Goal: Task Accomplishment & Management: Use online tool/utility

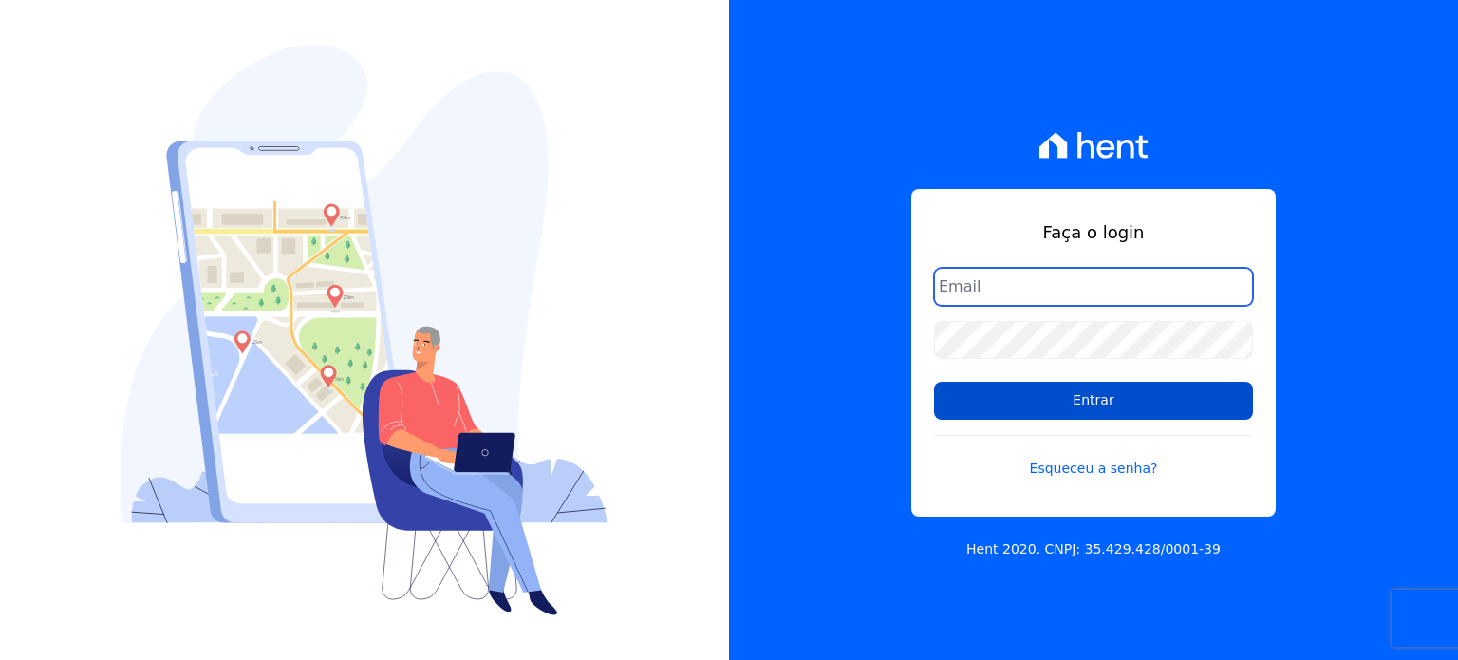
type input "raquel.almeida@cavazani.com.br"
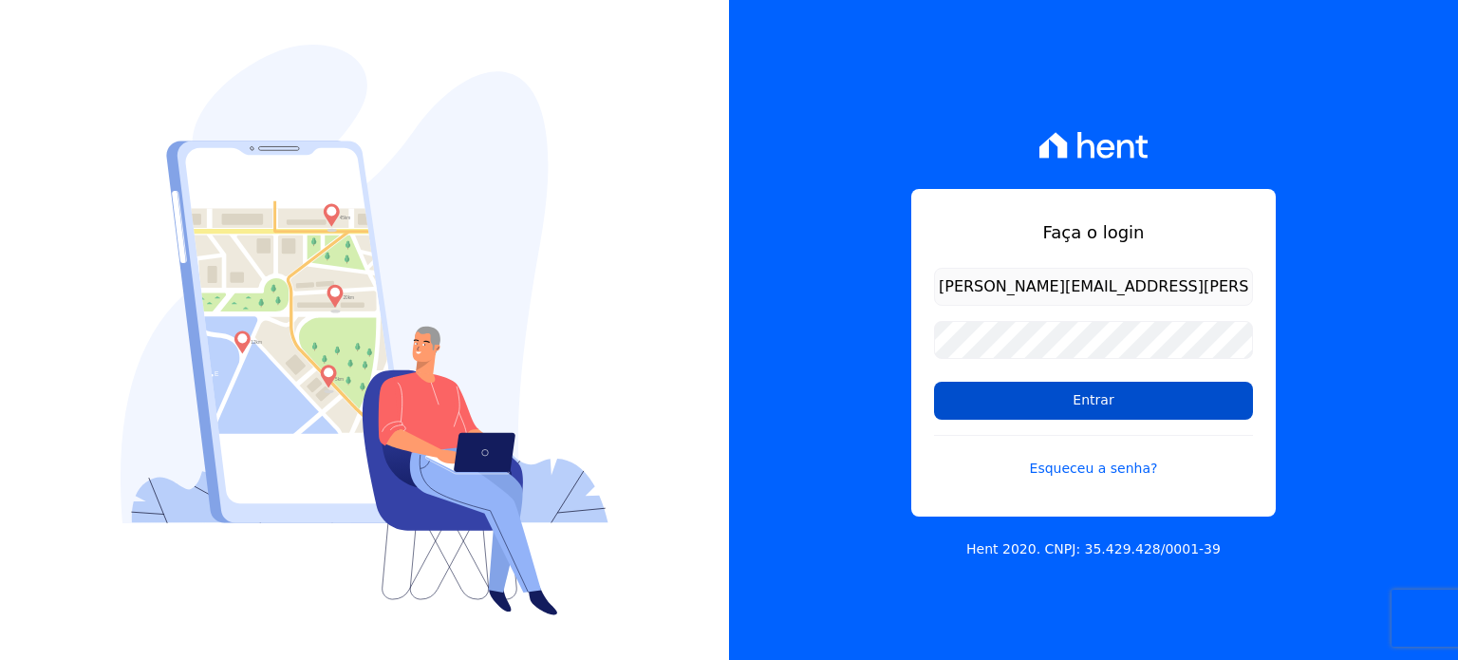
click at [1140, 402] on input "Entrar" at bounding box center [1093, 401] width 319 height 38
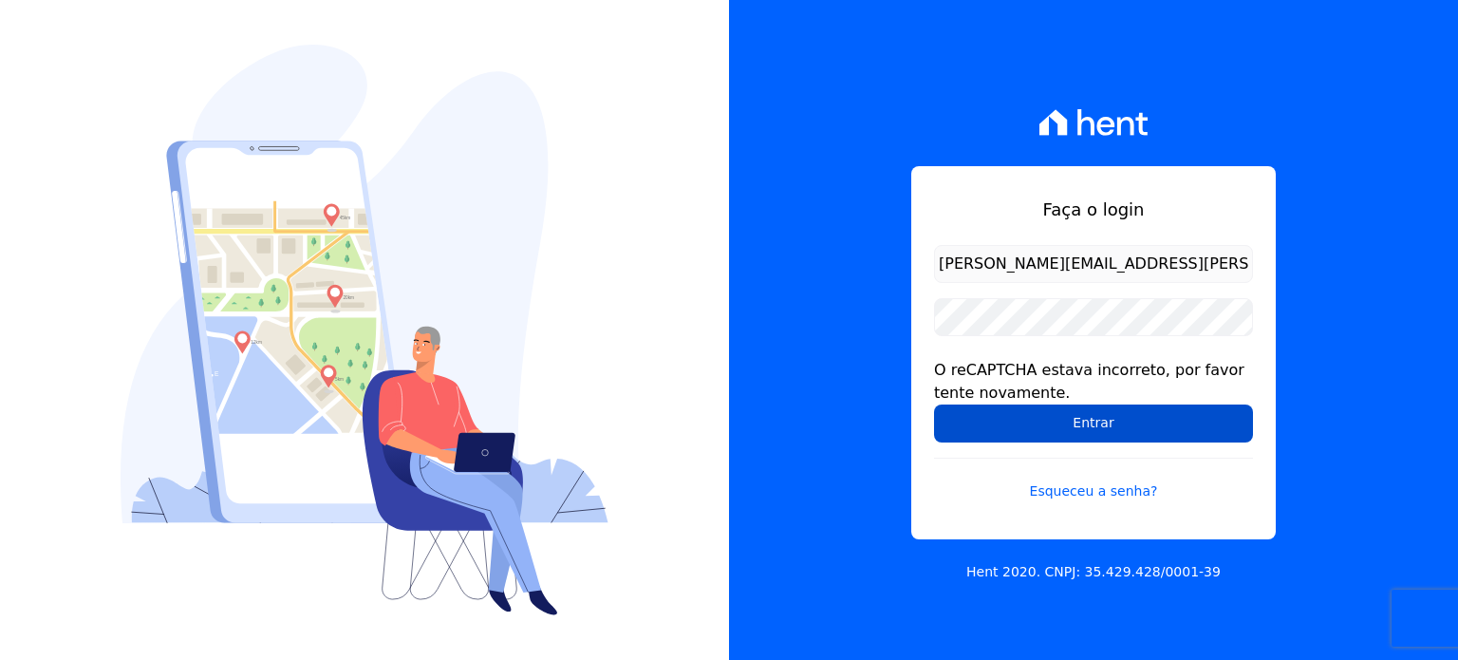
click at [1098, 422] on input "Entrar" at bounding box center [1093, 423] width 319 height 38
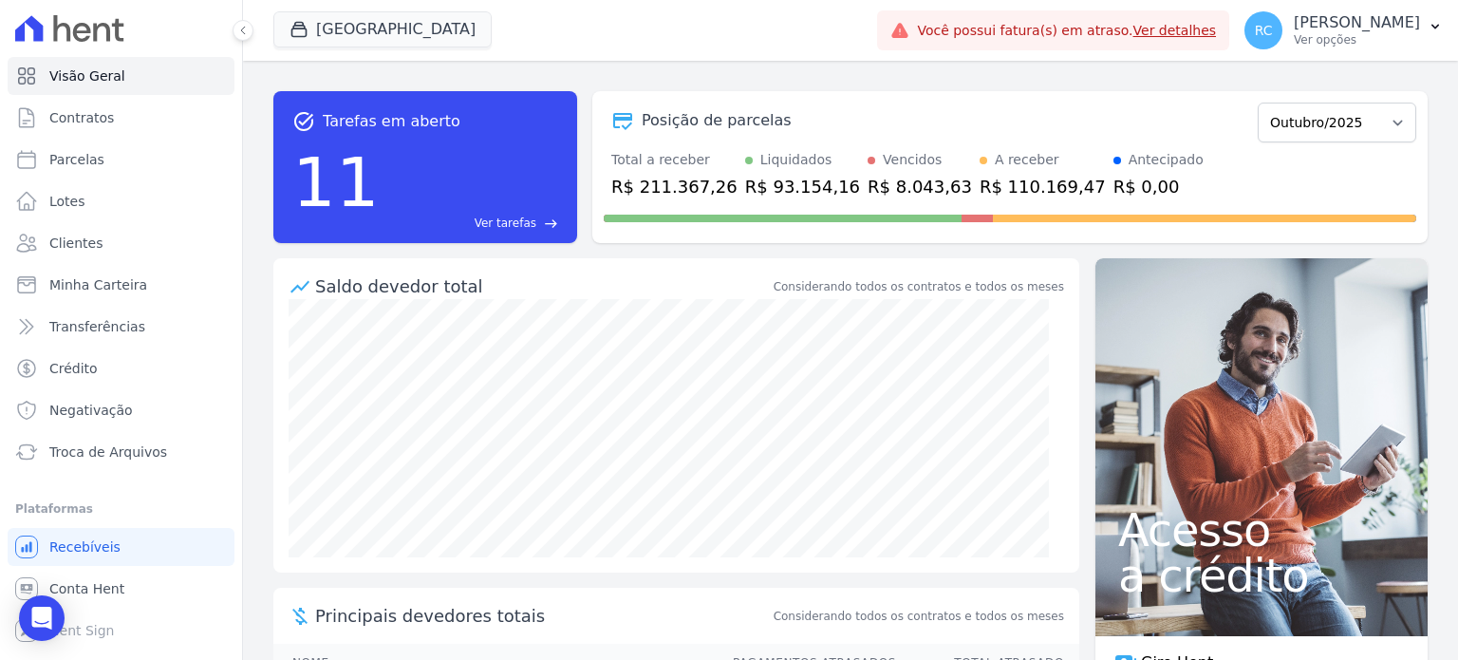
click at [517, 223] on span "Ver tarefas" at bounding box center [506, 223] width 62 height 17
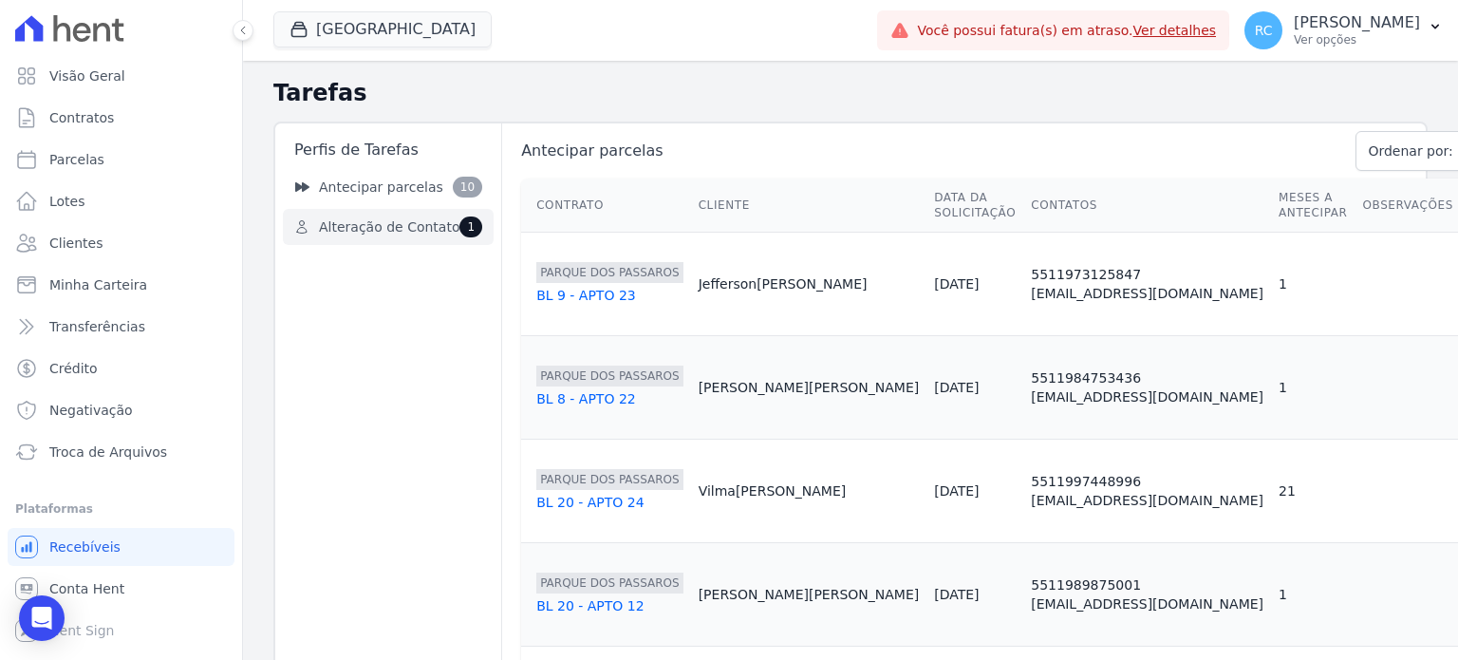
click at [386, 223] on span "Alteração de Contato" at bounding box center [389, 227] width 141 height 20
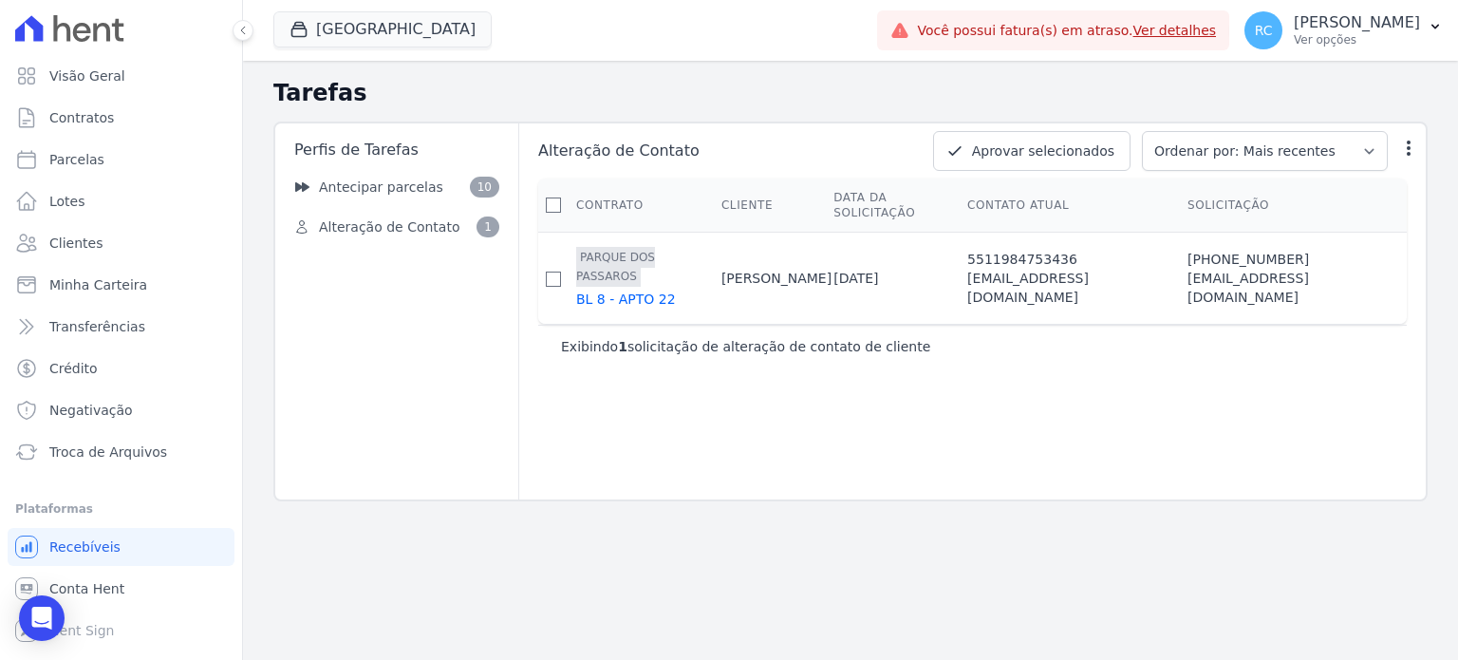
click at [555, 187] on th at bounding box center [553, 205] width 30 height 54
click at [554, 197] on input "checkbox" at bounding box center [553, 204] width 15 height 15
checkbox input "true"
click at [1082, 156] on button "Aprovar selecionados" at bounding box center [1031, 151] width 197 height 40
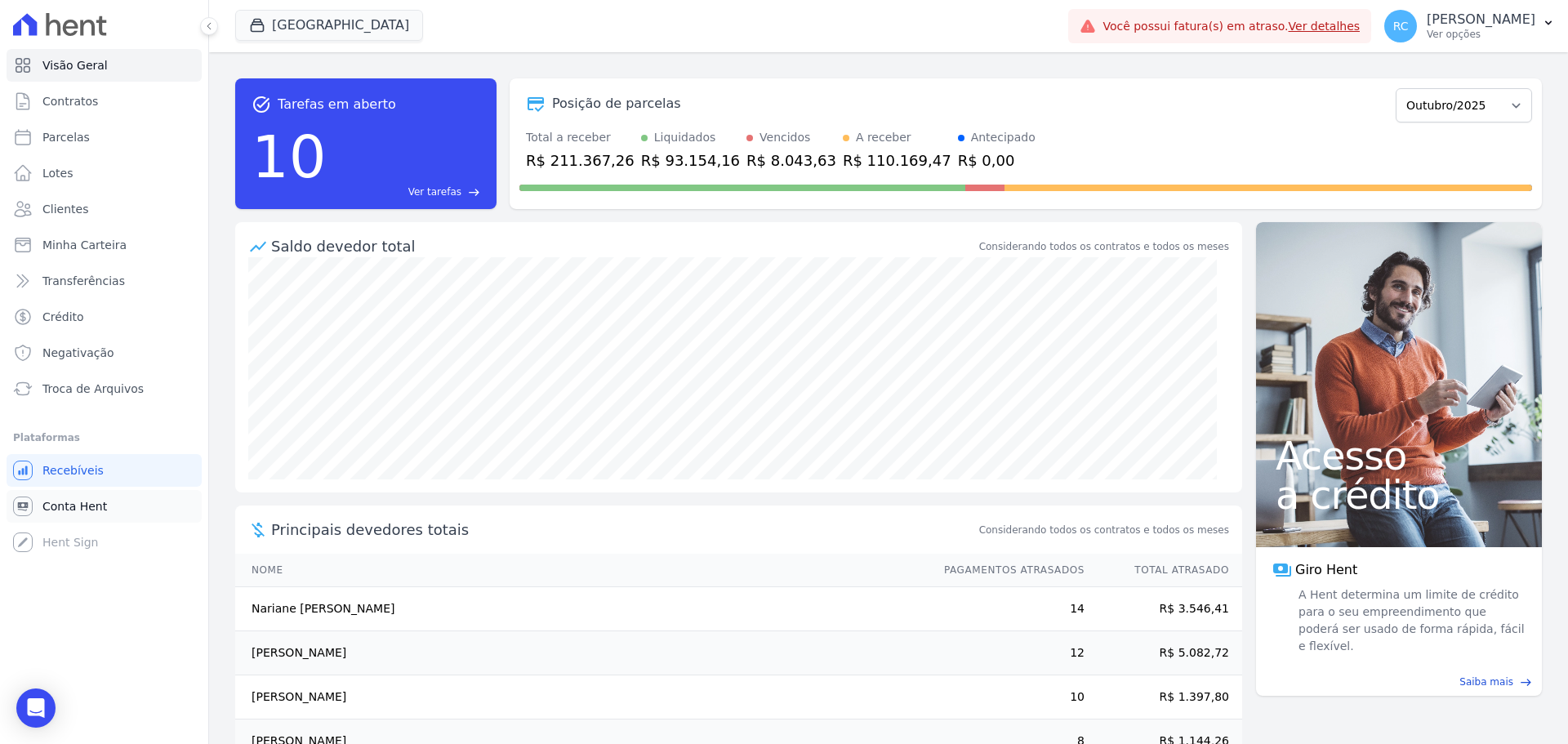
click at [73, 508] on span "Conta Hent" at bounding box center [74, 506] width 65 height 16
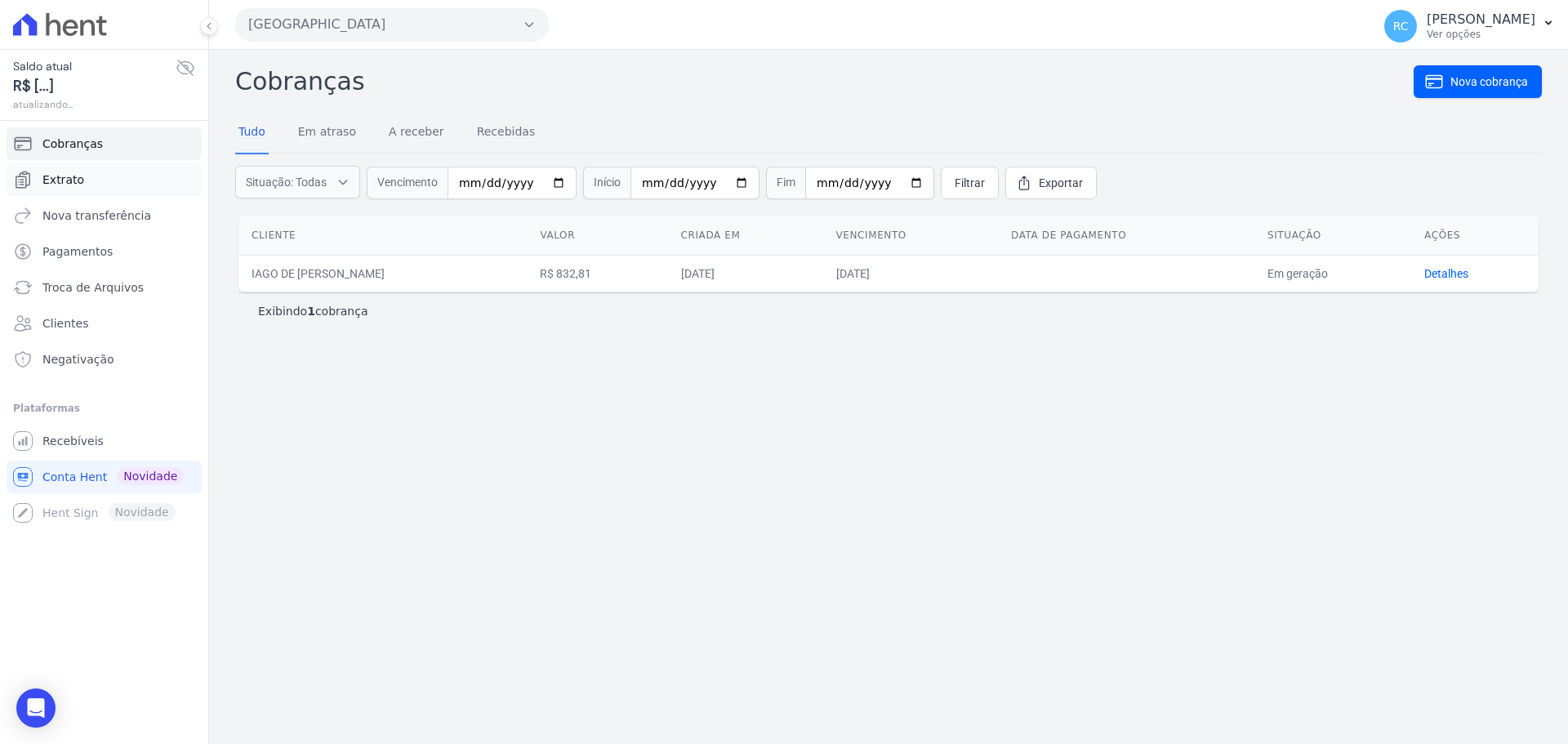
click at [97, 166] on link "Extrato" at bounding box center [104, 180] width 195 height 33
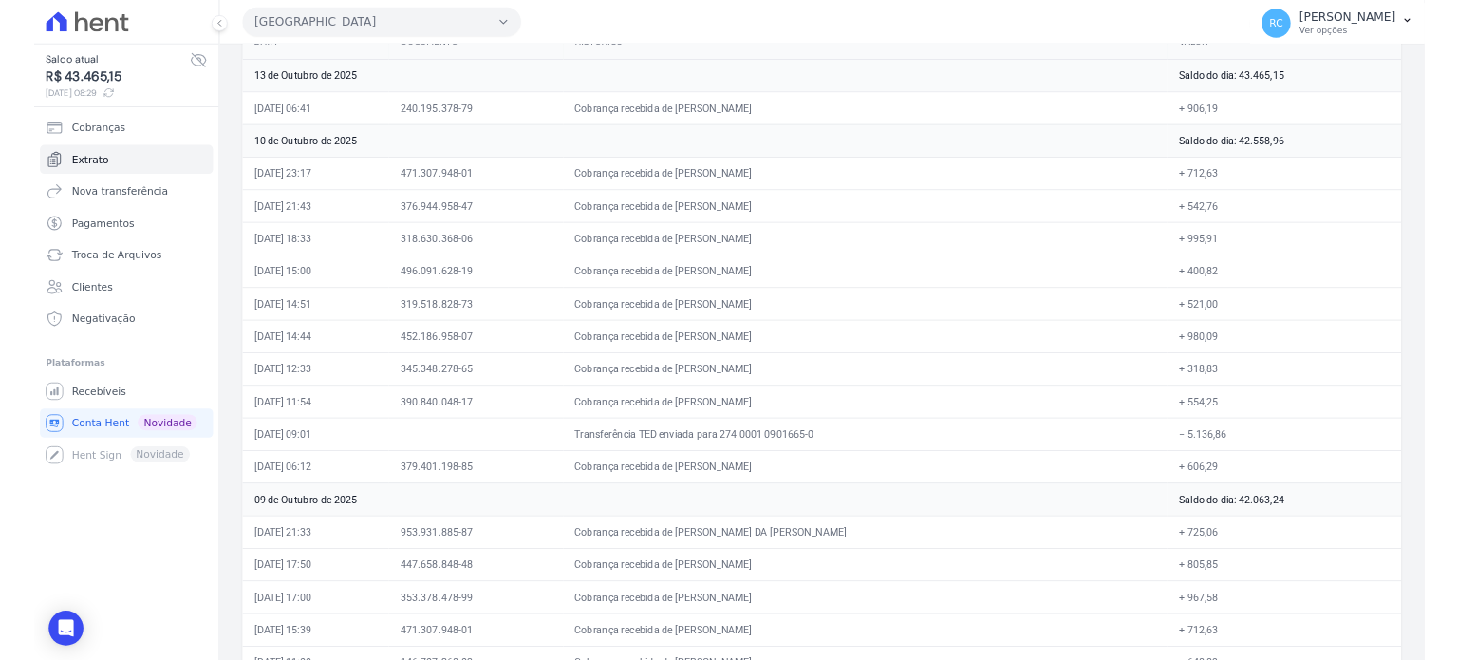
scroll to position [190, 0]
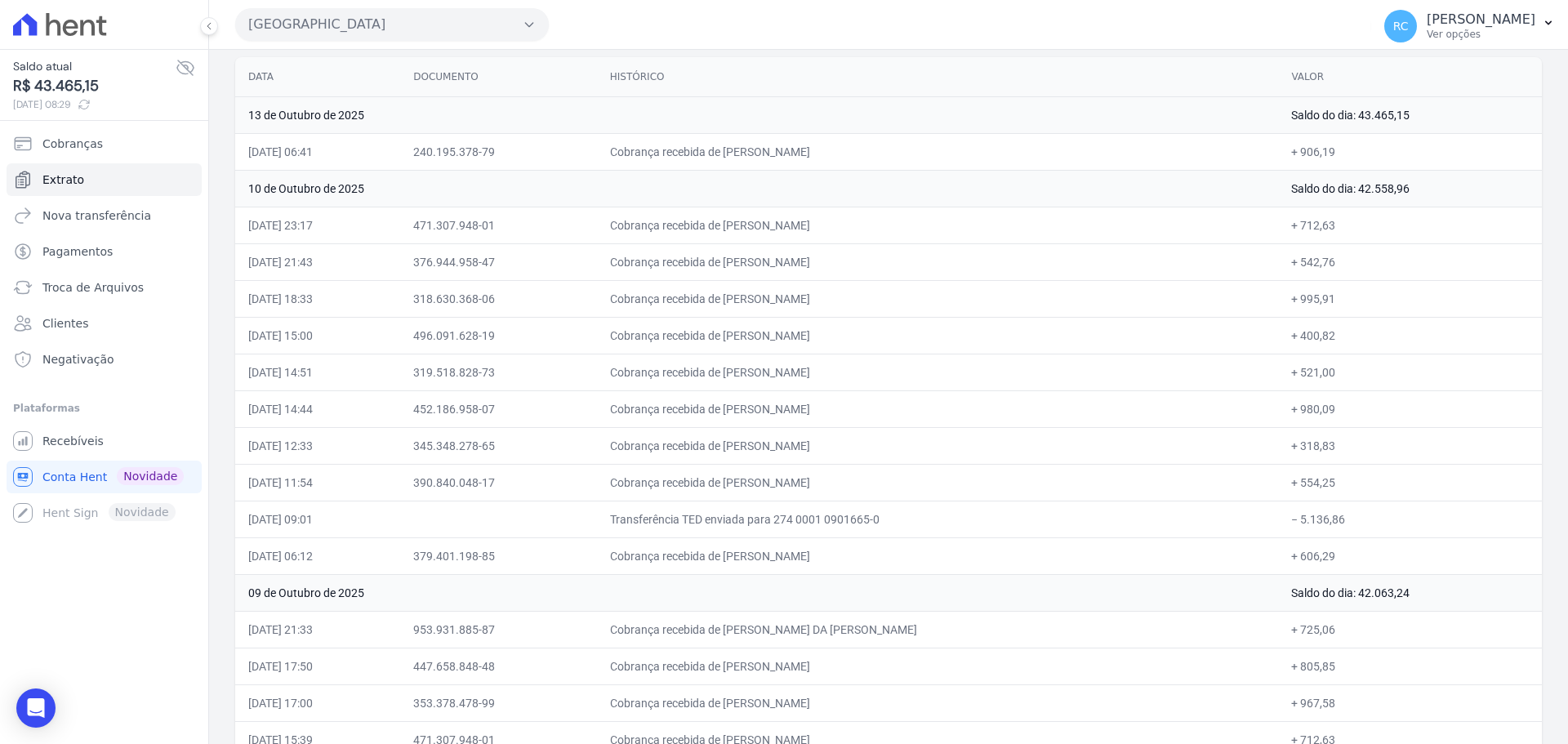
drag, startPoint x: 1326, startPoint y: 526, endPoint x: 1293, endPoint y: 534, distance: 34.0
click at [1293, 534] on td "− 5.136,86" at bounding box center [1410, 519] width 264 height 37
copy td ".136,86"
drag, startPoint x: 1292, startPoint y: 525, endPoint x: 1374, endPoint y: 514, distance: 82.7
click at [1387, 514] on td "− 5.136,86" at bounding box center [1410, 519] width 264 height 37
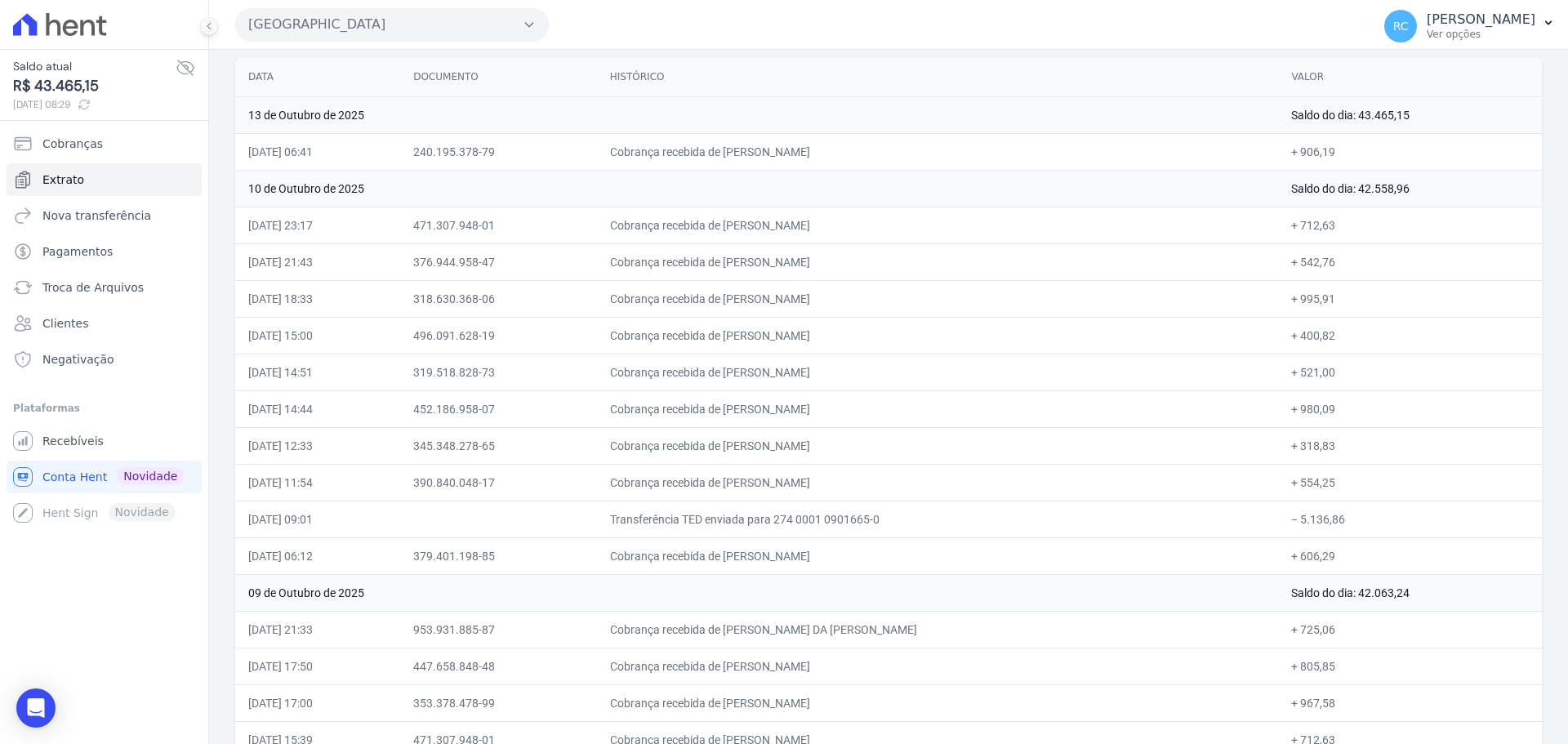
copy td "5.136,86"
click at [1170, 30] on div "[GEOGRAPHIC_DATA] [PERSON_NAME] EMPREENDIMENTOS IMOBILIARIOS [GEOGRAPHIC_DATA] …" at bounding box center [799, 24] width 1129 height 51
drag, startPoint x: 902, startPoint y: 224, endPoint x: 772, endPoint y: 219, distance: 130.1
click at [772, 219] on td "Cobrança recebida de [PERSON_NAME]" at bounding box center [938, 224] width 682 height 37
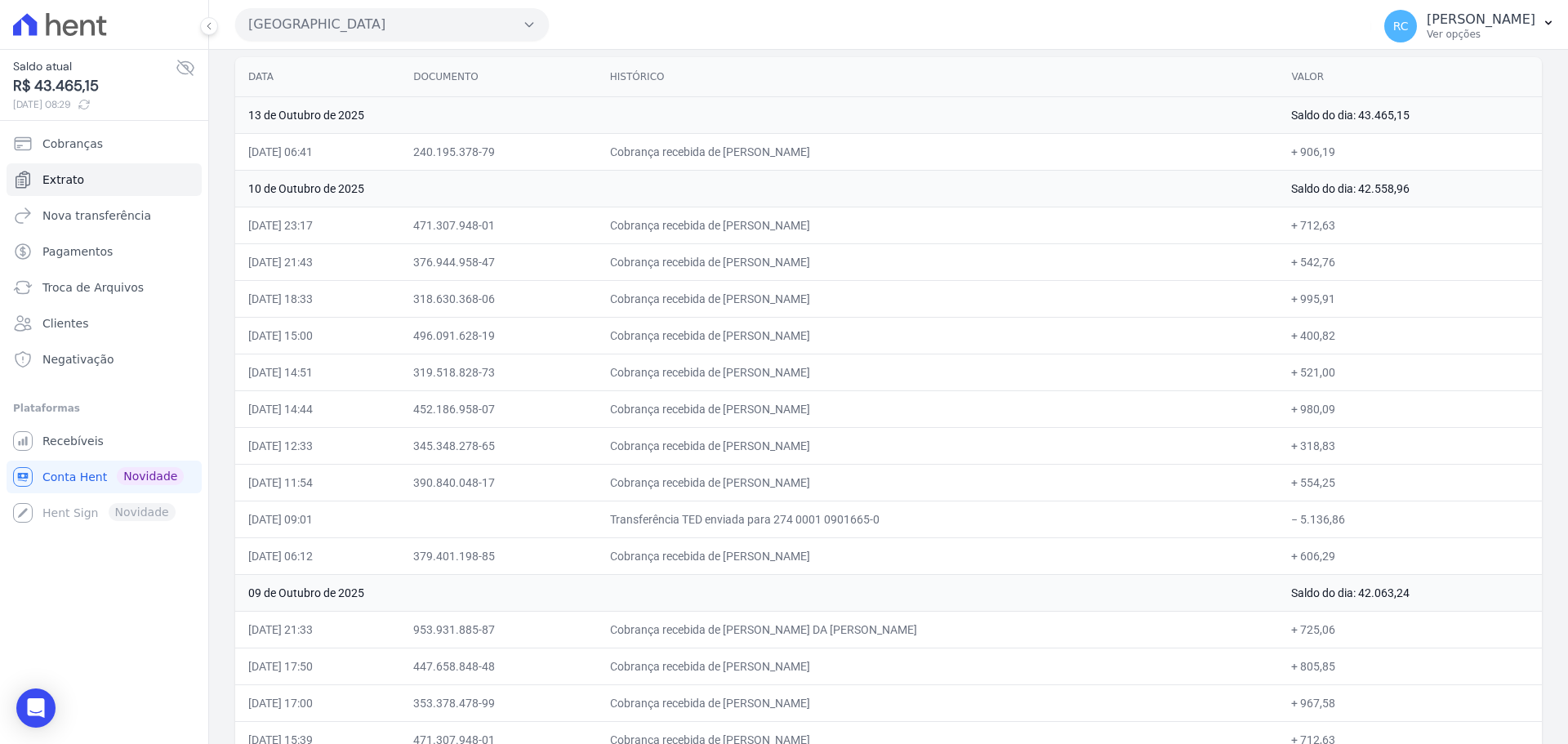
copy td "THAIS MARQUES DA SILV"
drag, startPoint x: 936, startPoint y: 262, endPoint x: 769, endPoint y: 273, distance: 167.4
click at [769, 273] on td "Cobrança recebida de [PERSON_NAME]" at bounding box center [938, 261] width 682 height 37
click at [772, 273] on td "Cobrança recebida de [PERSON_NAME]" at bounding box center [938, 261] width 682 height 37
click at [774, 265] on td "Cobrança recebida de [PERSON_NAME]" at bounding box center [938, 261] width 682 height 37
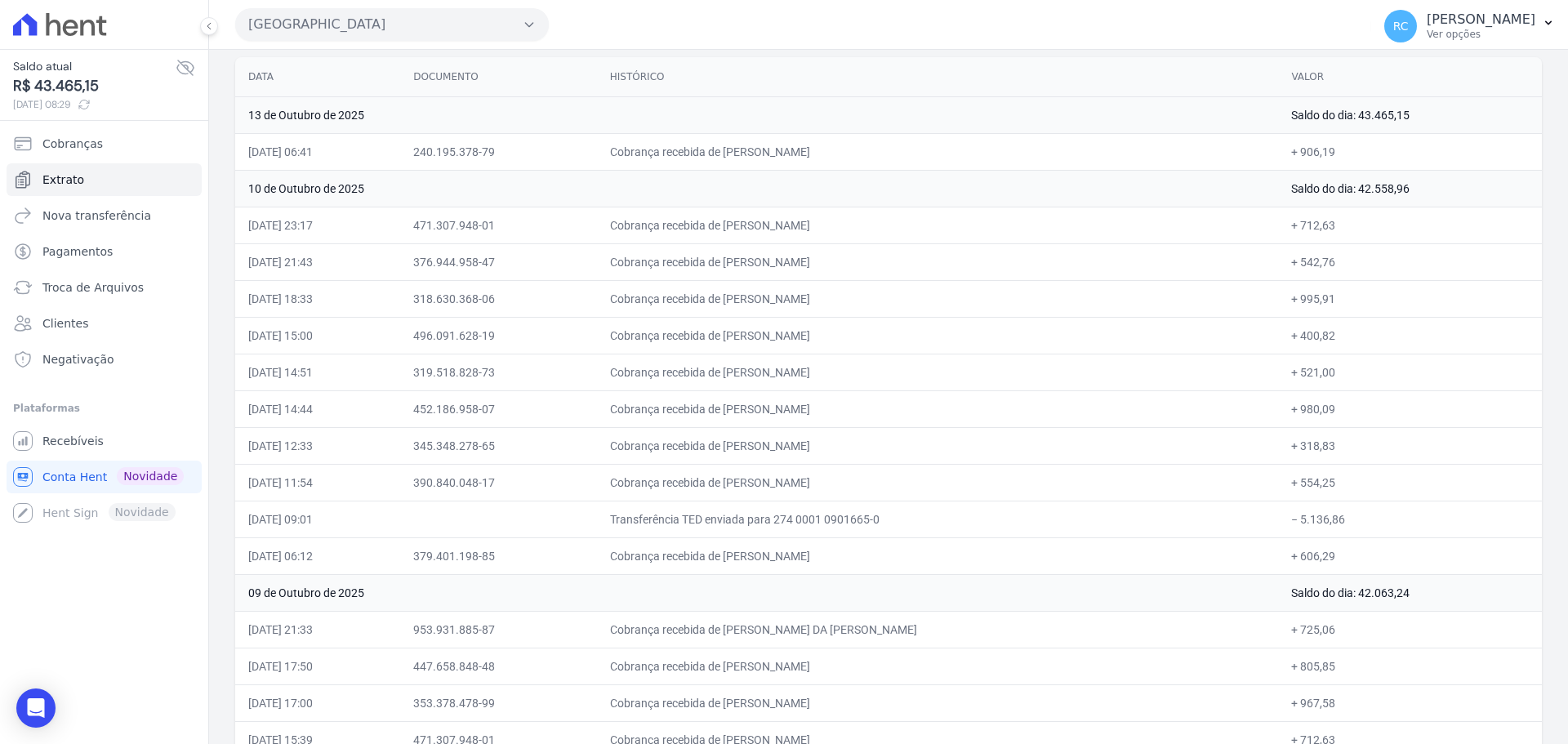
drag, startPoint x: 773, startPoint y: 261, endPoint x: 930, endPoint y: 250, distance: 157.4
click at [930, 250] on td "Cobrança recebida de [PERSON_NAME]" at bounding box center [938, 261] width 682 height 37
copy td "[PERSON_NAME] NOG"
drag, startPoint x: 901, startPoint y: 297, endPoint x: 775, endPoint y: 314, distance: 127.1
click at [775, 314] on td "Cobrança recebida de [PERSON_NAME]" at bounding box center [938, 298] width 682 height 37
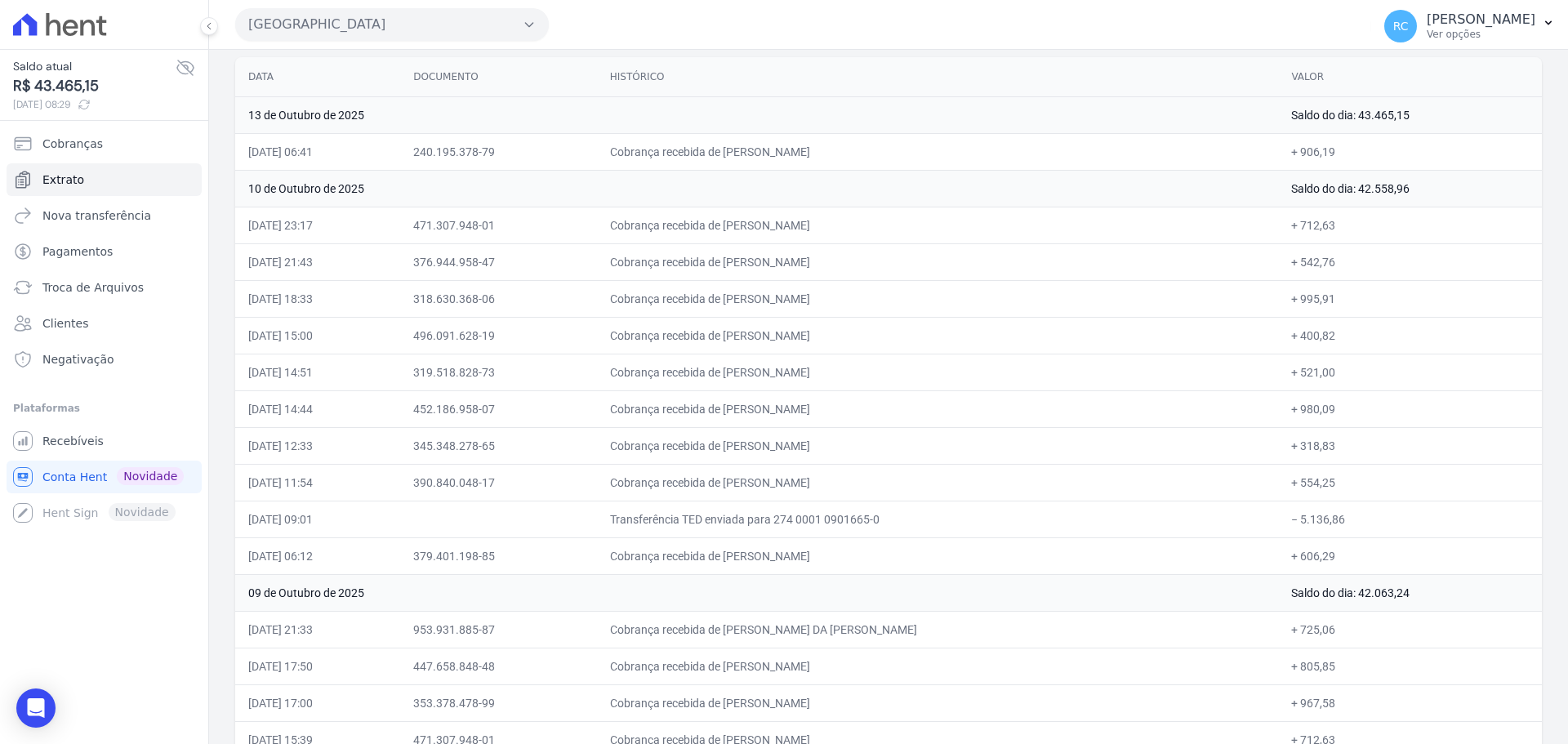
copy td "[PERSON_NAME] DOS SA"
drag, startPoint x: 917, startPoint y: 332, endPoint x: 774, endPoint y: 344, distance: 143.5
click at [774, 344] on td "Cobrança recebida de [PERSON_NAME]" at bounding box center [938, 335] width 682 height 37
copy td "STEFANE MARTA DOS SANT"
drag, startPoint x: 889, startPoint y: 369, endPoint x: 773, endPoint y: 384, distance: 117.0
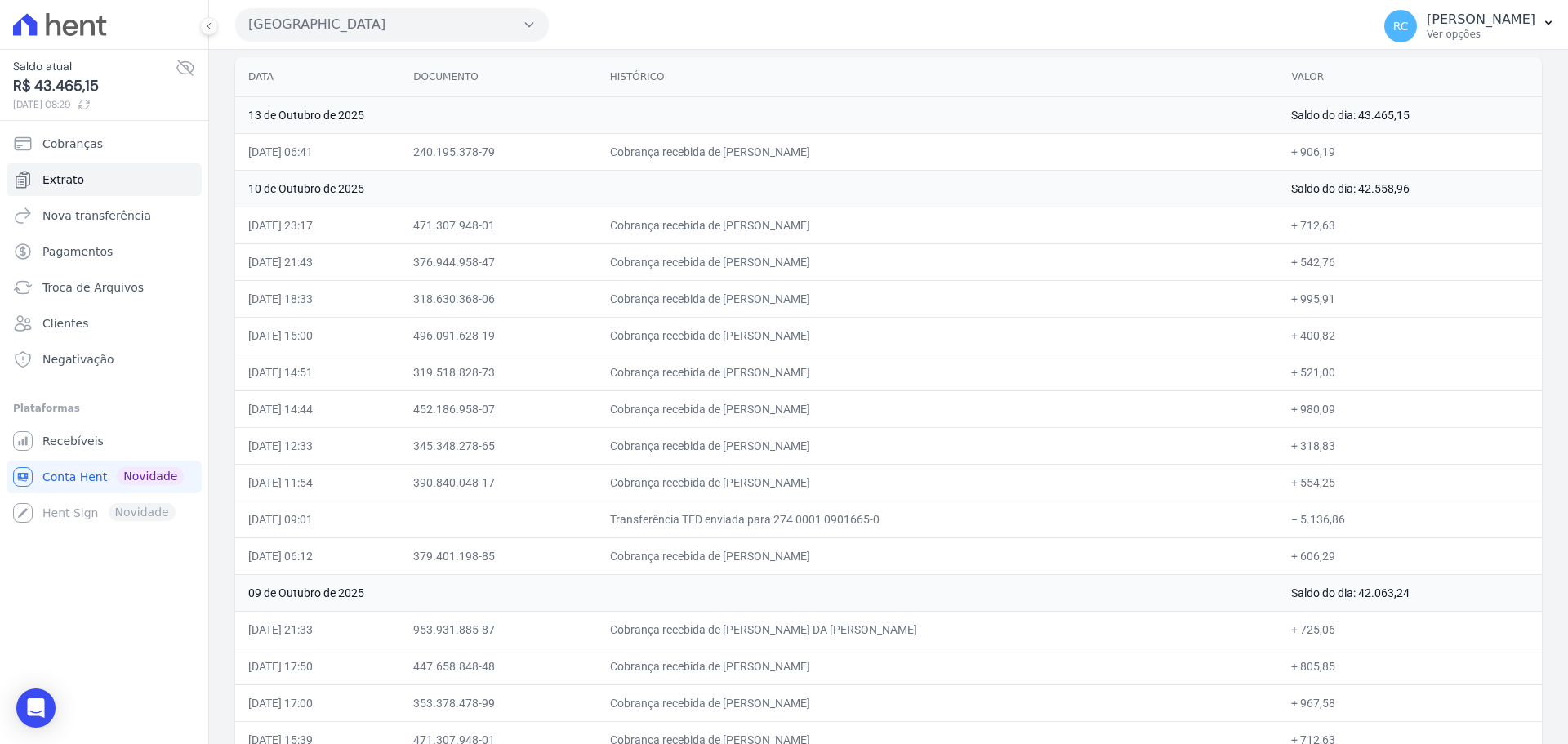
click at [773, 384] on td "Cobrança recebida de [PERSON_NAME]" at bounding box center [938, 372] width 682 height 37
copy td "[PERSON_NAME]"
drag, startPoint x: 864, startPoint y: 409, endPoint x: 774, endPoint y: 419, distance: 90.6
click at [774, 419] on td "Cobrança recebida de [PERSON_NAME]" at bounding box center [938, 409] width 682 height 37
copy td "[PERSON_NAME]"
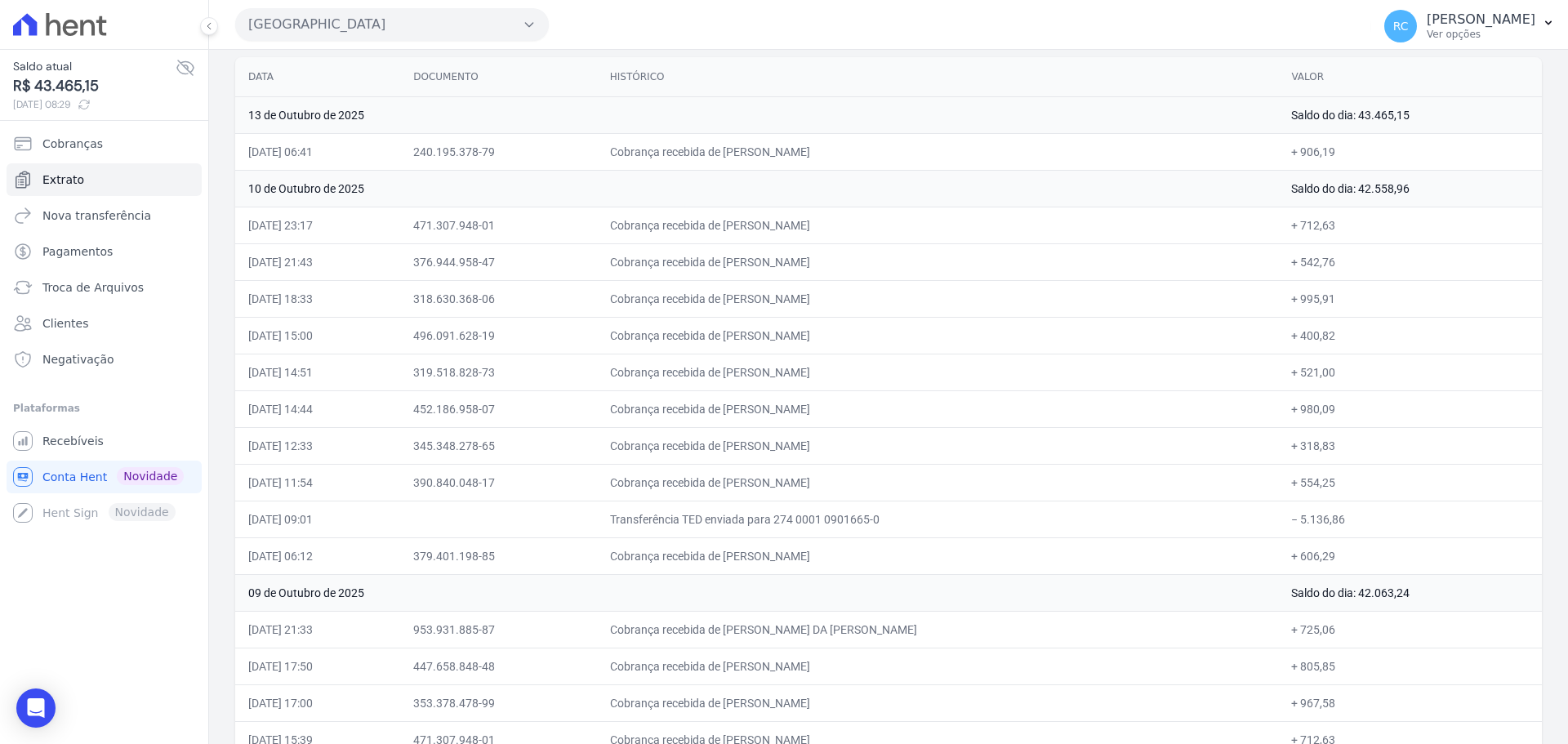
copy td "[PERSON_NAME]"
drag, startPoint x: 1332, startPoint y: 408, endPoint x: 1294, endPoint y: 415, distance: 38.6
click at [1294, 415] on td "+ 980,09" at bounding box center [1410, 409] width 264 height 37
drag, startPoint x: 1288, startPoint y: 415, endPoint x: 1344, endPoint y: 408, distance: 56.4
click at [1344, 408] on td "+ 980,09" at bounding box center [1410, 409] width 264 height 37
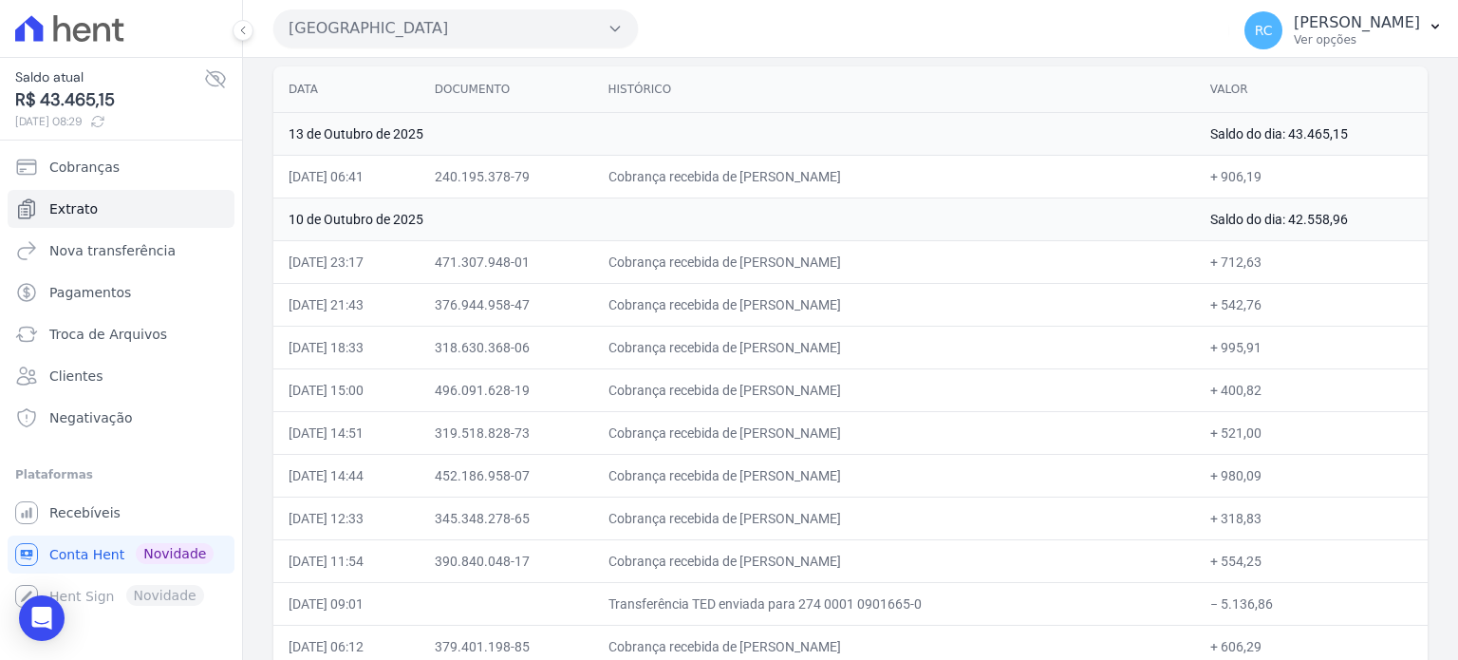
click at [488, 30] on button "[GEOGRAPHIC_DATA]" at bounding box center [455, 28] width 365 height 38
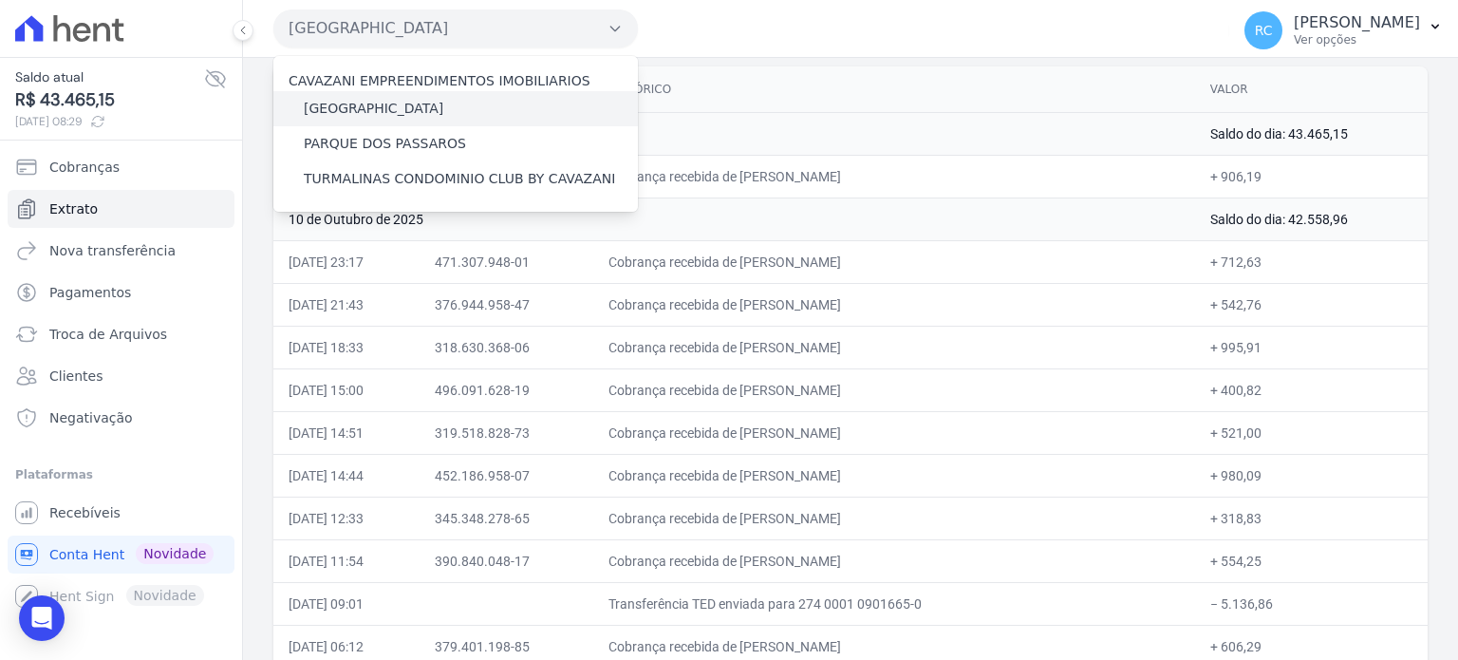
click at [353, 113] on label "[GEOGRAPHIC_DATA]" at bounding box center [374, 109] width 140 height 20
click at [0, 0] on input "[GEOGRAPHIC_DATA]" at bounding box center [0, 0] width 0 height 0
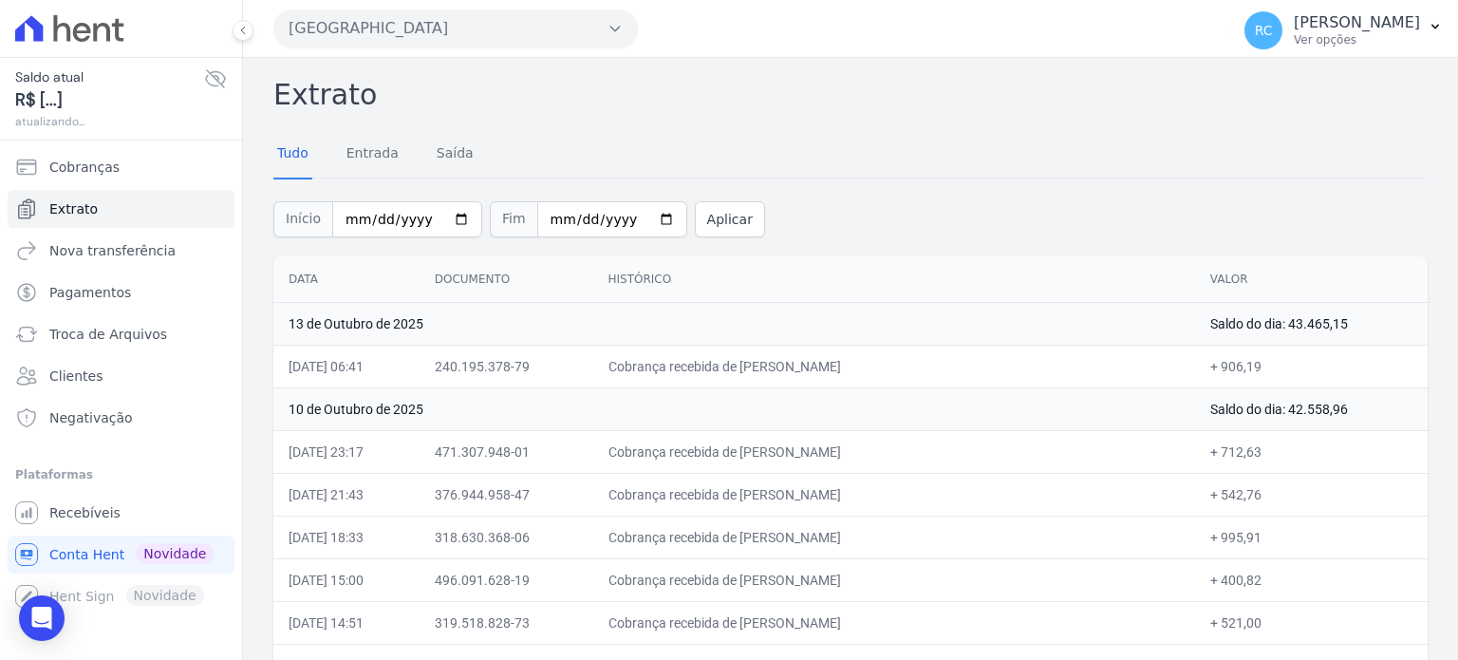
click at [533, 47] on button "[GEOGRAPHIC_DATA]" at bounding box center [455, 28] width 365 height 38
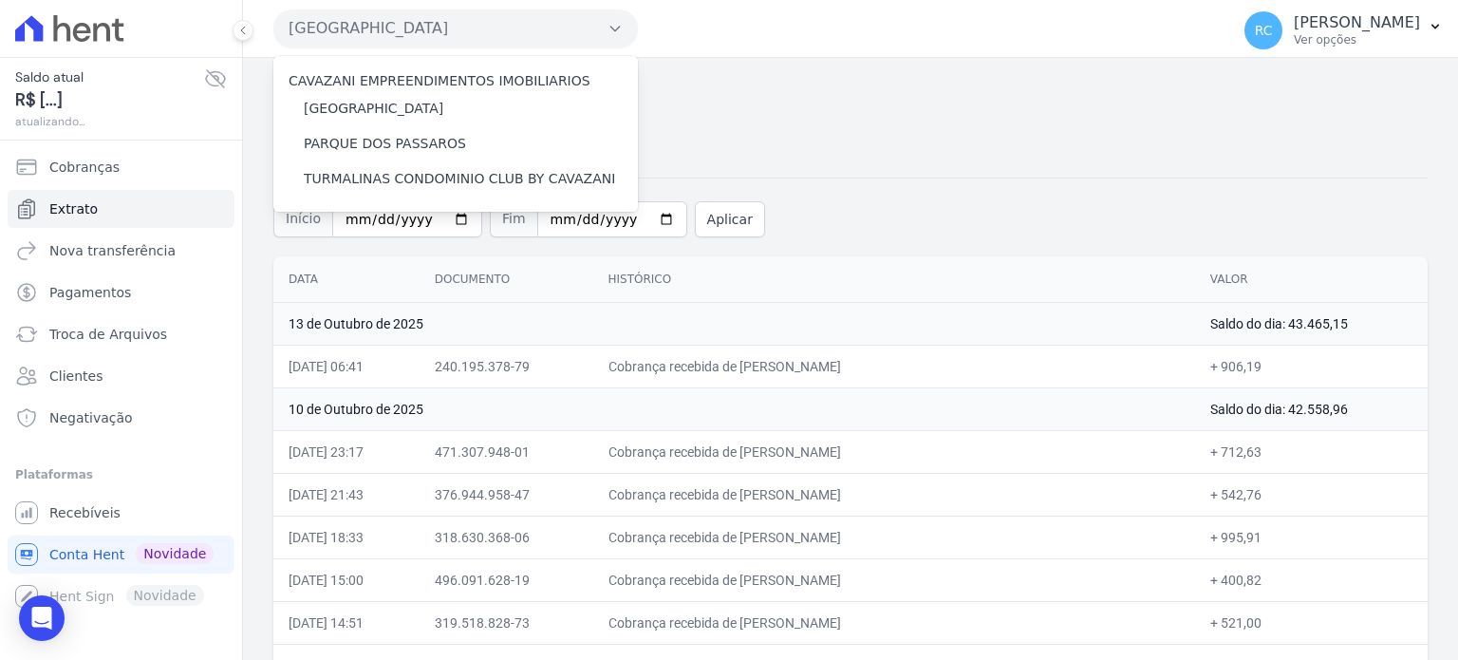
click at [535, 35] on button "[GEOGRAPHIC_DATA]" at bounding box center [455, 28] width 365 height 38
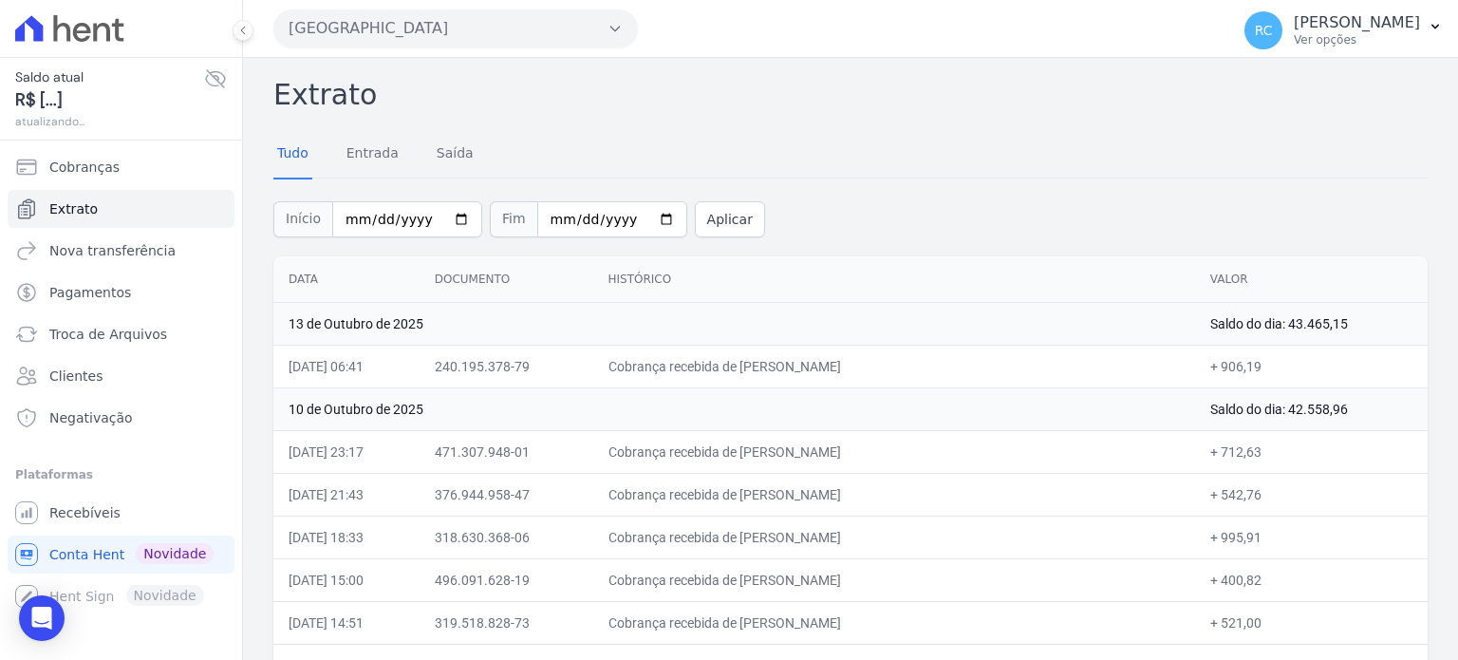
click at [532, 35] on button "[GEOGRAPHIC_DATA]" at bounding box center [455, 28] width 365 height 38
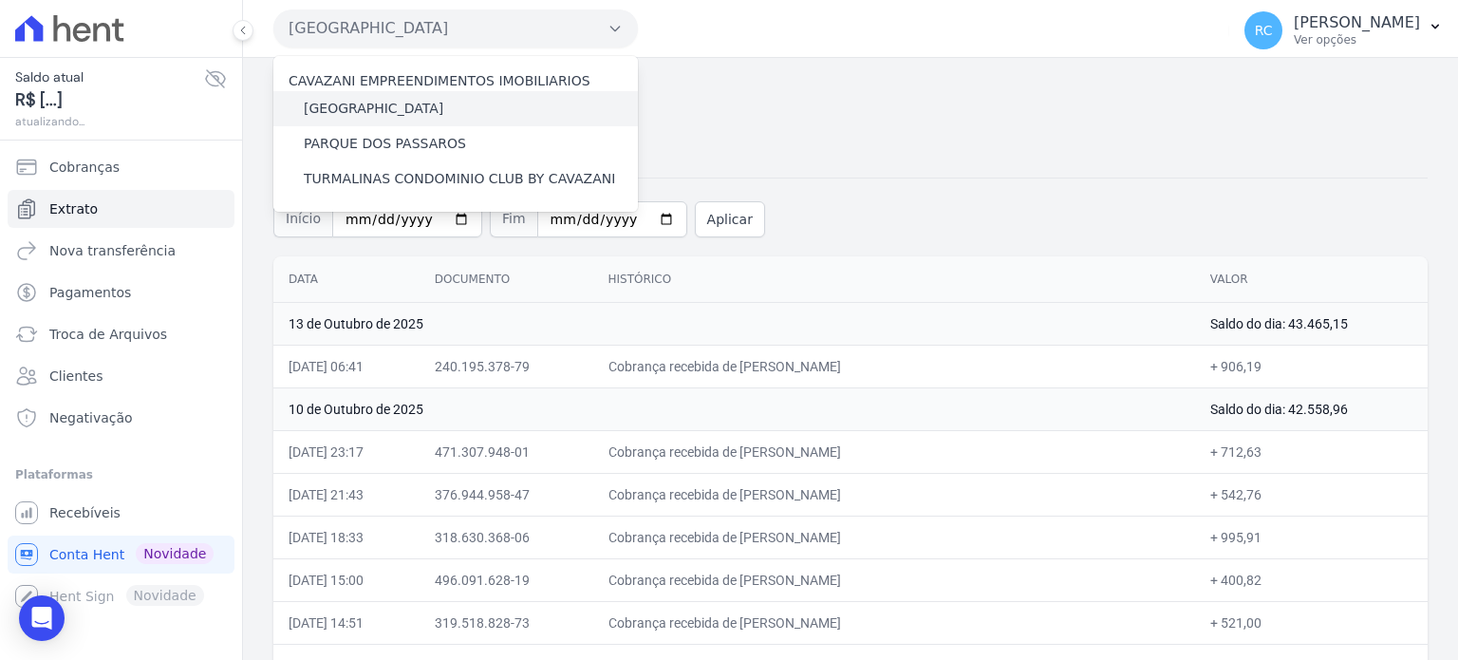
click at [389, 108] on label "[GEOGRAPHIC_DATA]" at bounding box center [374, 109] width 140 height 20
click at [0, 0] on input "[GEOGRAPHIC_DATA]" at bounding box center [0, 0] width 0 height 0
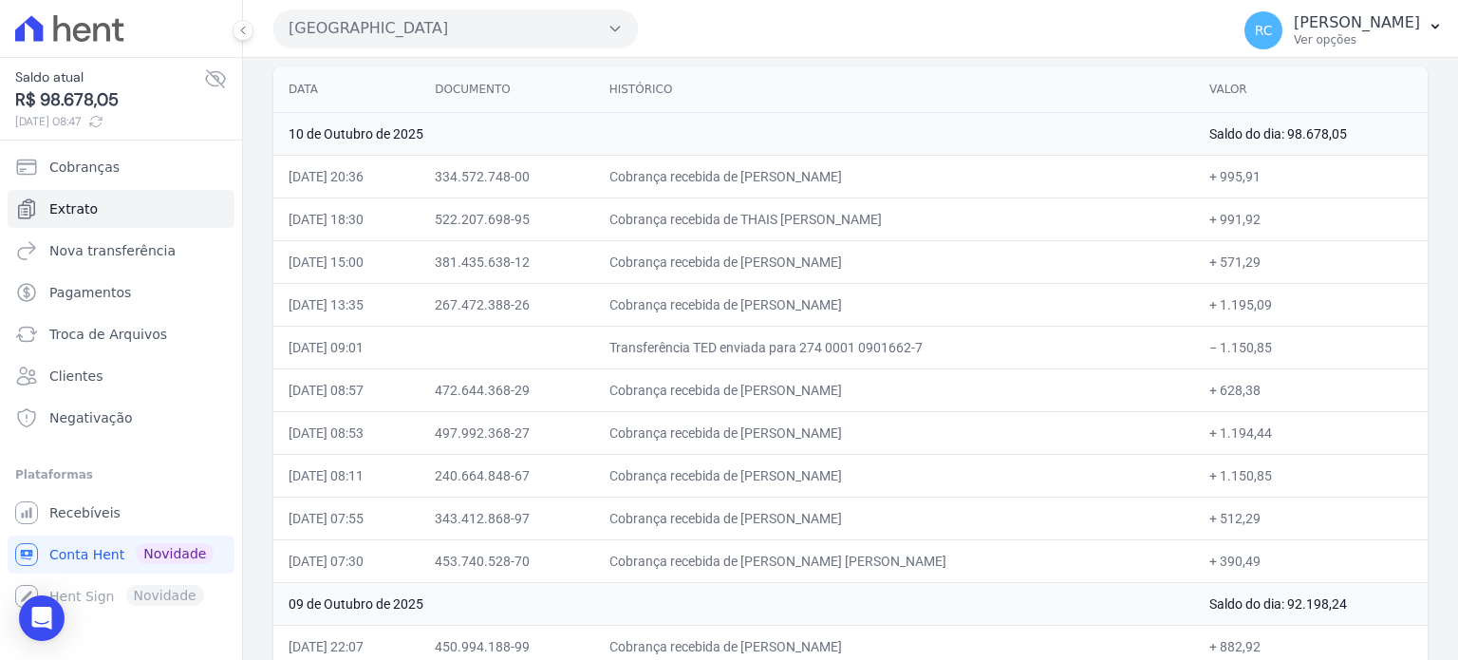
scroll to position [285, 0]
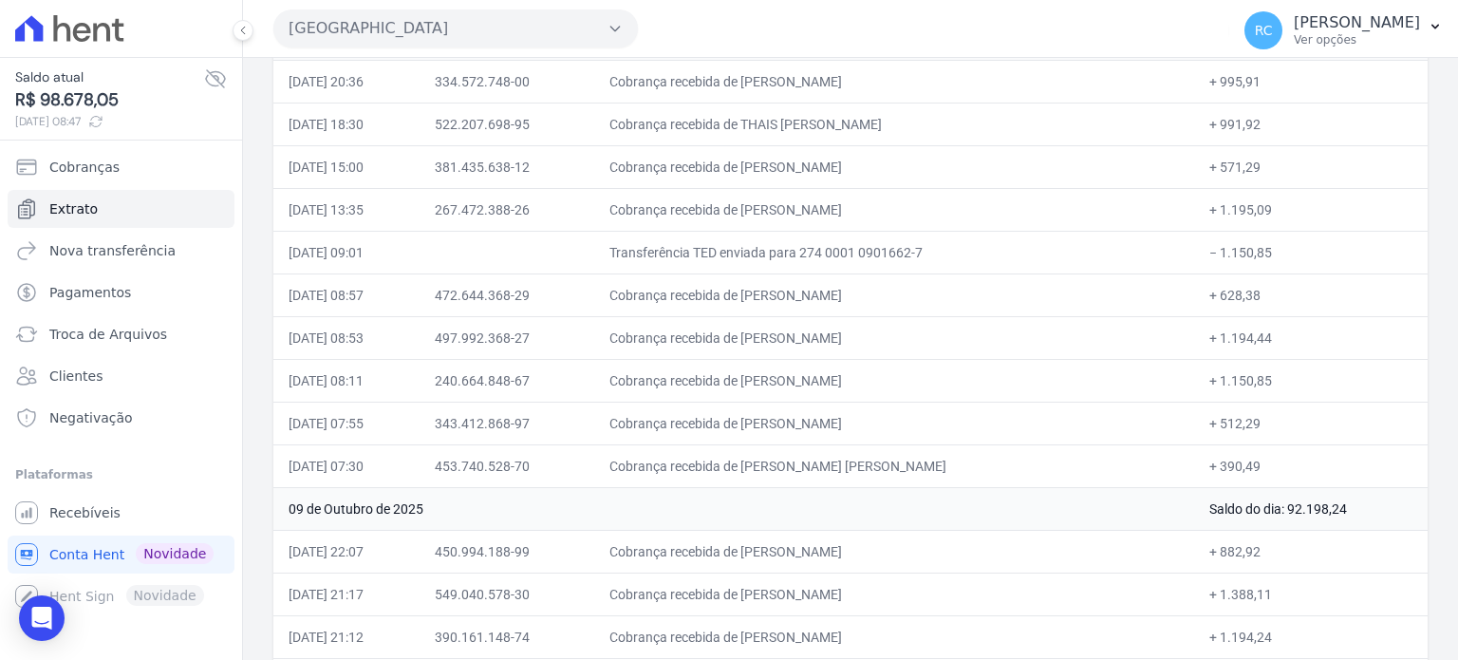
drag, startPoint x: 1314, startPoint y: 241, endPoint x: 1211, endPoint y: 257, distance: 104.7
click at [1211, 257] on td "− 1.150,85" at bounding box center [1311, 252] width 234 height 43
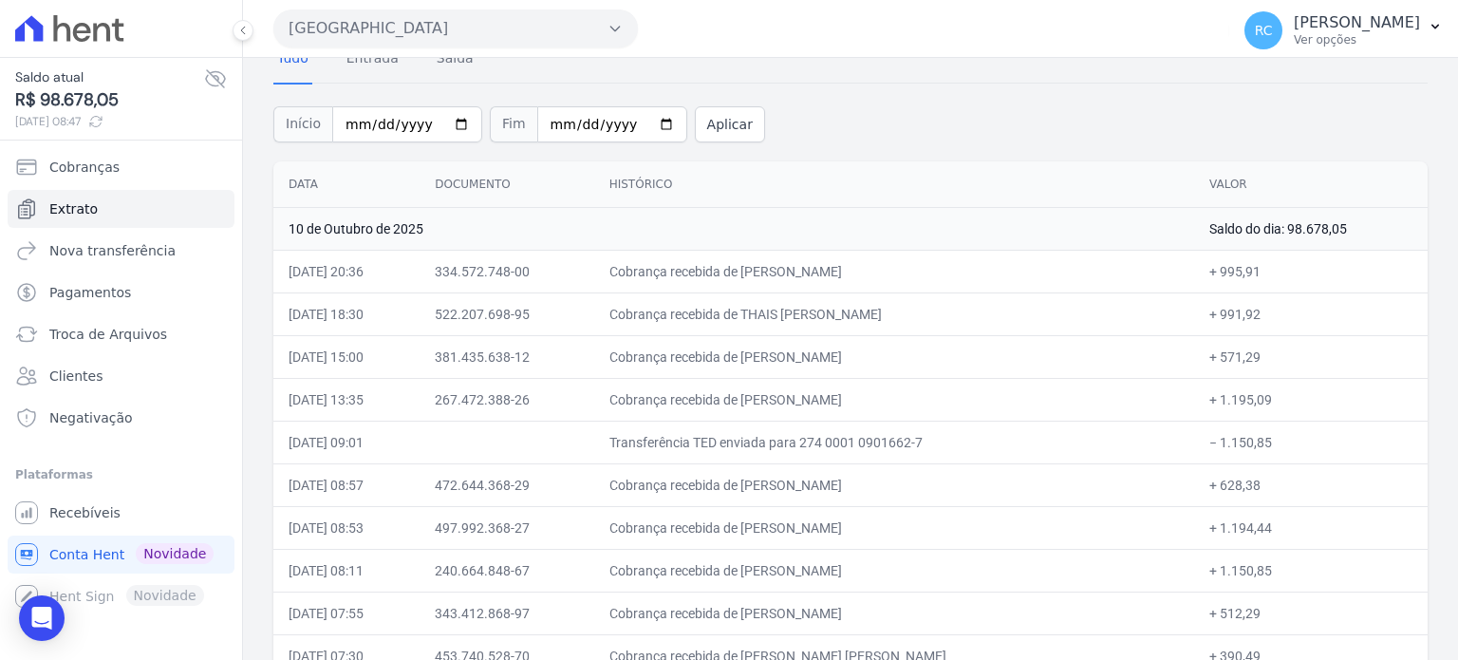
click at [517, 26] on button "[GEOGRAPHIC_DATA]" at bounding box center [455, 28] width 365 height 38
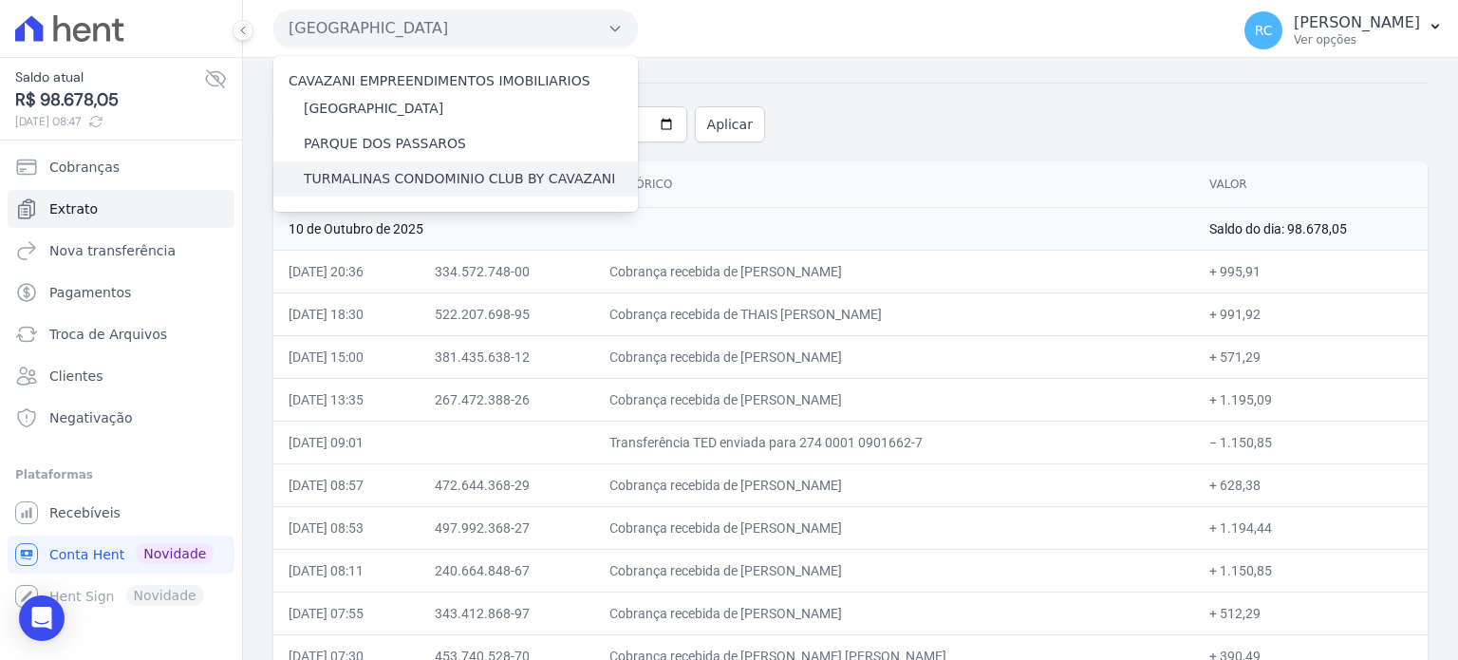
click at [367, 181] on label "TURMALINAS CONDOMINIO CLUB BY CAVAZANI" at bounding box center [459, 179] width 311 height 20
click at [0, 0] on input "TURMALINAS CONDOMINIO CLUB BY CAVAZANI" at bounding box center [0, 0] width 0 height 0
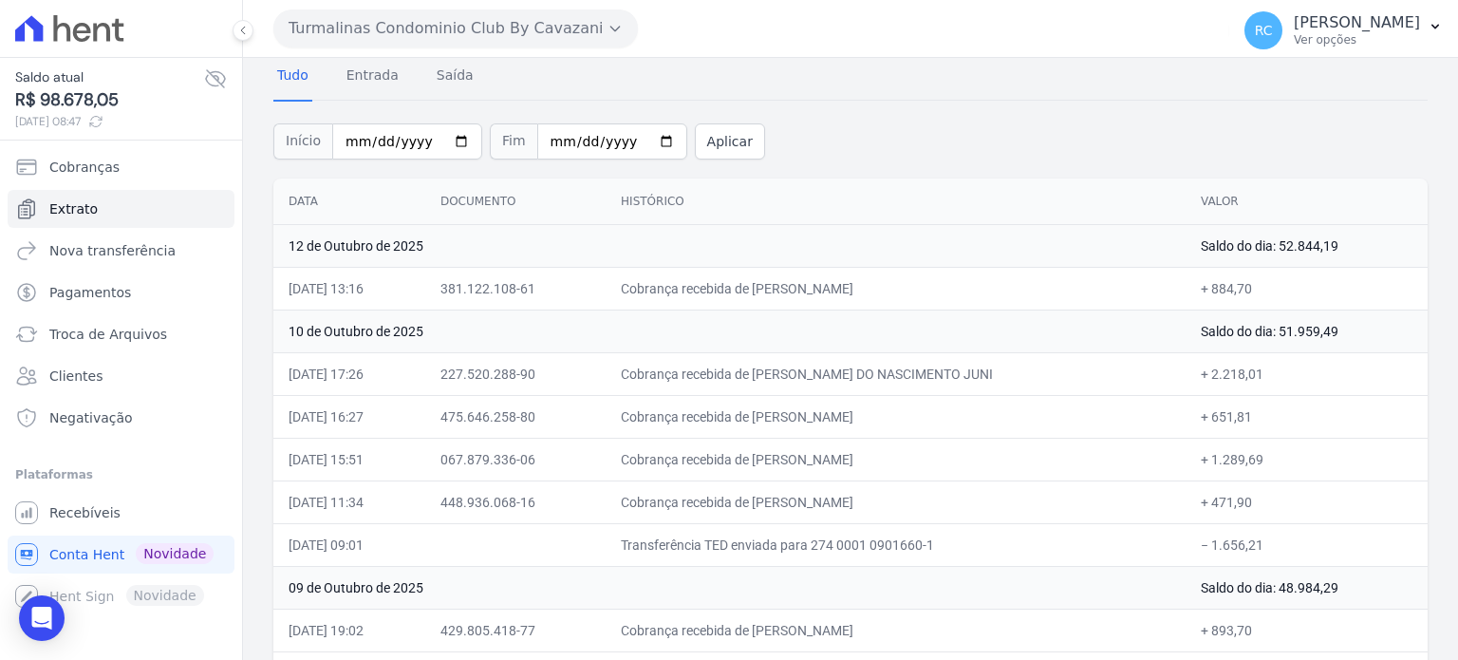
scroll to position [190, 0]
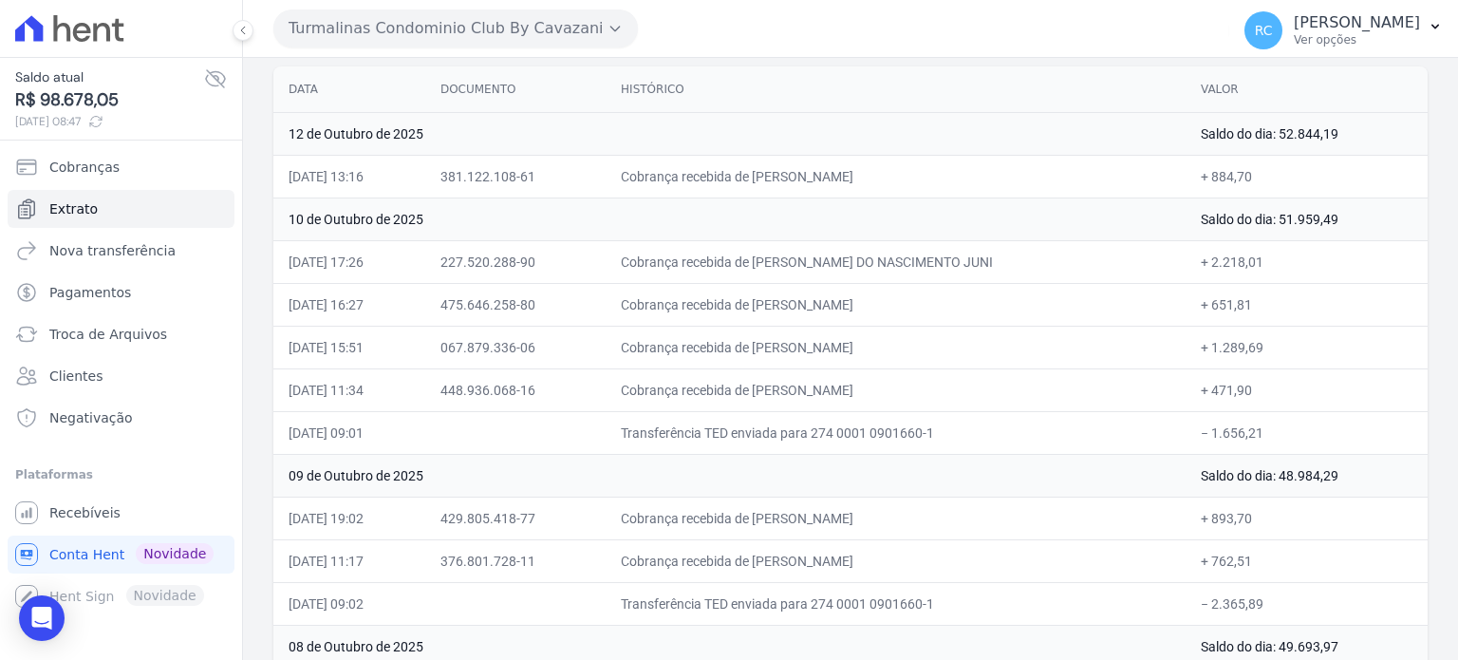
drag, startPoint x: 1248, startPoint y: 428, endPoint x: 1209, endPoint y: 437, distance: 39.9
click at [1209, 437] on td "− 1.656,21" at bounding box center [1307, 432] width 242 height 43
drag, startPoint x: 967, startPoint y: 255, endPoint x: 786, endPoint y: 276, distance: 181.6
click at [786, 276] on td "Cobrança recebida de [PERSON_NAME] DO NASCIMENTO JUNI" at bounding box center [896, 261] width 580 height 43
drag, startPoint x: 903, startPoint y: 299, endPoint x: 785, endPoint y: 309, distance: 118.1
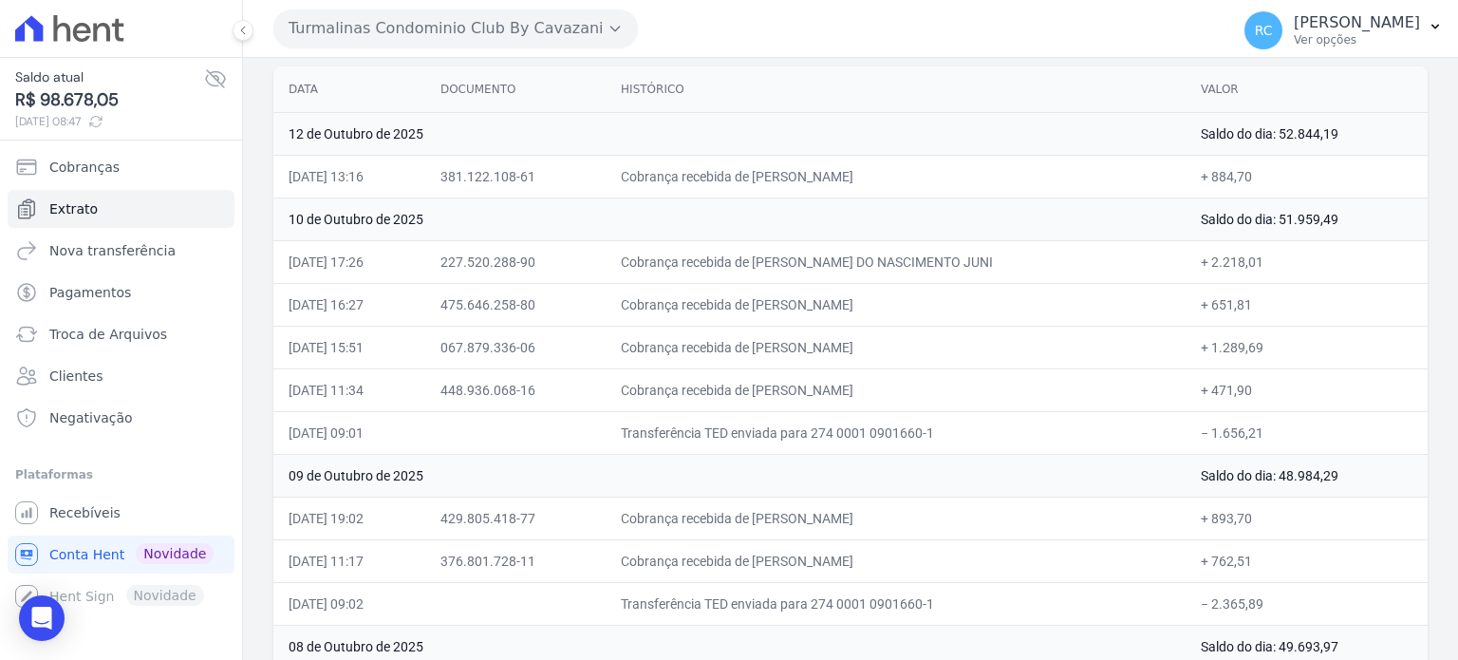
click at [785, 309] on td "Cobrança recebida de [PERSON_NAME]" at bounding box center [896, 304] width 580 height 43
drag, startPoint x: 922, startPoint y: 346, endPoint x: 782, endPoint y: 347, distance: 139.6
click at [782, 347] on td "Cobrança recebida de [PERSON_NAME]" at bounding box center [896, 347] width 580 height 43
drag, startPoint x: 923, startPoint y: 389, endPoint x: 786, endPoint y: 407, distance: 137.9
click at [786, 407] on td "Cobrança recebida de [PERSON_NAME]" at bounding box center [896, 389] width 580 height 43
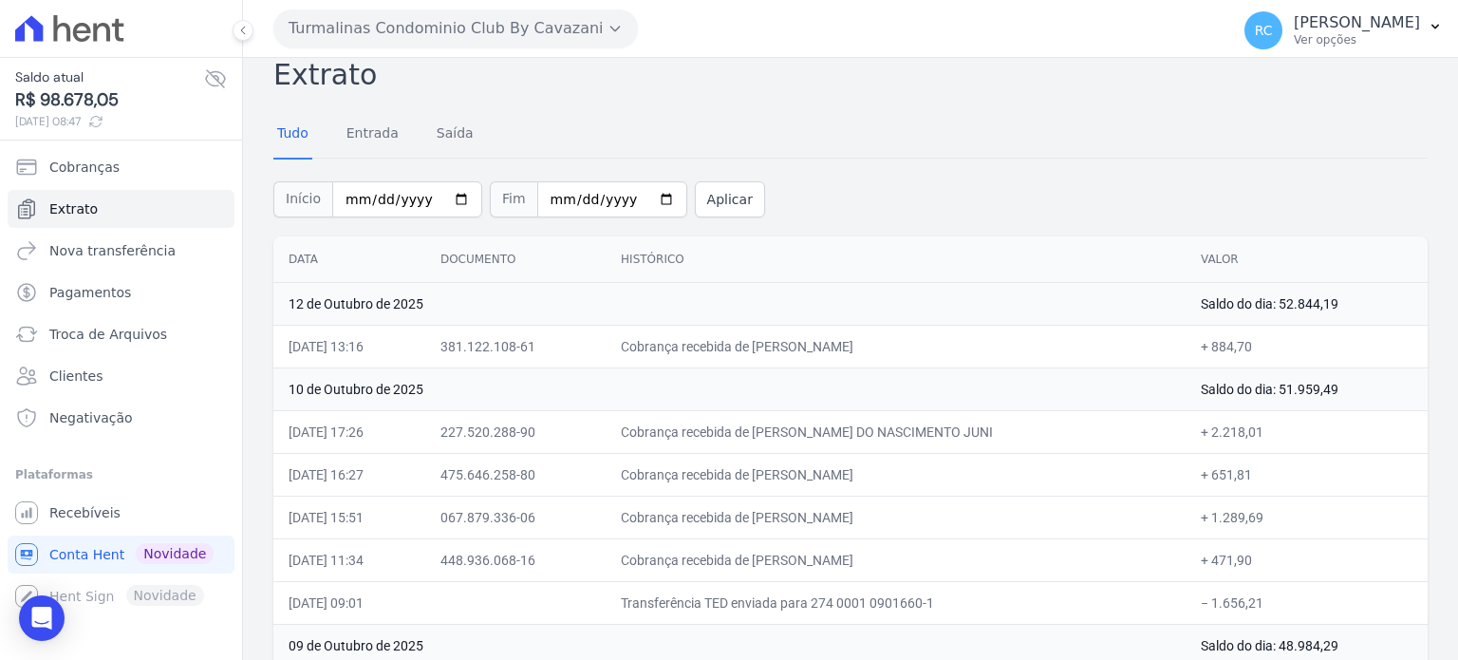
scroll to position [0, 0]
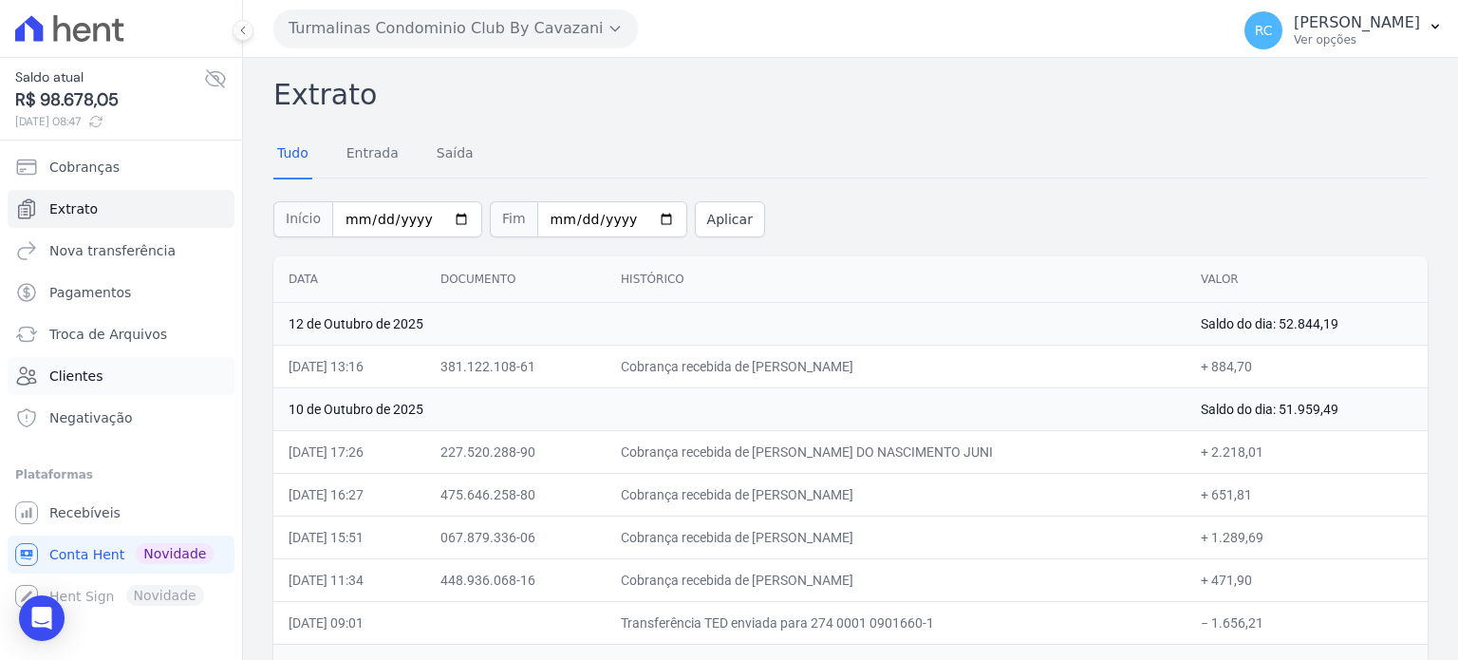
drag, startPoint x: 131, startPoint y: 372, endPoint x: 143, endPoint y: 382, distance: 15.6
click at [130, 372] on link "Clientes" at bounding box center [121, 376] width 227 height 38
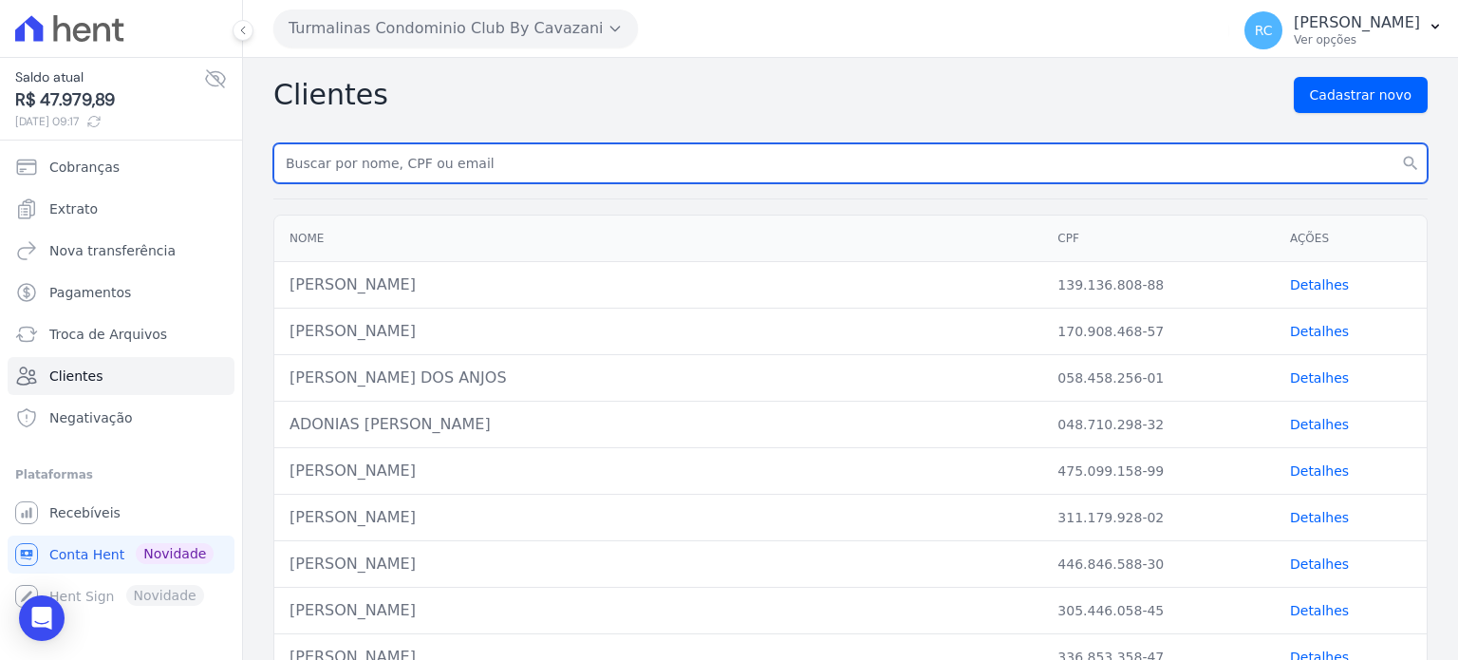
click at [500, 164] on input "text" at bounding box center [850, 163] width 1155 height 40
paste input "[PERSON_NAME]"
type input "[PERSON_NAME]"
click at [1394, 143] on button "search" at bounding box center [1411, 163] width 34 height 40
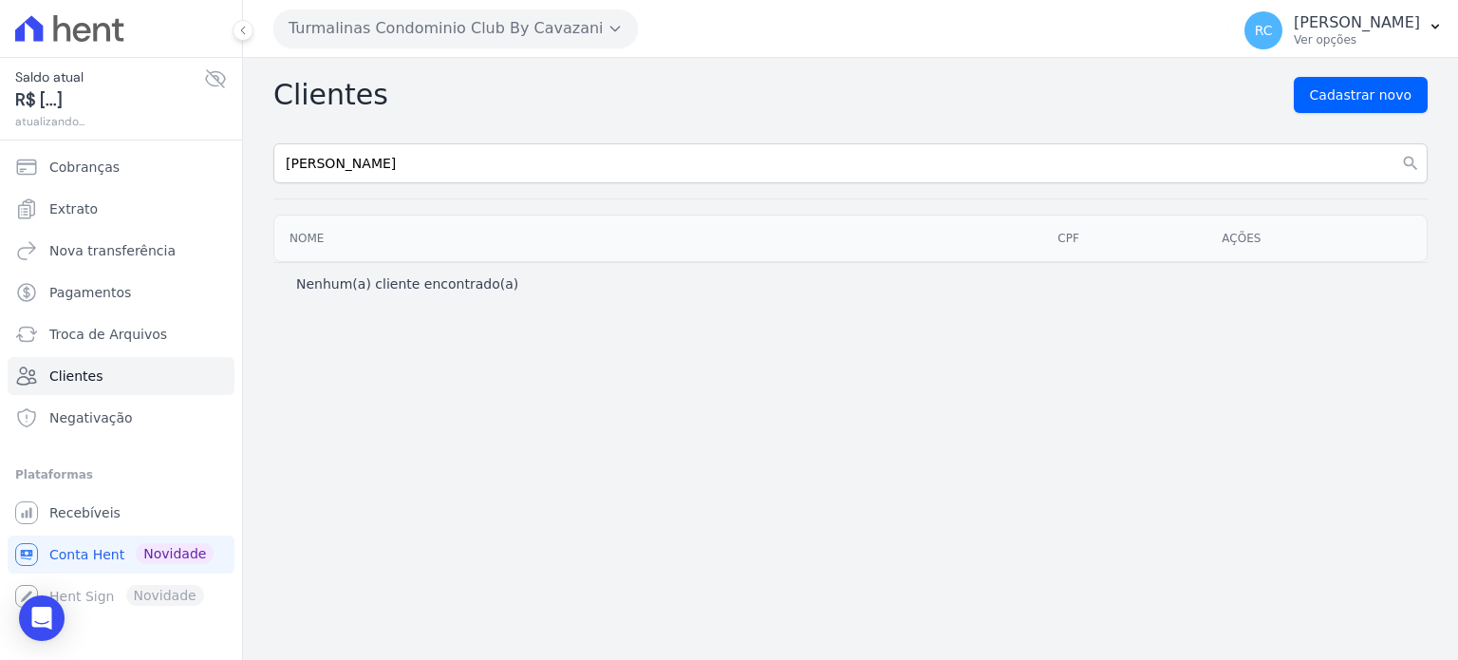
click at [556, 32] on button "Turmalinas Condominio Club By Cavazani" at bounding box center [455, 28] width 365 height 38
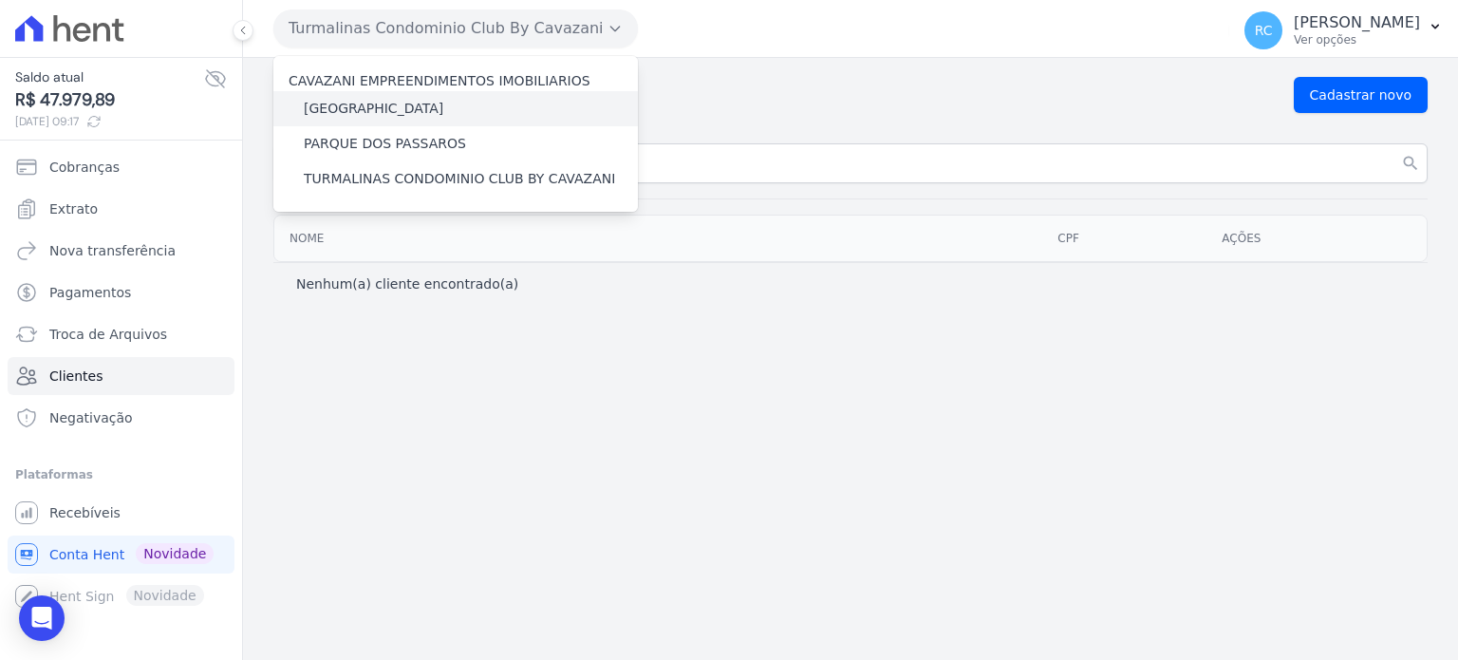
click at [291, 108] on div "[GEOGRAPHIC_DATA]" at bounding box center [455, 108] width 365 height 35
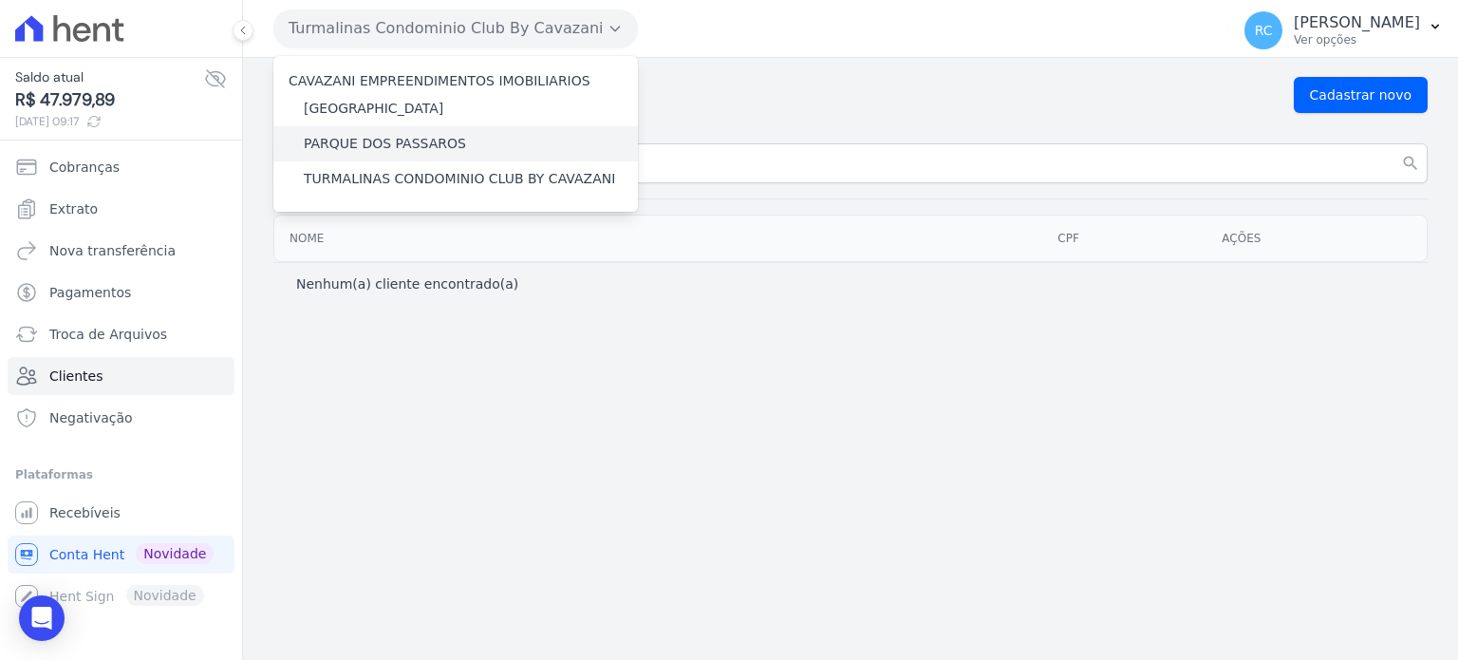
click at [289, 138] on div "PARQUE DOS PASSAROS" at bounding box center [455, 143] width 365 height 35
click at [105, 510] on span "Recebíveis" at bounding box center [84, 512] width 71 height 19
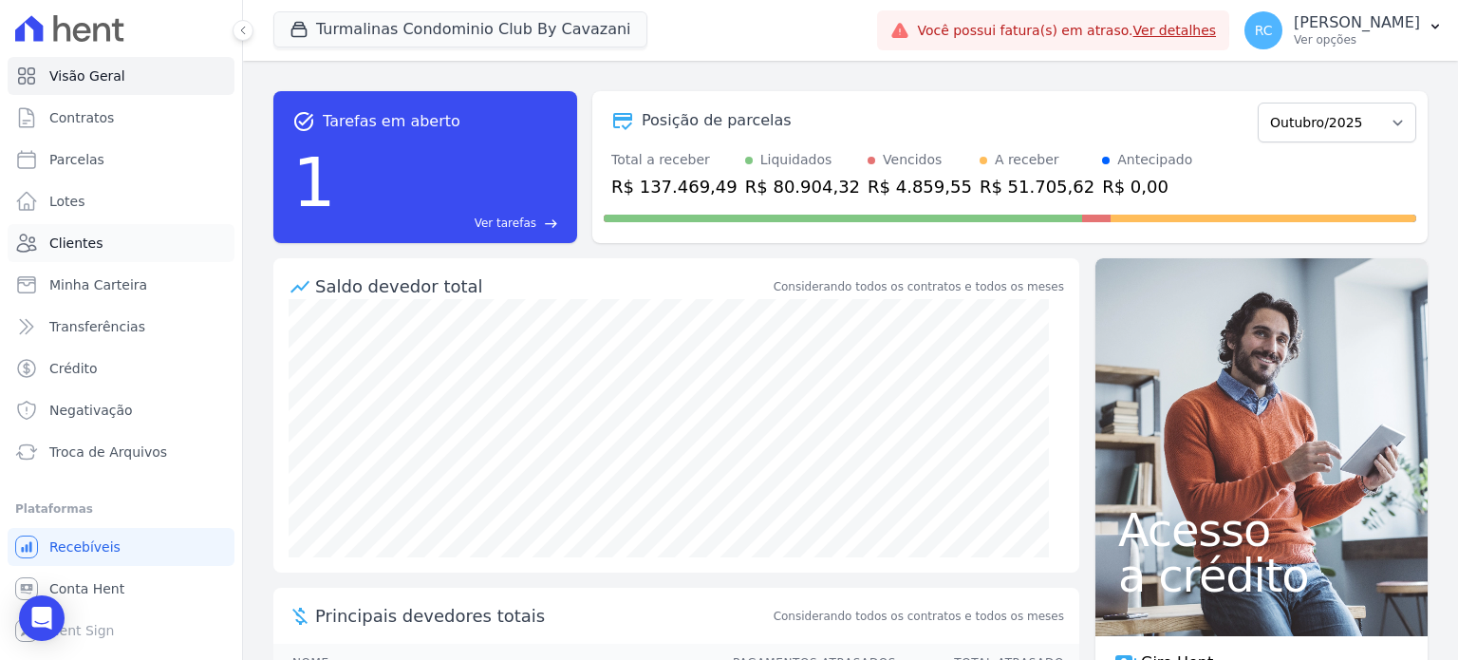
click at [114, 229] on link "Clientes" at bounding box center [121, 243] width 227 height 38
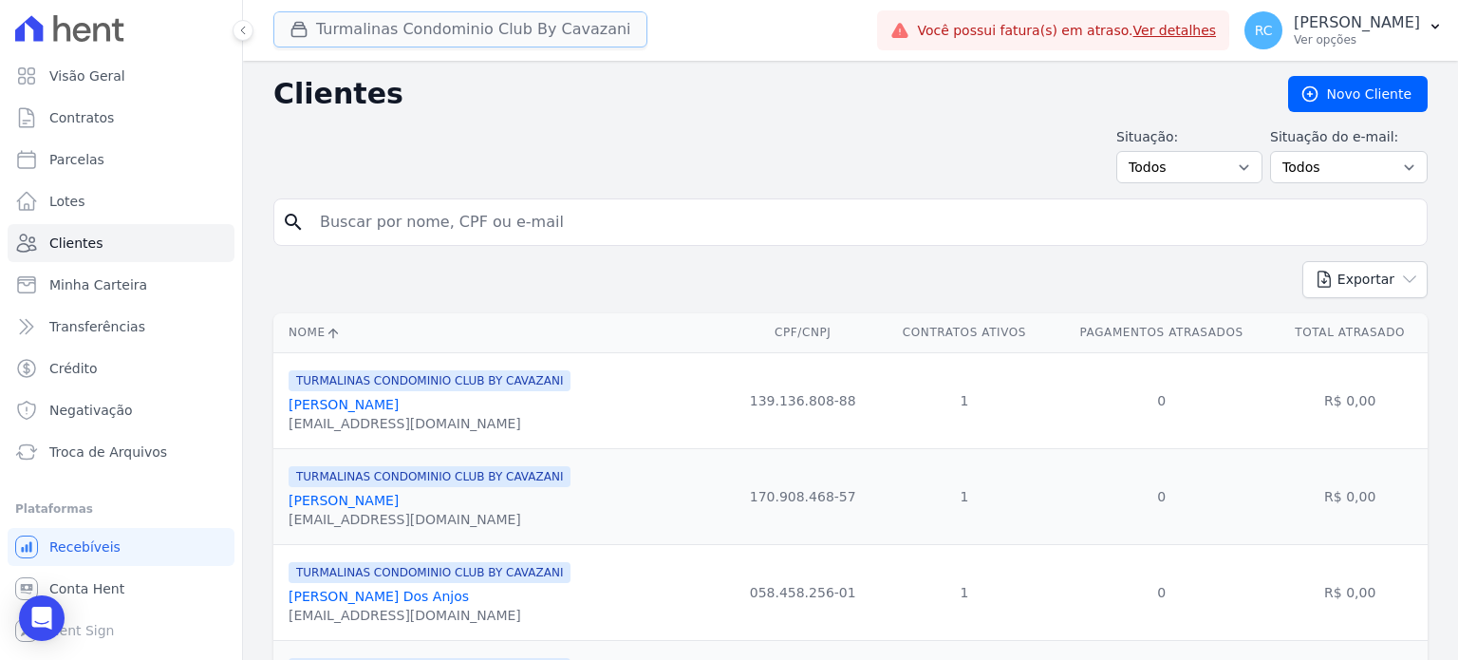
click at [448, 34] on button "Turmalinas Condominio Club By Cavazani" at bounding box center [460, 29] width 374 height 36
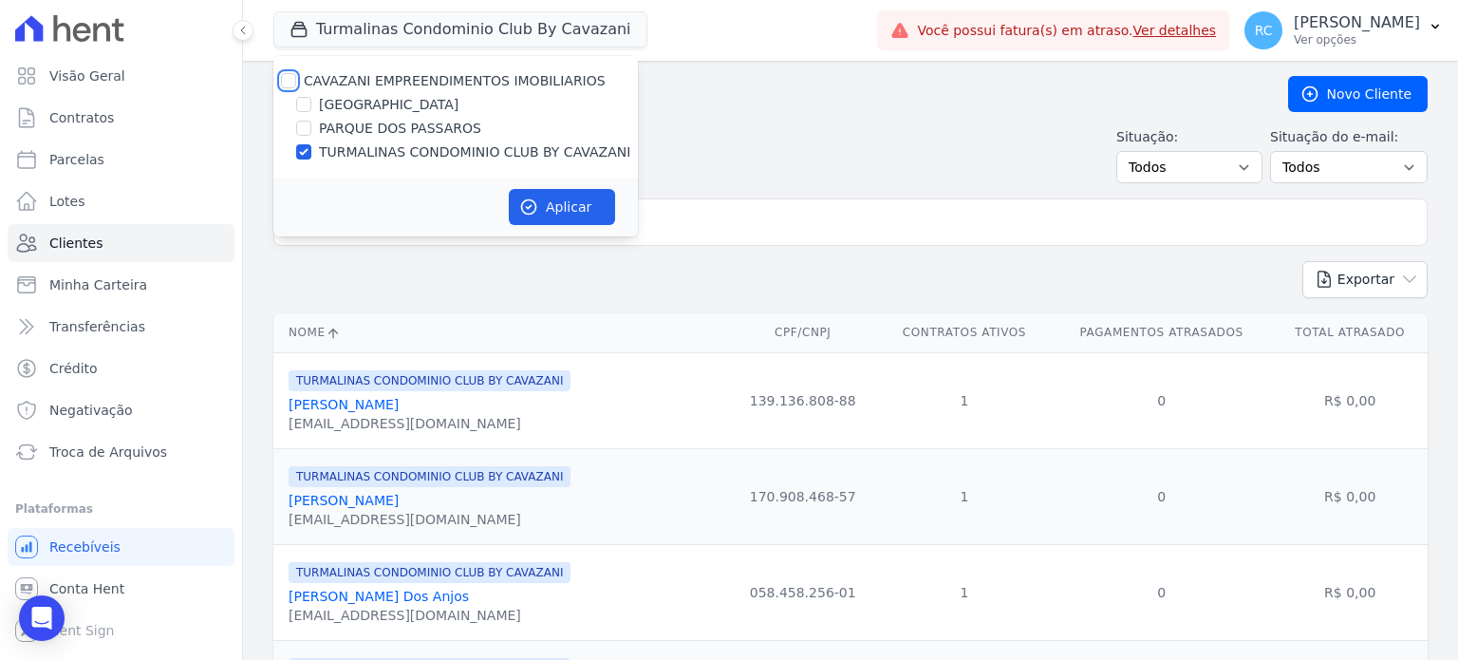
click at [293, 83] on input "CAVAZANI EMPREENDIMENTOS IMOBILIARIOS" at bounding box center [288, 80] width 15 height 15
checkbox input "true"
click at [571, 204] on button "Aplicar" at bounding box center [562, 207] width 106 height 36
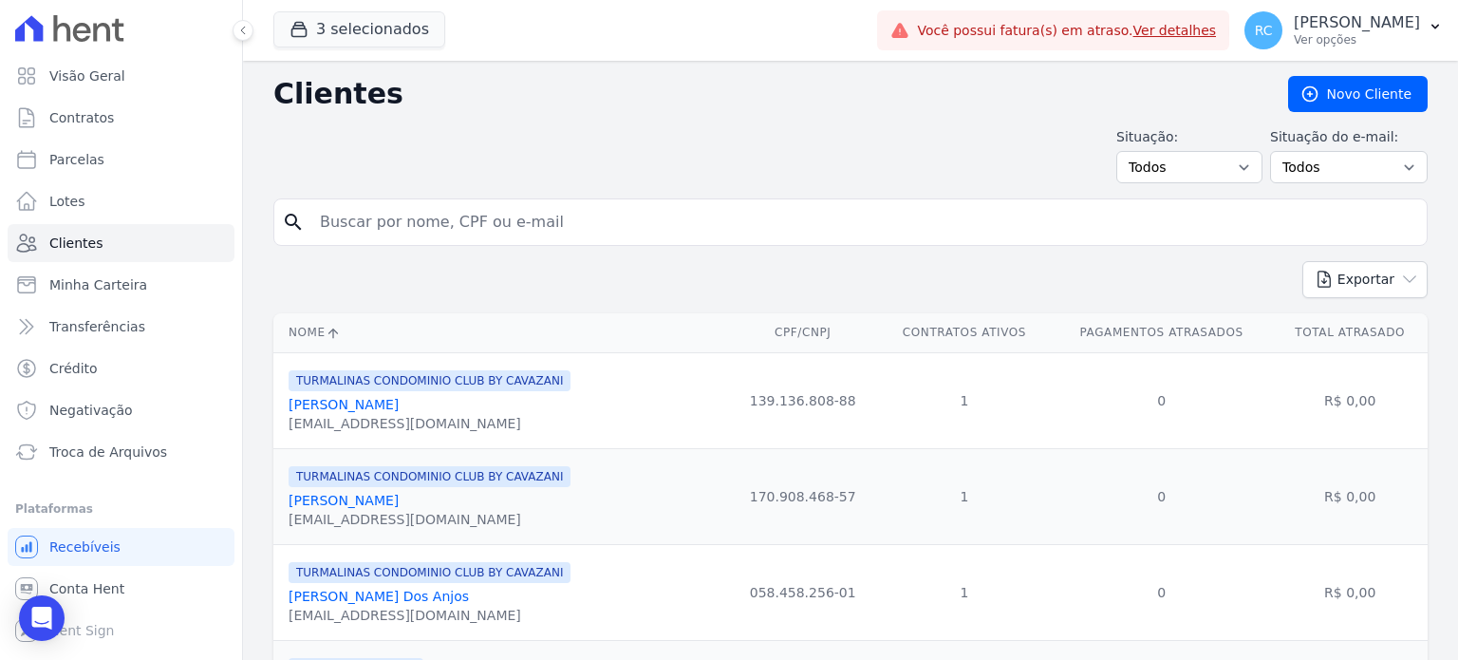
click at [456, 219] on input "search" at bounding box center [864, 222] width 1111 height 38
paste input "[PERSON_NAME]"
type input "[PERSON_NAME]"
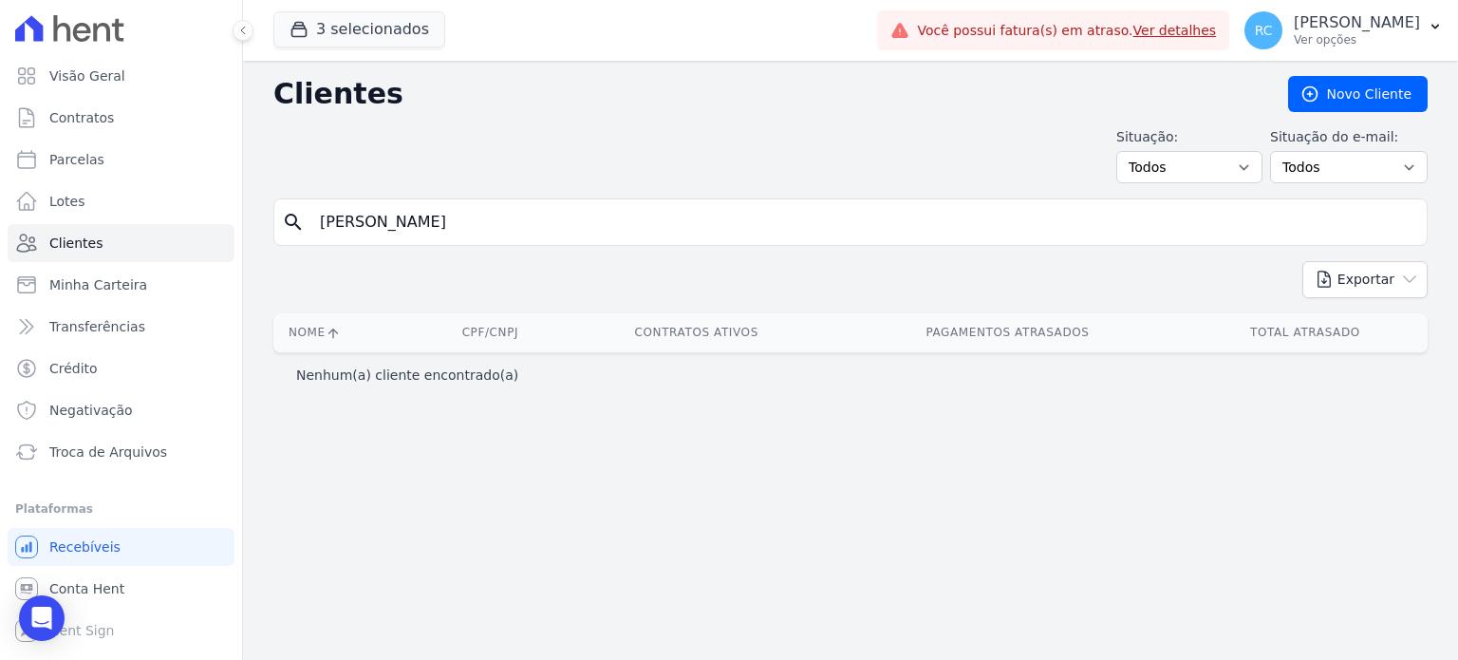
drag, startPoint x: 512, startPoint y: 230, endPoint x: -9, endPoint y: 241, distance: 520.4
click at [0, 241] on html "Visão Geral Contratos [GEOGRAPHIC_DATA] Lotes Clientes Minha Carteira Transferê…" at bounding box center [729, 330] width 1458 height 660
paste input "[PERSON_NAME]"
type input "[PERSON_NAME]"
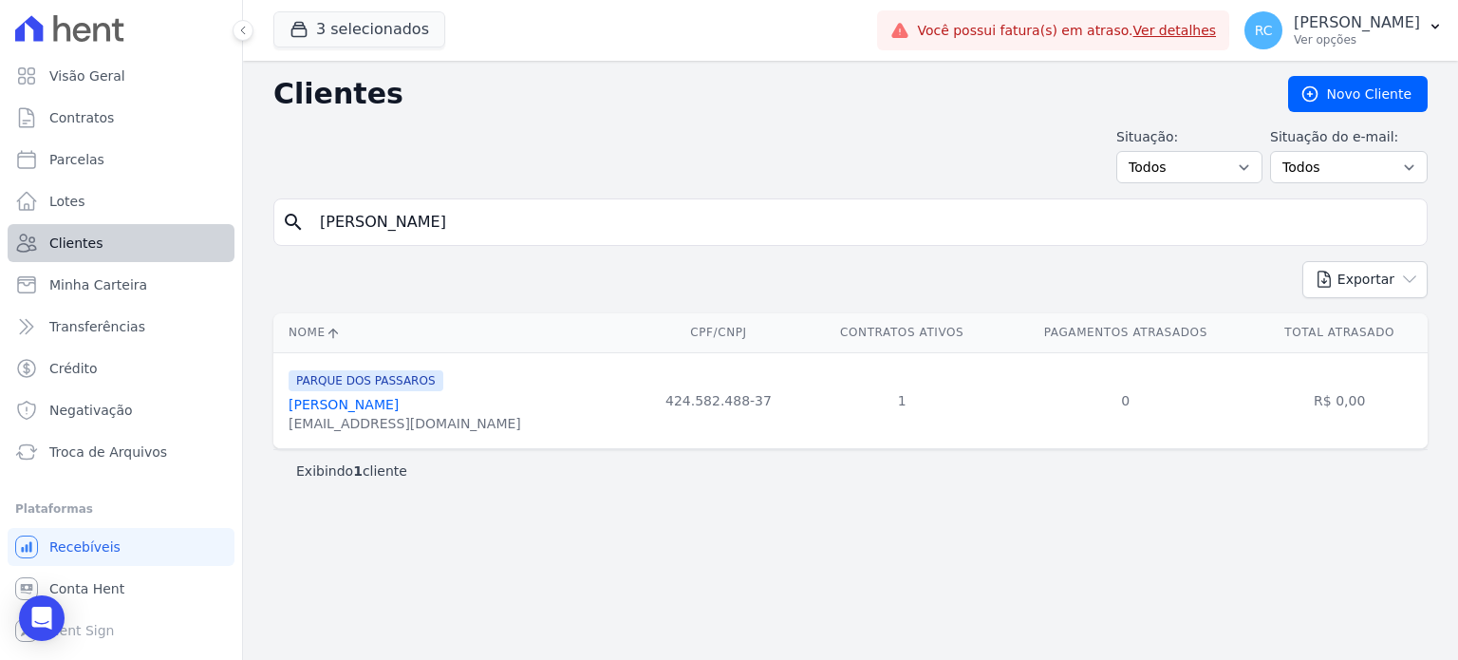
drag, startPoint x: 541, startPoint y: 211, endPoint x: 31, endPoint y: 221, distance: 510.0
click at [22, 226] on div "Visão Geral Contratos [GEOGRAPHIC_DATA] Lotes Clientes Minha Carteira Transferê…" at bounding box center [729, 330] width 1458 height 660
paste input "[PERSON_NAME]"
type input "[PERSON_NAME]"
drag, startPoint x: 644, startPoint y: 214, endPoint x: -109, endPoint y: 240, distance: 753.4
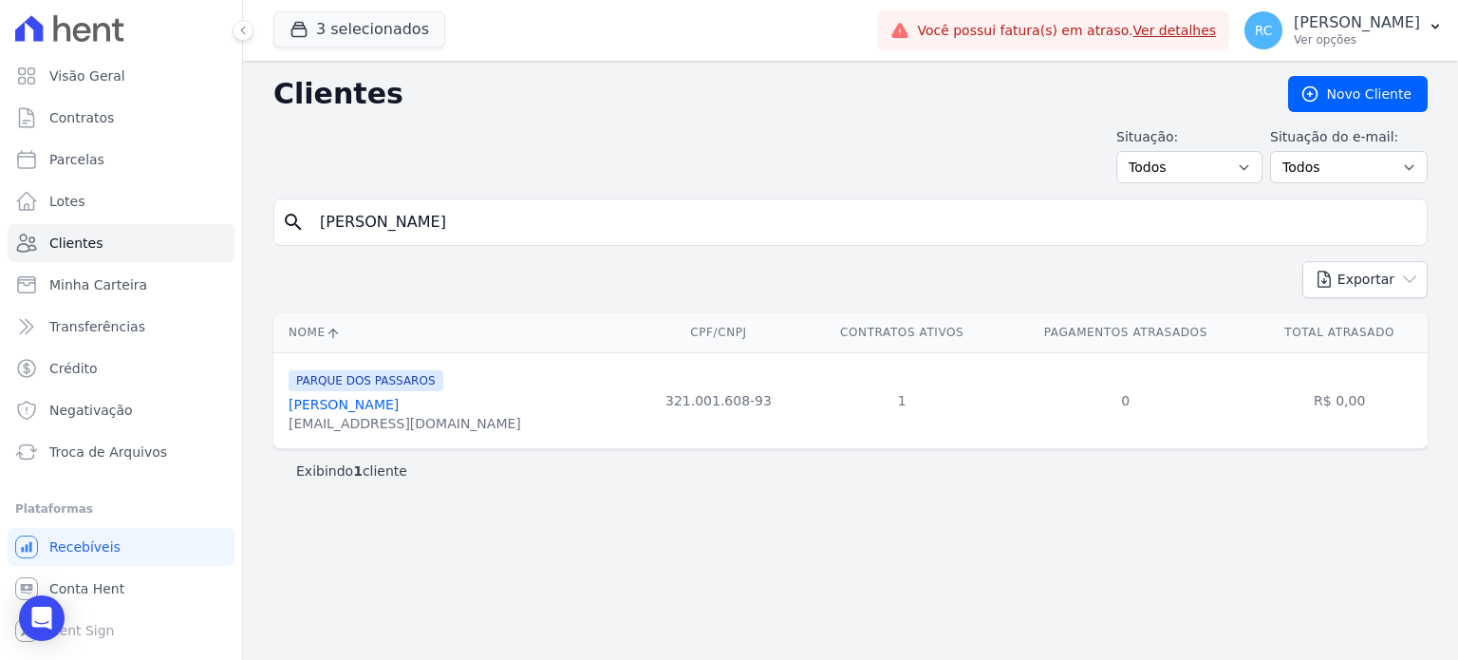
click at [0, 240] on html "Visão Geral Contratos [GEOGRAPHIC_DATA] Lotes Clientes Minha Carteira Transferê…" at bounding box center [729, 330] width 1458 height 660
paste input "[PERSON_NAME]"
type input "[PERSON_NAME]"
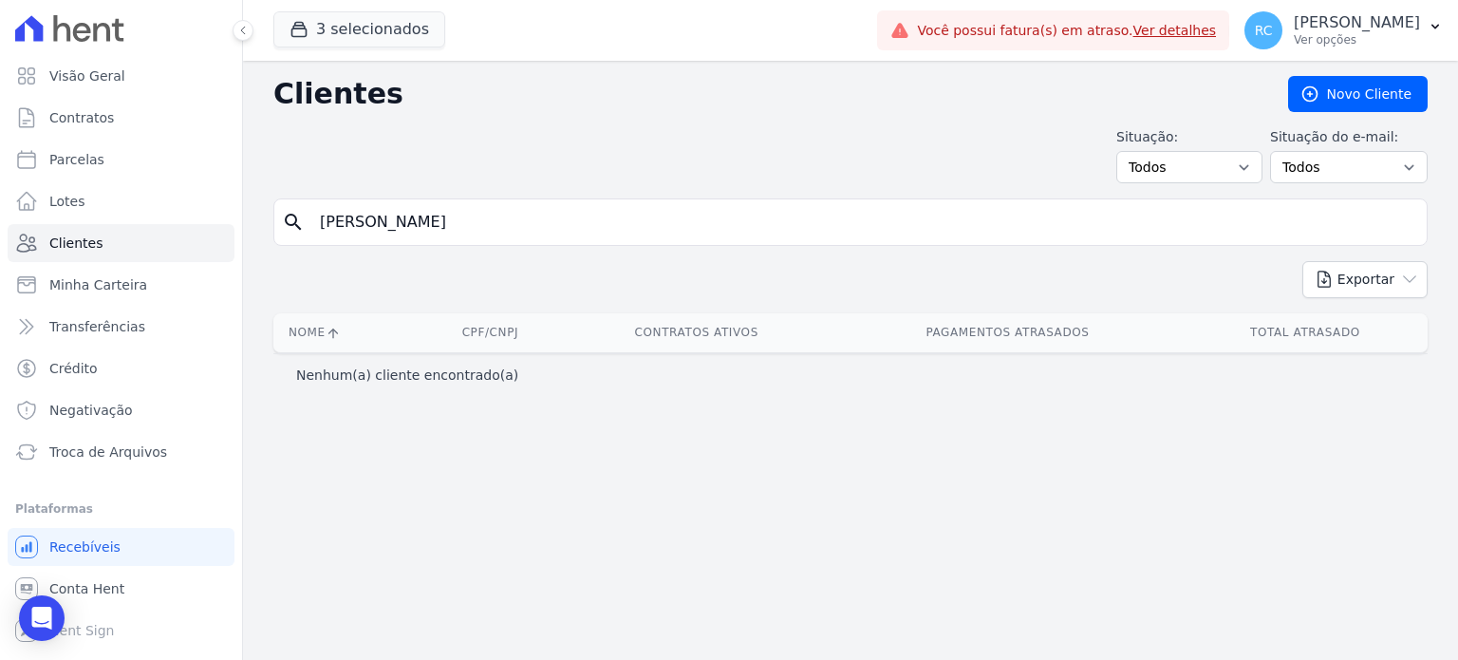
drag, startPoint x: 595, startPoint y: 228, endPoint x: 399, endPoint y: 178, distance: 202.6
click at [201, 217] on div "Visão Geral Contratos [GEOGRAPHIC_DATA] Lotes Clientes Minha Carteira Transferê…" at bounding box center [729, 330] width 1458 height 660
paste input "[PERSON_NAME]"
type input "[PERSON_NAME]"
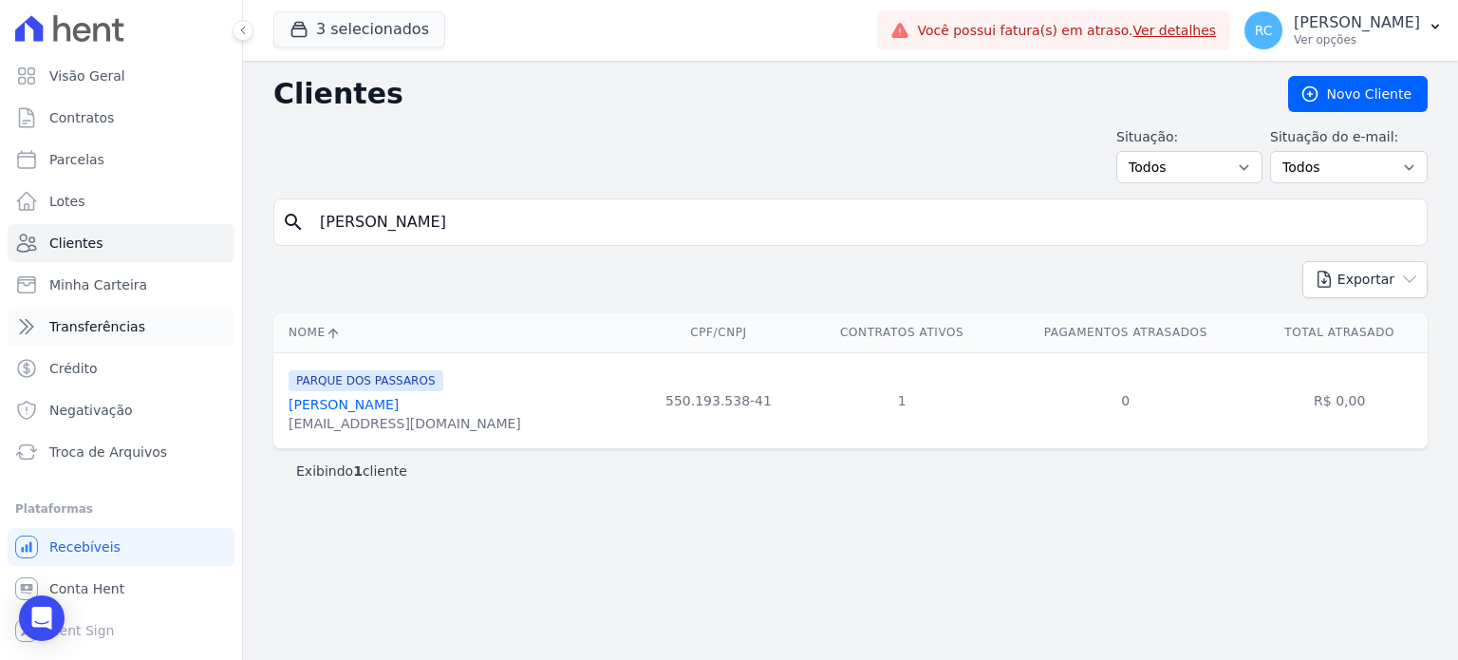
drag, startPoint x: 546, startPoint y: 238, endPoint x: 216, endPoint y: 314, distance: 339.0
click at [103, 310] on div "Visão Geral Contratos [GEOGRAPHIC_DATA] Lotes Clientes Minha Carteira Transferê…" at bounding box center [729, 330] width 1458 height 660
paste input "[PERSON_NAME] DE SANTAN"
type input "[PERSON_NAME]"
click at [582, 223] on input "[PERSON_NAME]" at bounding box center [864, 222] width 1111 height 38
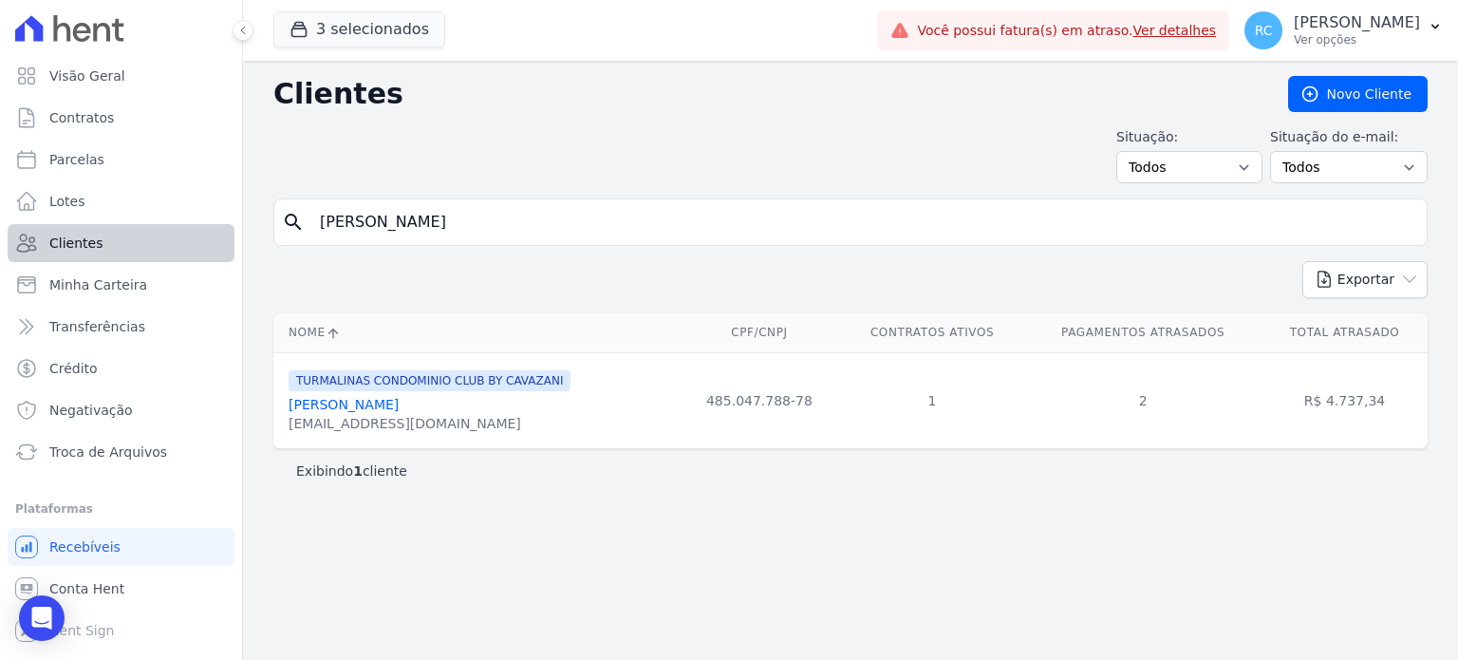
drag, startPoint x: 600, startPoint y: 235, endPoint x: 118, endPoint y: 242, distance: 482.4
click at [88, 249] on div "Visão Geral Contratos [GEOGRAPHIC_DATA] Lotes Clientes Minha Carteira Transferê…" at bounding box center [729, 330] width 1458 height 660
paste input "[PERSON_NAME] DA SILV"
type input "[PERSON_NAME]"
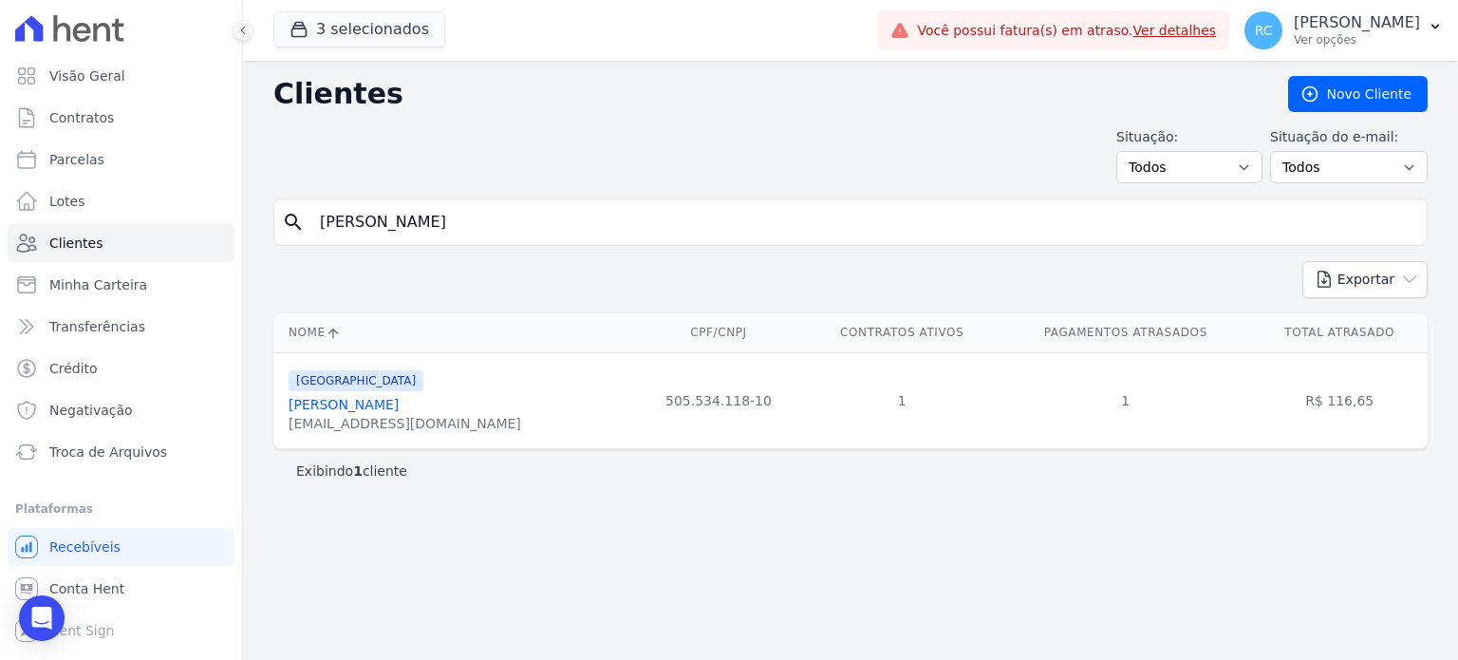
drag, startPoint x: 600, startPoint y: 227, endPoint x: -17, endPoint y: 268, distance: 618.5
click at [0, 268] on html "Visão Geral Contratos [GEOGRAPHIC_DATA] Lotes Clientes Minha Carteira Transferê…" at bounding box center [729, 330] width 1458 height 660
paste input "[PERSON_NAME]"
type input "[PERSON_NAME]"
drag, startPoint x: 554, startPoint y: 216, endPoint x: 61, endPoint y: 222, distance: 493.8
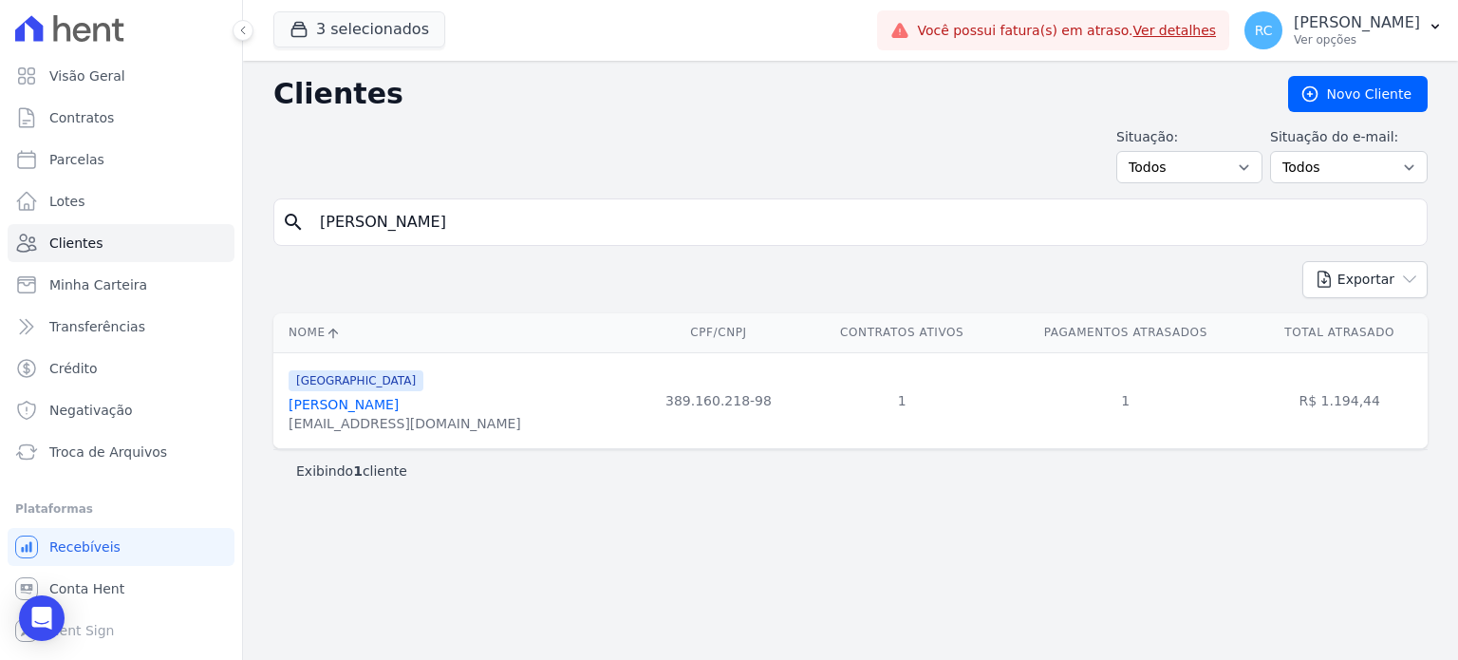
click at [62, 224] on div "Visão Geral Contratos [GEOGRAPHIC_DATA] Lotes Clientes Minha Carteira Transferê…" at bounding box center [729, 330] width 1458 height 660
paste input "UCAS [PERSON_NAME]"
type input "[PERSON_NAME]"
drag, startPoint x: 556, startPoint y: 216, endPoint x: -56, endPoint y: 259, distance: 614.0
click at [0, 259] on html "Visão Geral Contratos [GEOGRAPHIC_DATA] Lotes Clientes Minha Carteira Transferê…" at bounding box center [729, 330] width 1458 height 660
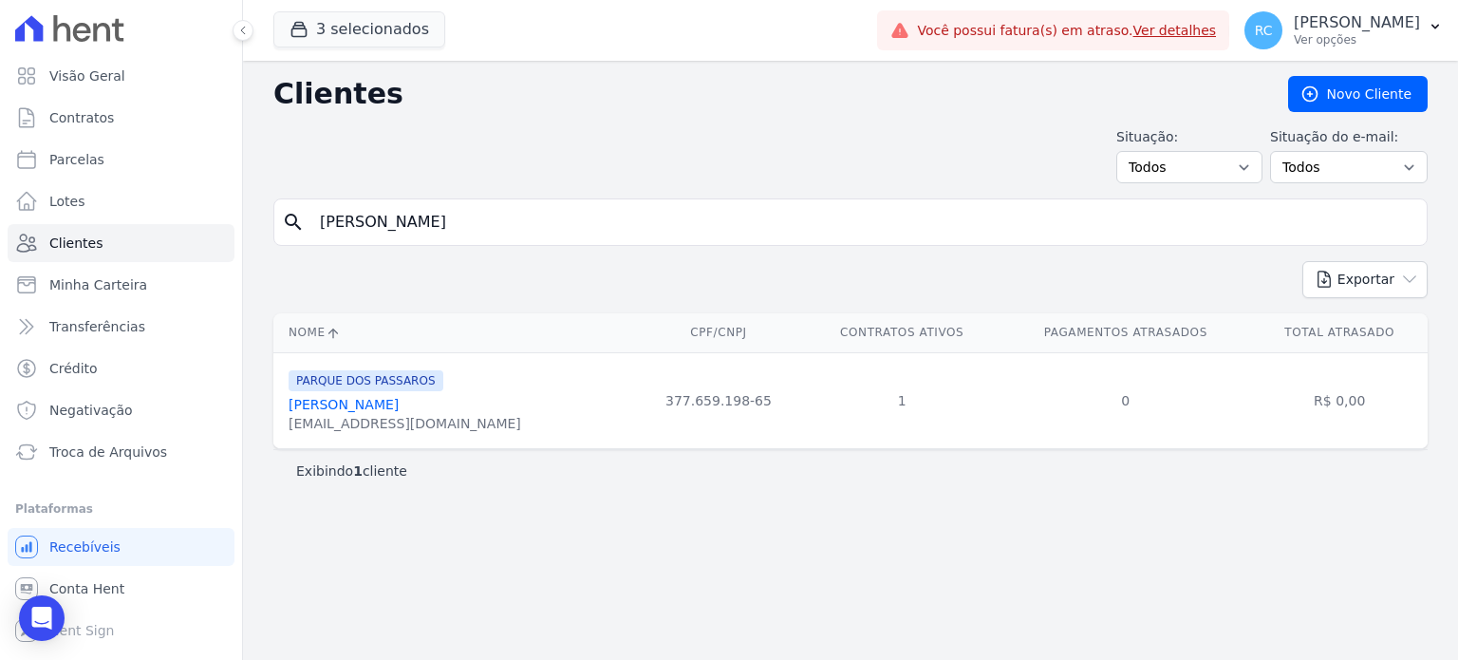
paste input "[PERSON_NAME]"
type input "[PERSON_NAME]"
drag, startPoint x: 548, startPoint y: 204, endPoint x: 264, endPoint y: 204, distance: 283.9
click at [148, 216] on div "Visão Geral Contratos [GEOGRAPHIC_DATA] Lotes Clientes Minha Carteira Transferê…" at bounding box center [729, 330] width 1458 height 660
paste input "THAIS [PERSON_NAME]"
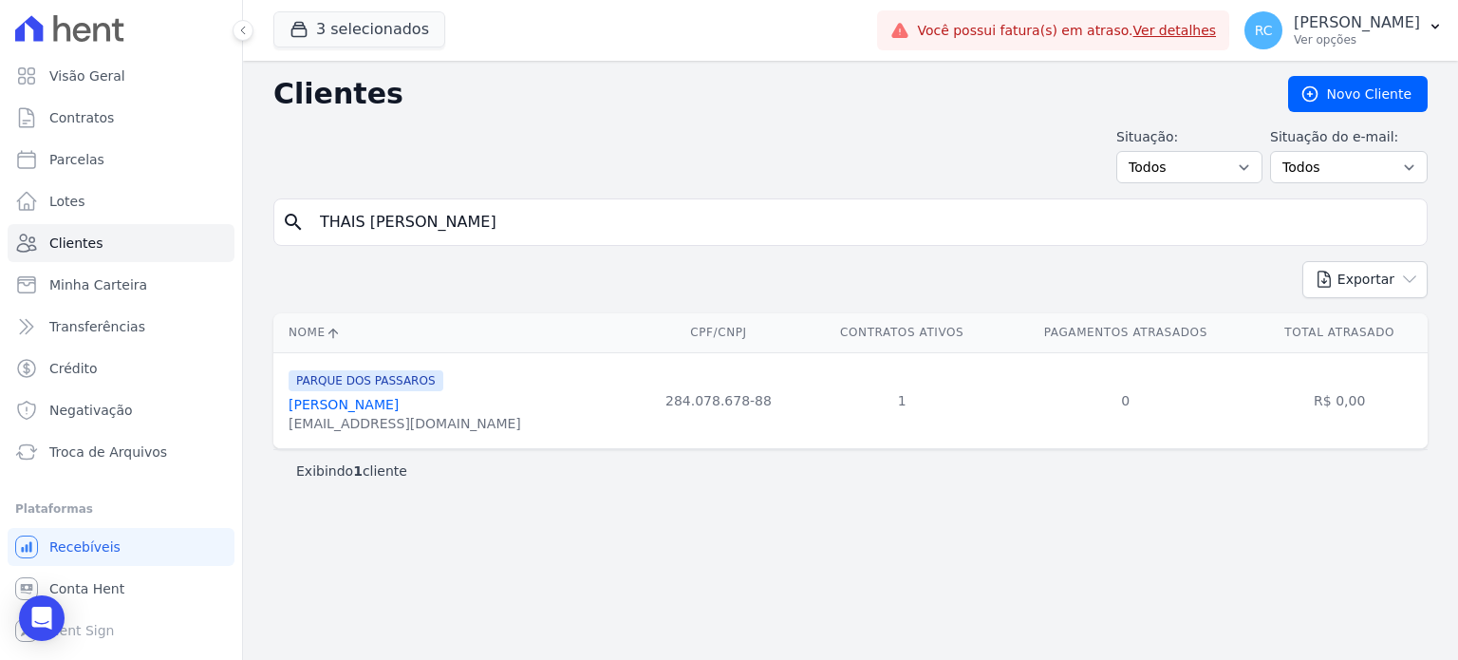
type input "THAIS [PERSON_NAME]"
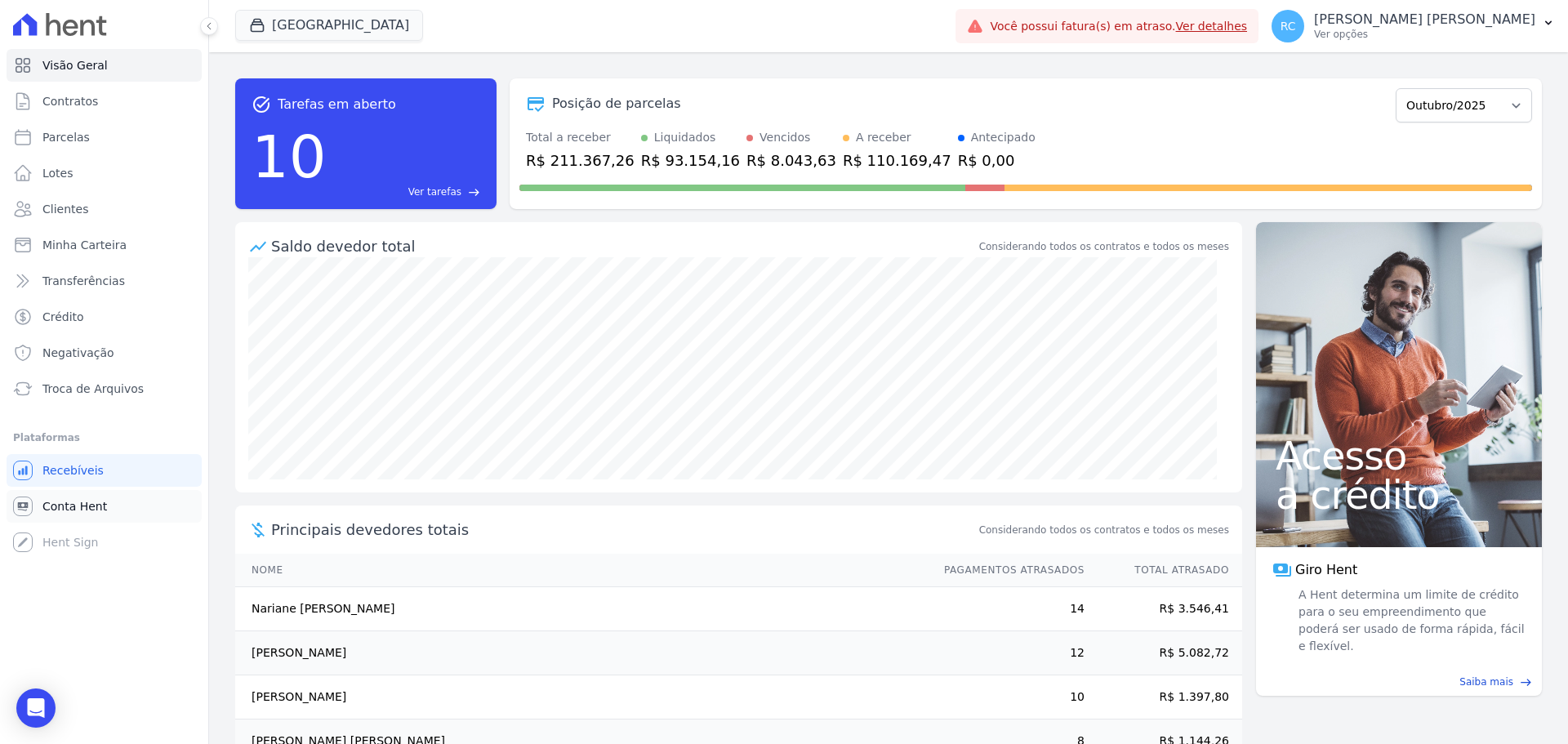
click at [57, 512] on span "Conta Hent" at bounding box center [74, 506] width 65 height 16
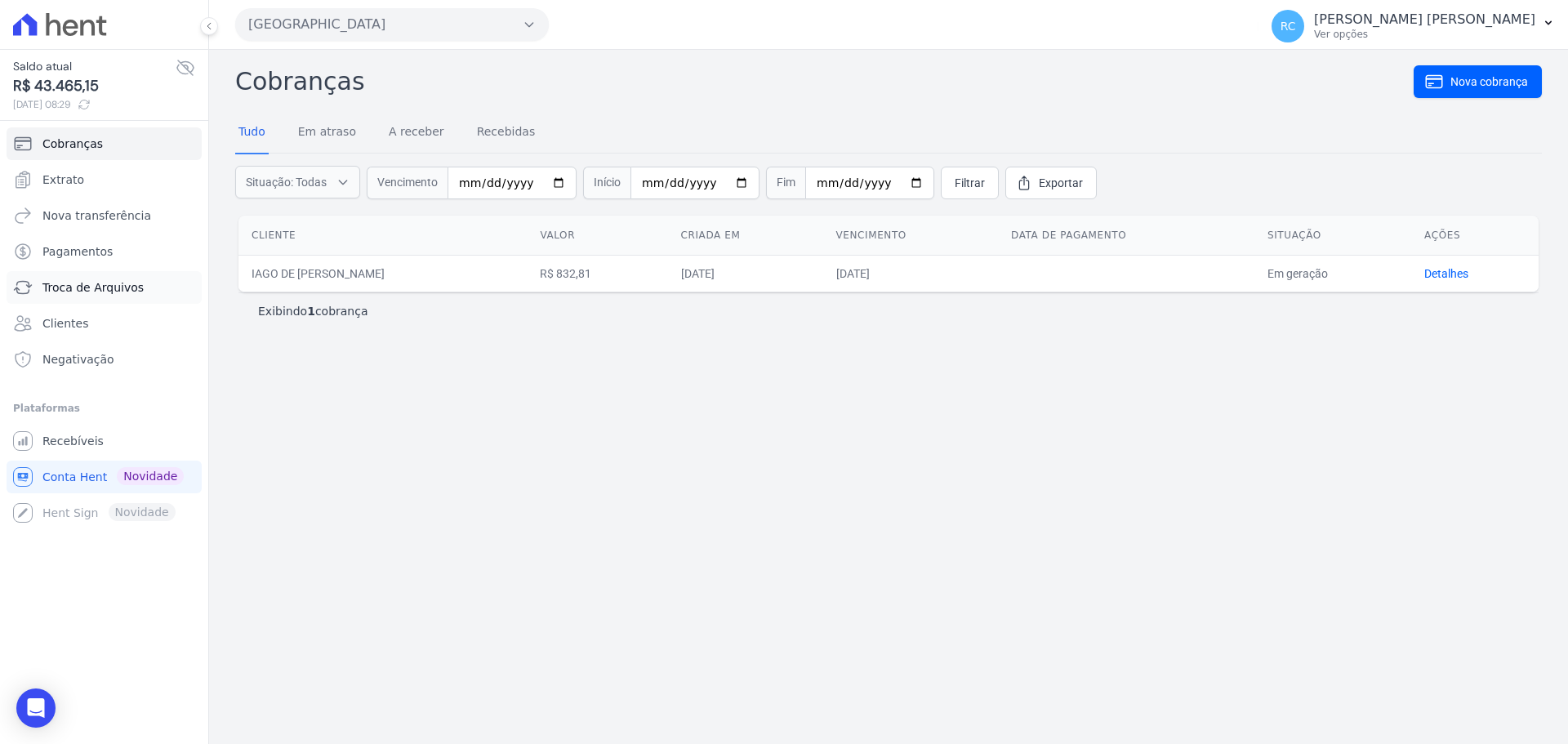
click at [73, 292] on span "Troca de Arquivos" at bounding box center [93, 287] width 101 height 16
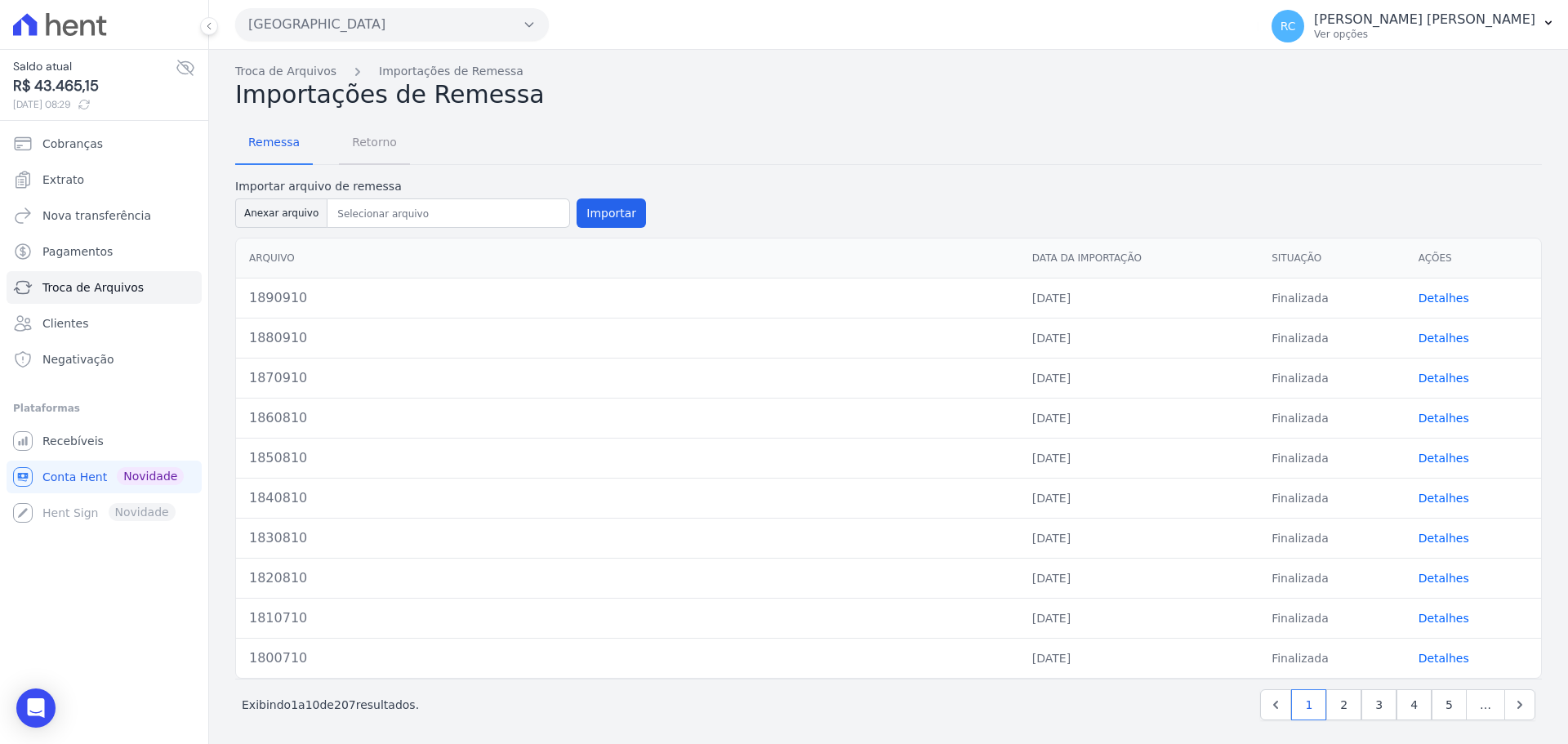
click at [367, 138] on span "Retorno" at bounding box center [374, 142] width 65 height 33
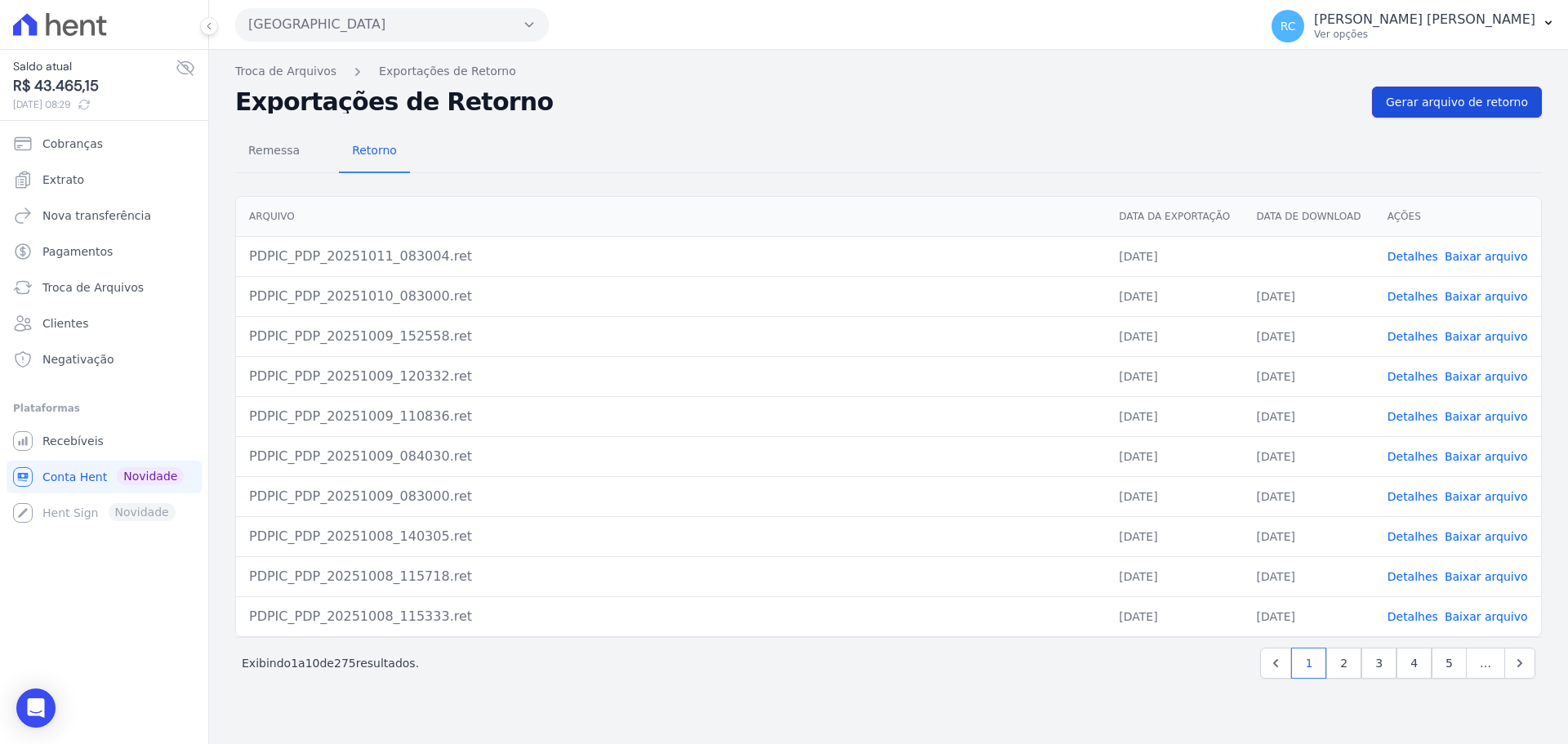
click at [1483, 89] on link "Gerar arquivo de retorno" at bounding box center [1456, 102] width 169 height 31
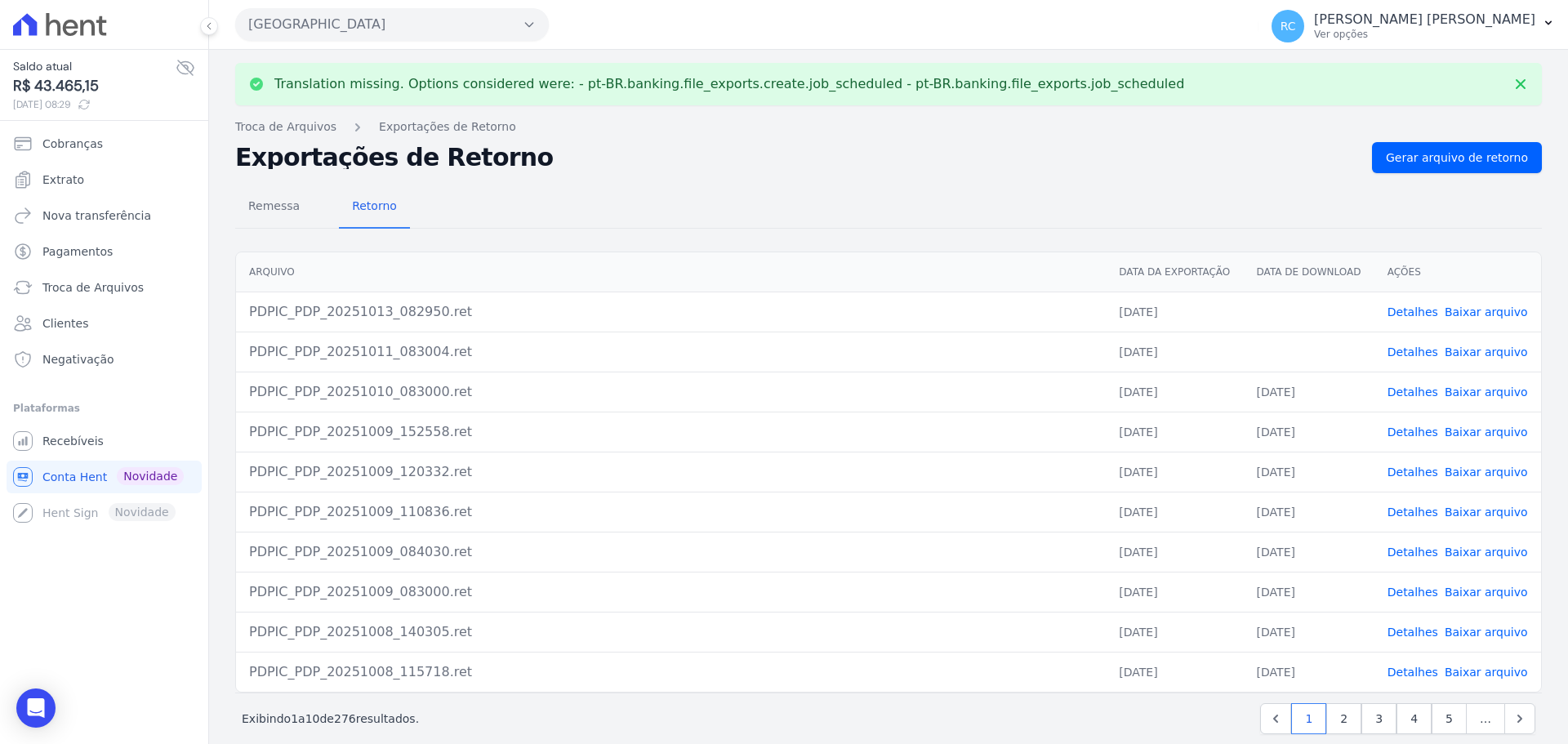
click at [1473, 355] on link "Baixar arquivo" at bounding box center [1486, 352] width 83 height 13
click at [1464, 313] on link "Baixar arquivo" at bounding box center [1486, 311] width 83 height 13
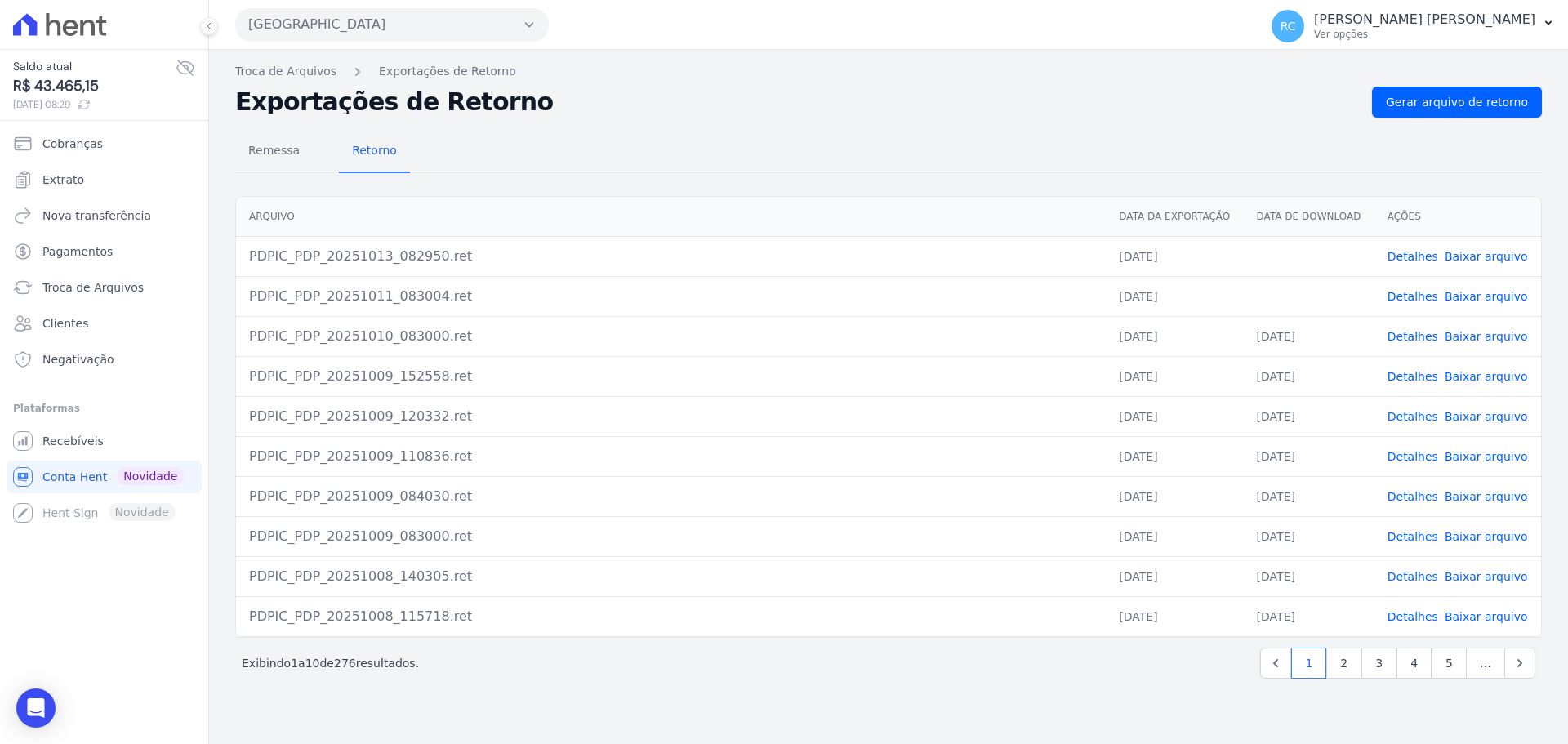
click at [1407, 258] on link "Detalhes" at bounding box center [1412, 256] width 51 height 13
click at [1419, 302] on link "Detalhes" at bounding box center [1412, 296] width 51 height 13
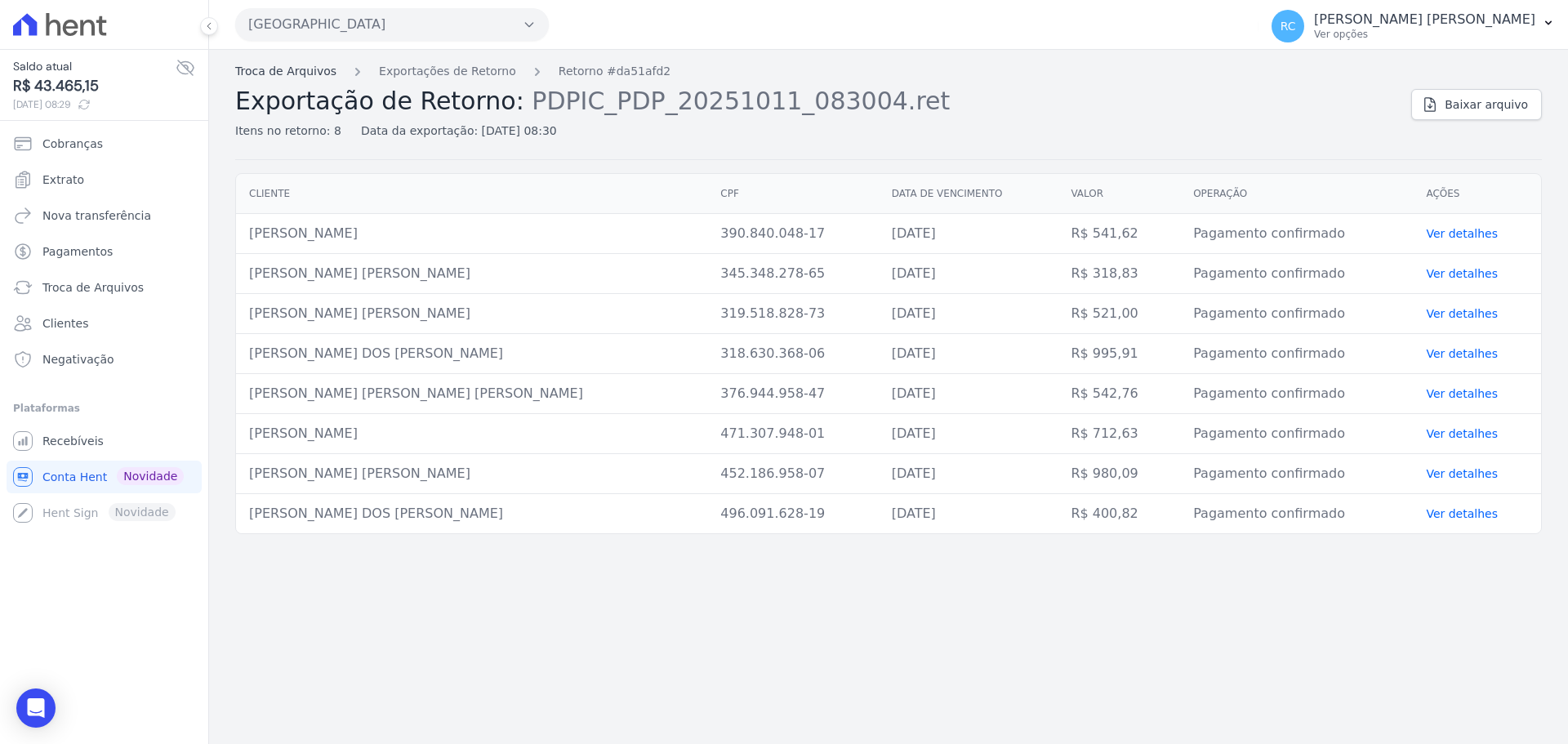
click at [261, 66] on link "Troca de Arquivos" at bounding box center [286, 71] width 101 height 17
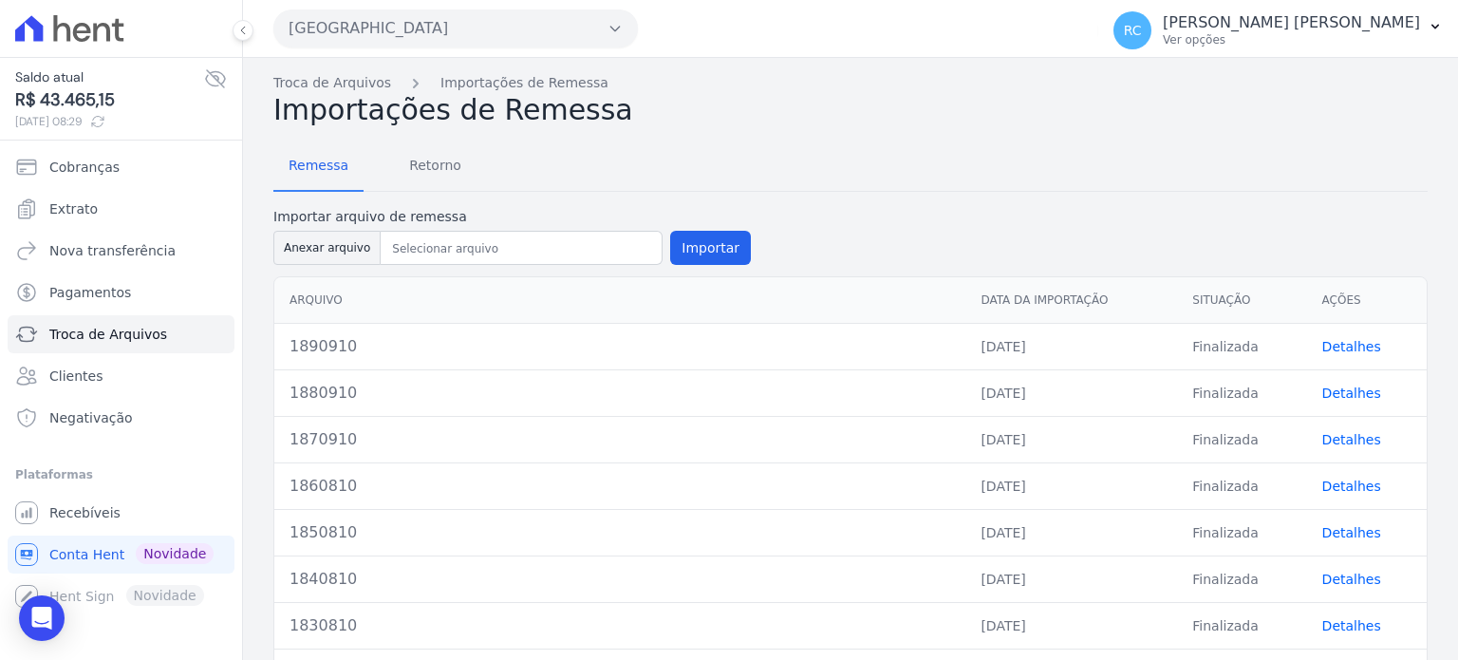
click at [592, 34] on button "[GEOGRAPHIC_DATA]" at bounding box center [455, 28] width 365 height 38
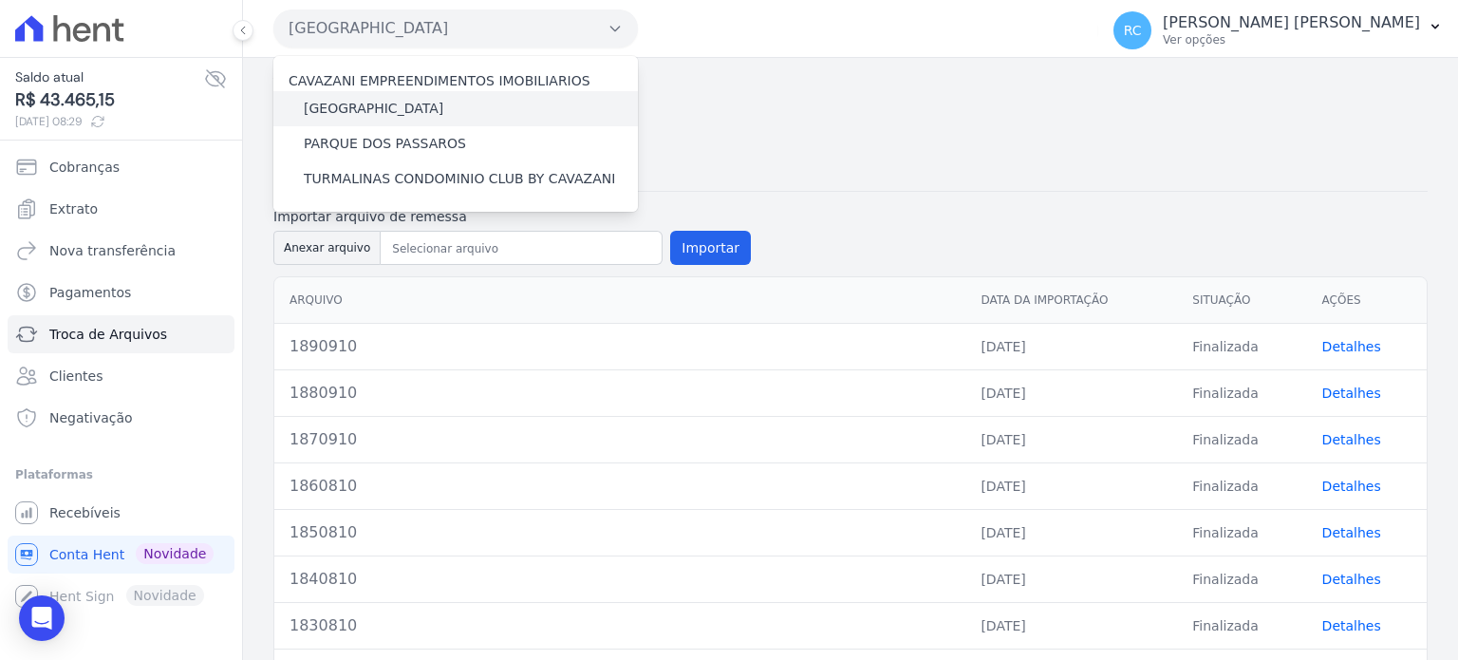
click at [385, 104] on label "[GEOGRAPHIC_DATA]" at bounding box center [374, 109] width 140 height 20
click at [0, 0] on input "[GEOGRAPHIC_DATA]" at bounding box center [0, 0] width 0 height 0
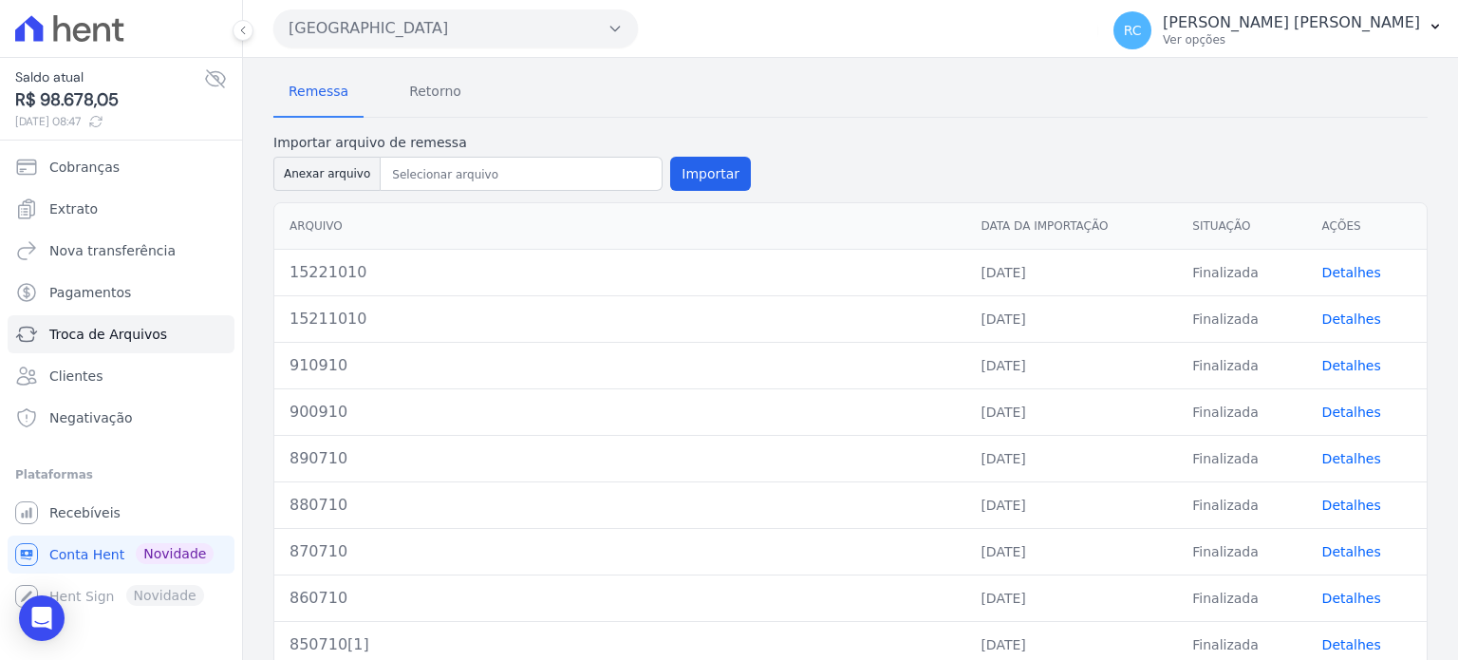
scroll to position [95, 0]
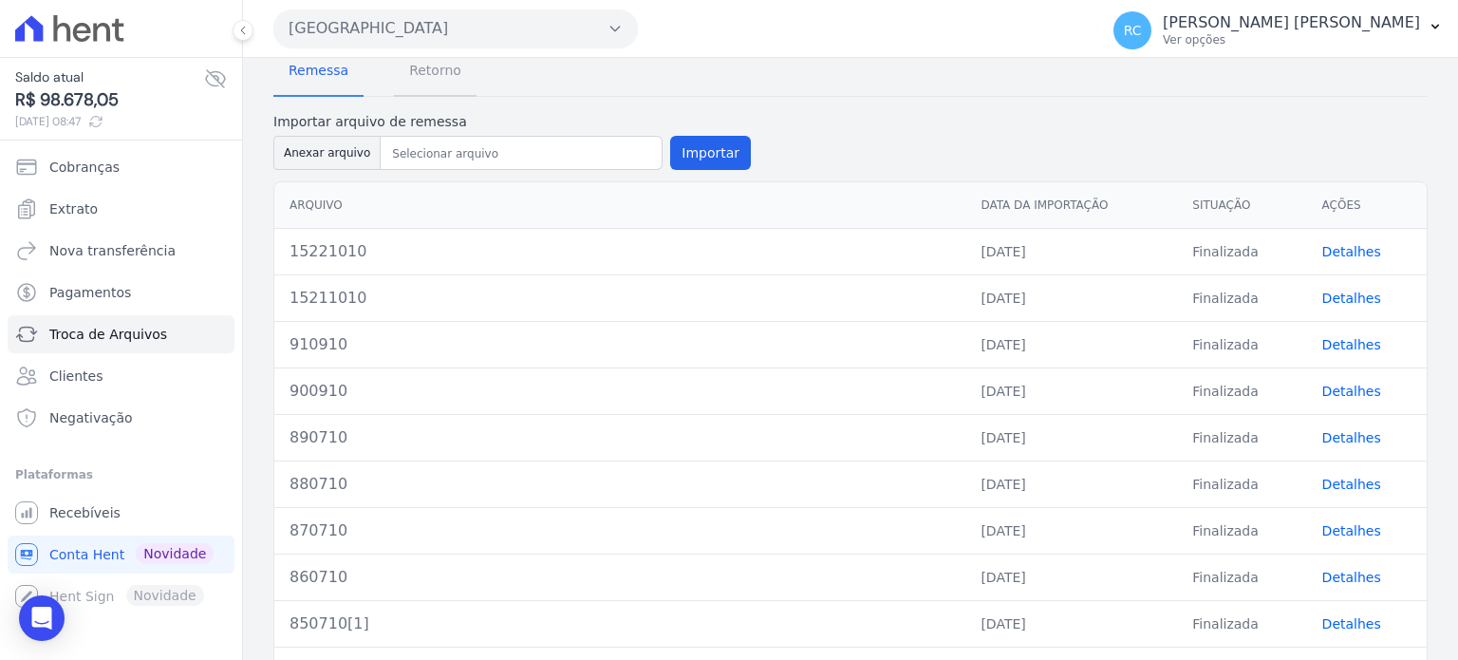
click at [420, 68] on span "Retorno" at bounding box center [435, 70] width 75 height 38
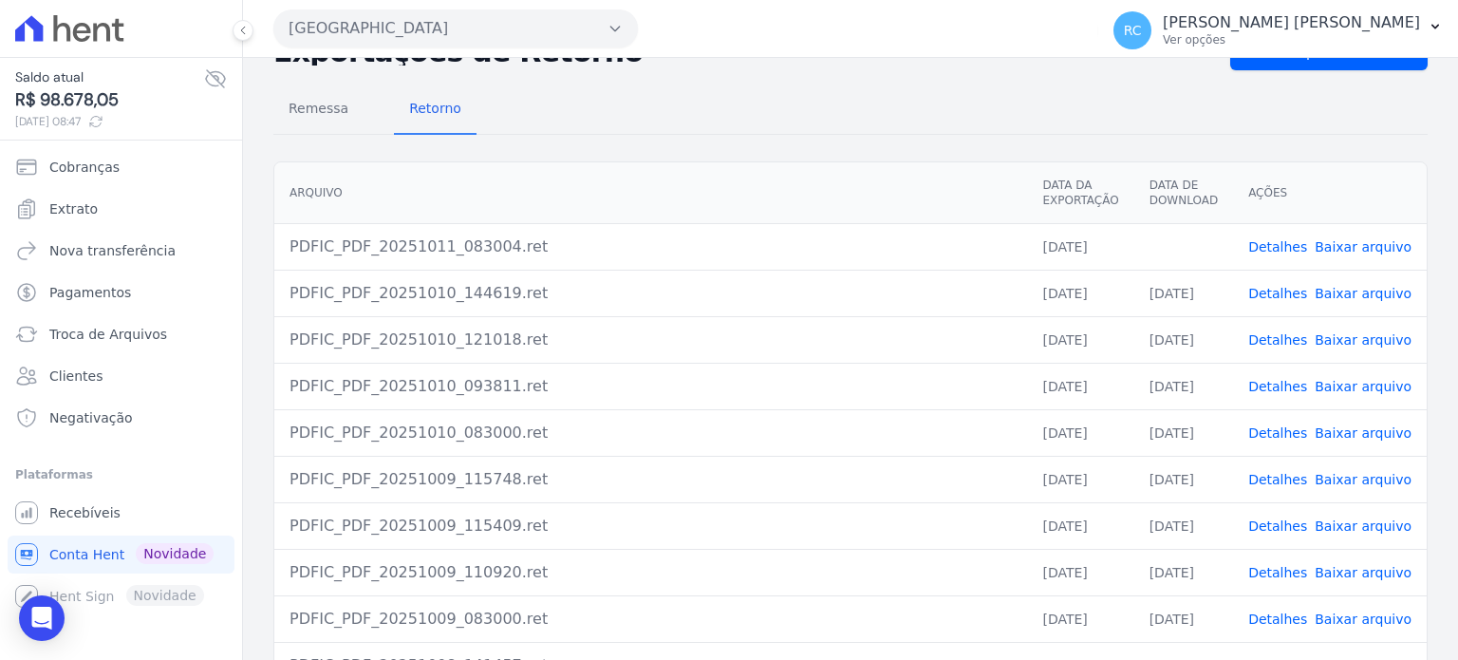
scroll to position [95, 0]
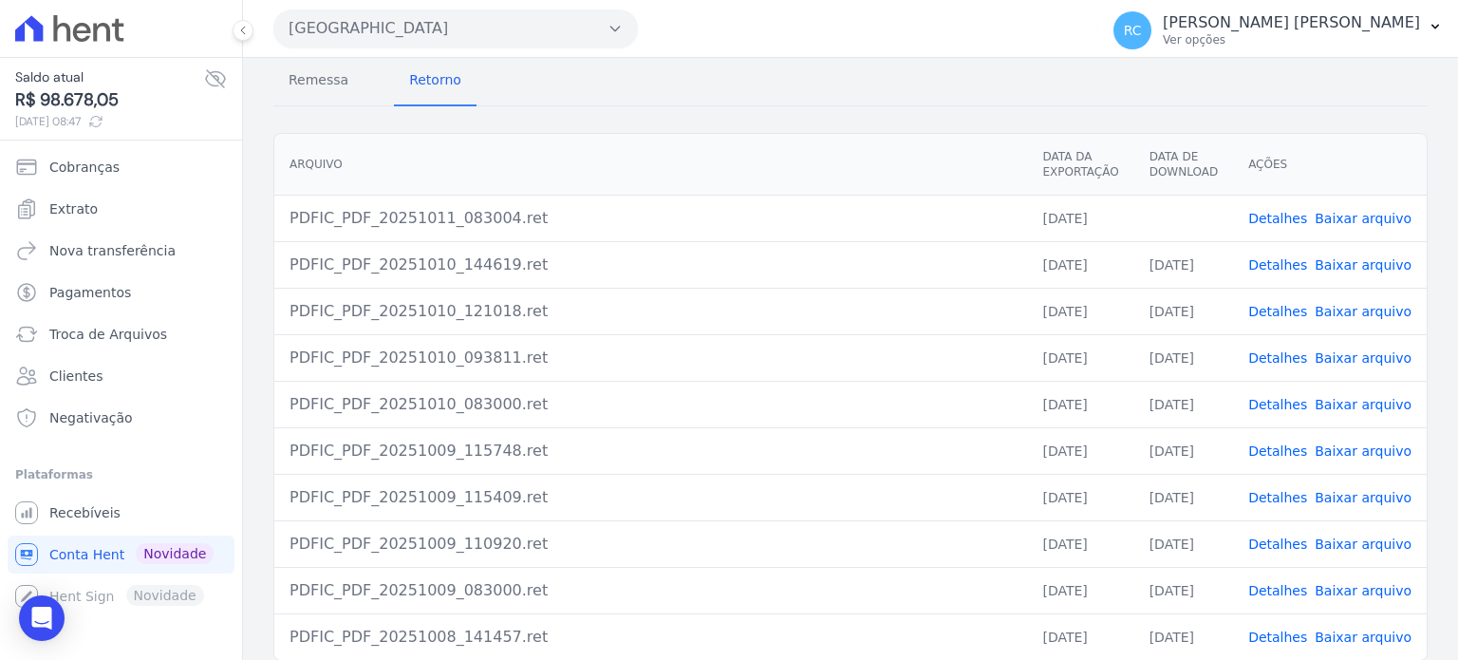
click at [1363, 219] on link "Baixar arquivo" at bounding box center [1363, 218] width 97 height 15
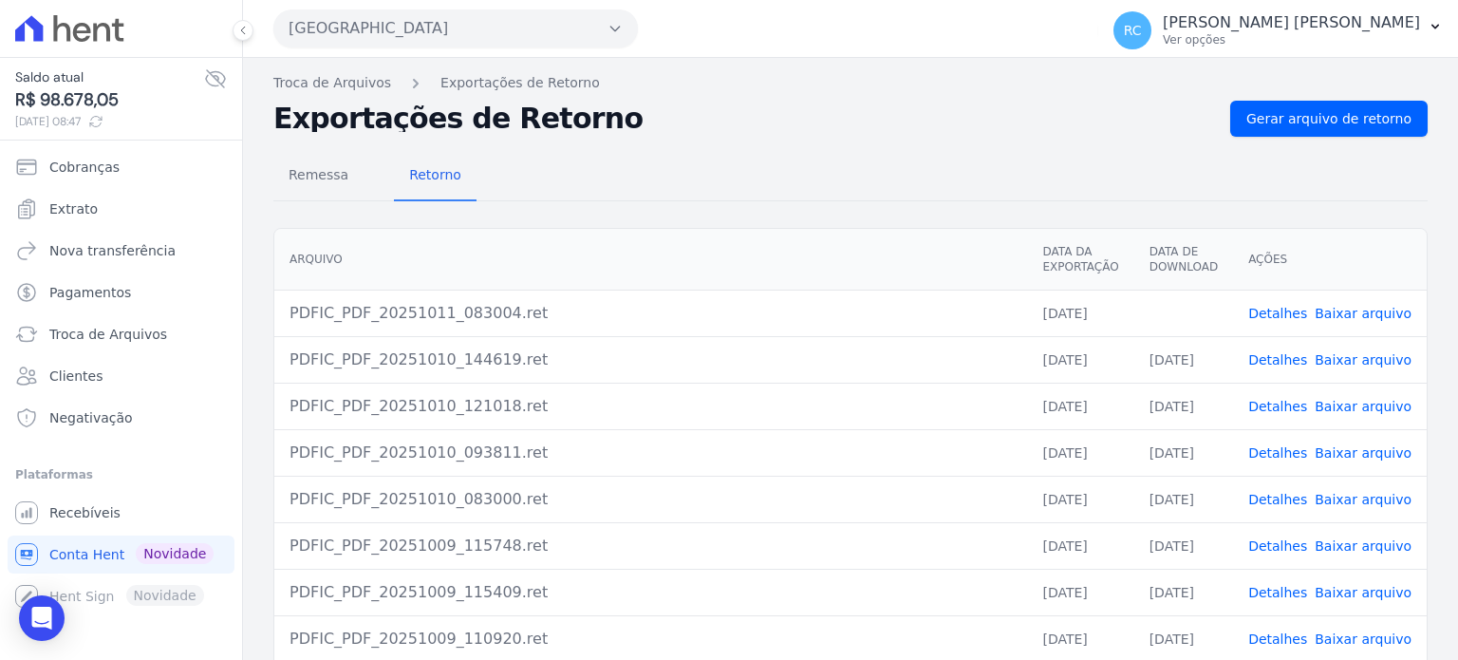
scroll to position [0, 0]
click at [1302, 103] on link "Gerar arquivo de retorno" at bounding box center [1329, 119] width 197 height 36
click at [478, 45] on button "[GEOGRAPHIC_DATA]" at bounding box center [455, 28] width 365 height 38
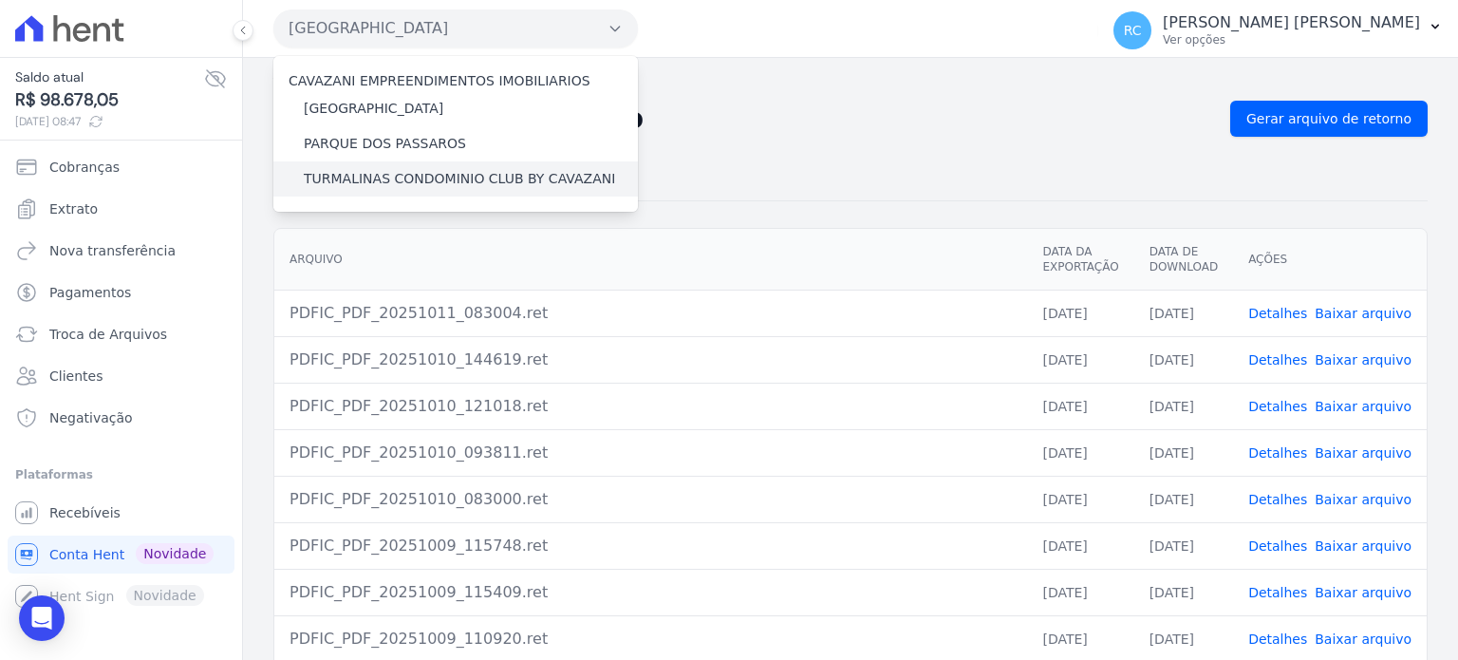
click at [365, 174] on label "TURMALINAS CONDOMINIO CLUB BY CAVAZANI" at bounding box center [459, 179] width 311 height 20
click at [0, 0] on input "TURMALINAS CONDOMINIO CLUB BY CAVAZANI" at bounding box center [0, 0] width 0 height 0
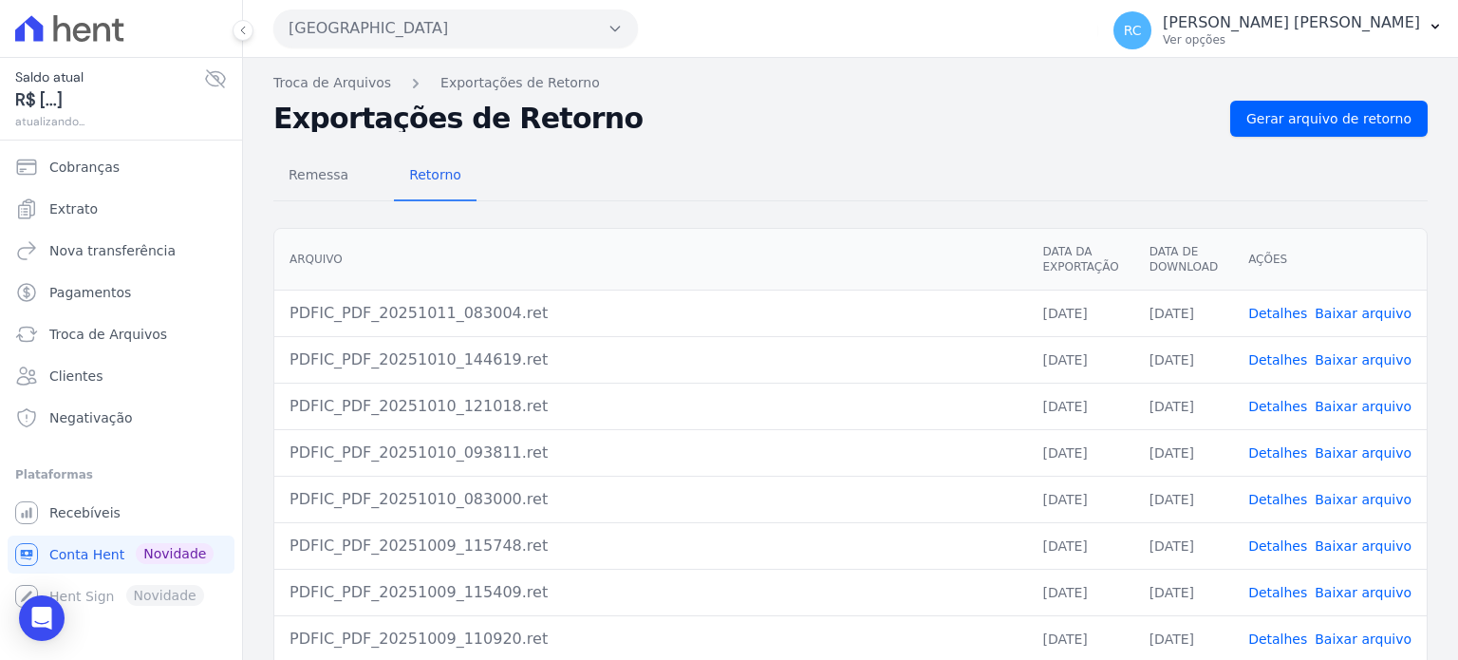
click at [473, 17] on button "[GEOGRAPHIC_DATA]" at bounding box center [455, 28] width 365 height 38
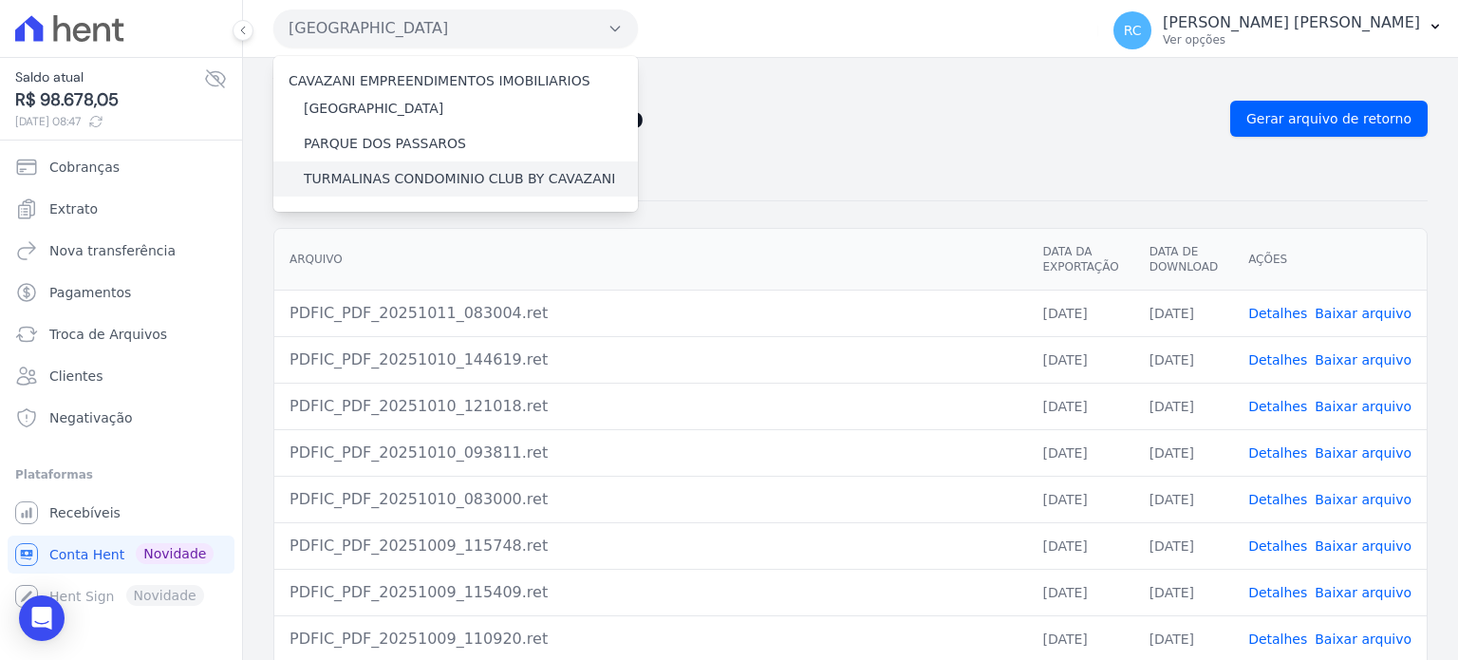
click at [385, 176] on label "TURMALINAS CONDOMINIO CLUB BY CAVAZANI" at bounding box center [459, 179] width 311 height 20
click at [0, 0] on input "TURMALINAS CONDOMINIO CLUB BY CAVAZANI" at bounding box center [0, 0] width 0 height 0
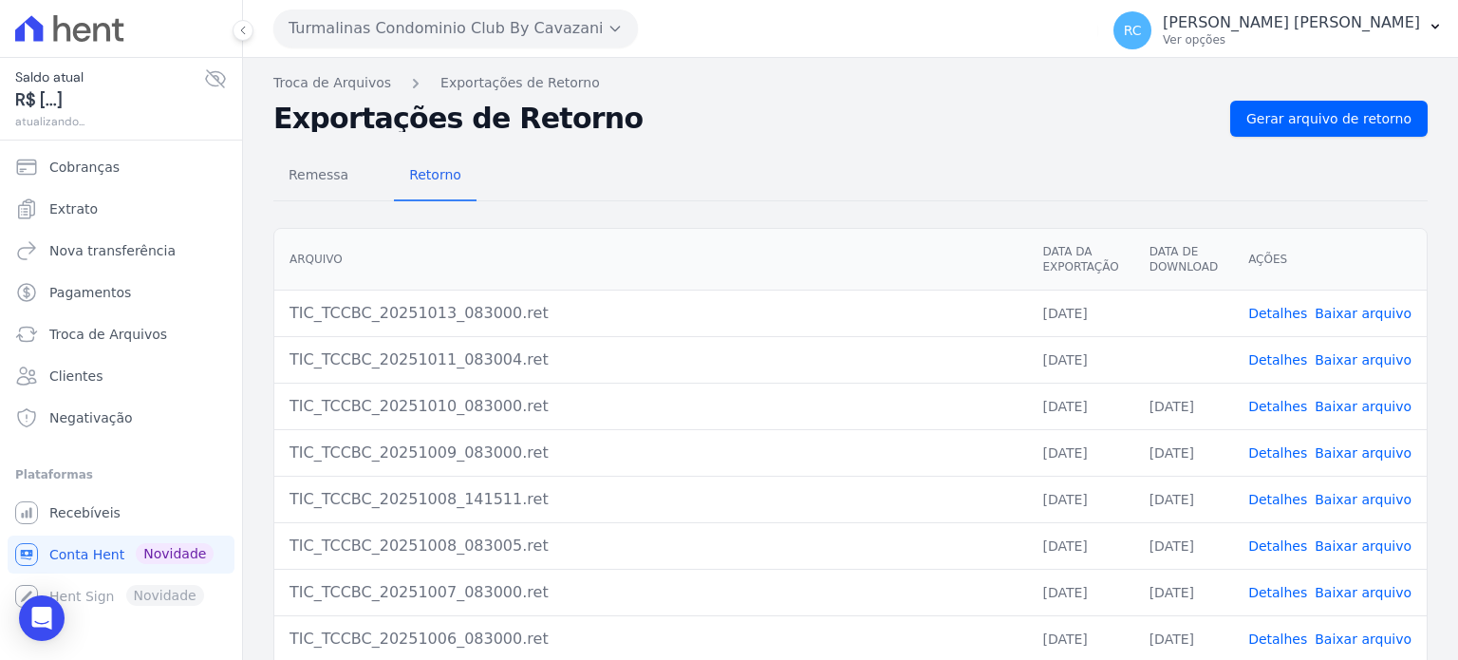
click at [1367, 306] on link "Baixar arquivo" at bounding box center [1363, 313] width 97 height 15
click at [1358, 357] on link "Baixar arquivo" at bounding box center [1363, 359] width 97 height 15
click at [1337, 103] on link "Gerar arquivo de retorno" at bounding box center [1329, 119] width 197 height 36
